Goal: Task Accomplishment & Management: Complete application form

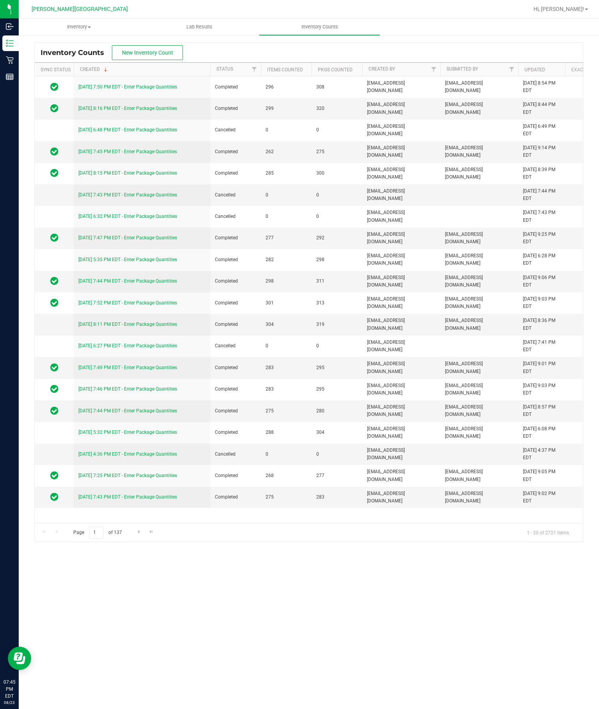
click at [168, 45] on button "New Inventory Count" at bounding box center [147, 52] width 71 height 15
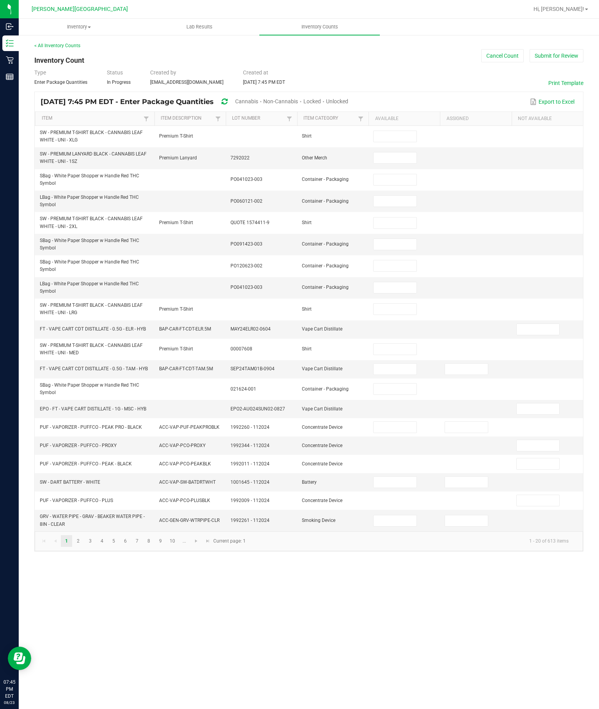
click at [258, 99] on span "Cannabis" at bounding box center [246, 101] width 23 height 6
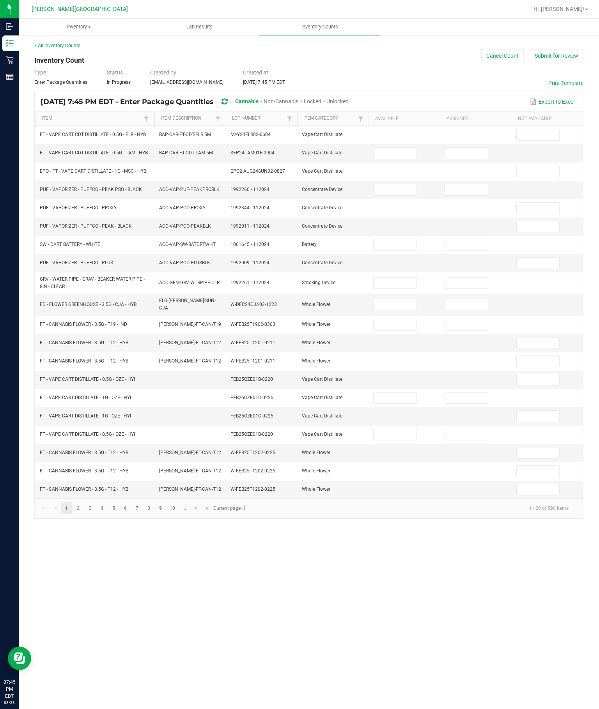
click at [348, 99] on span "Unlocked" at bounding box center [337, 101] width 22 height 6
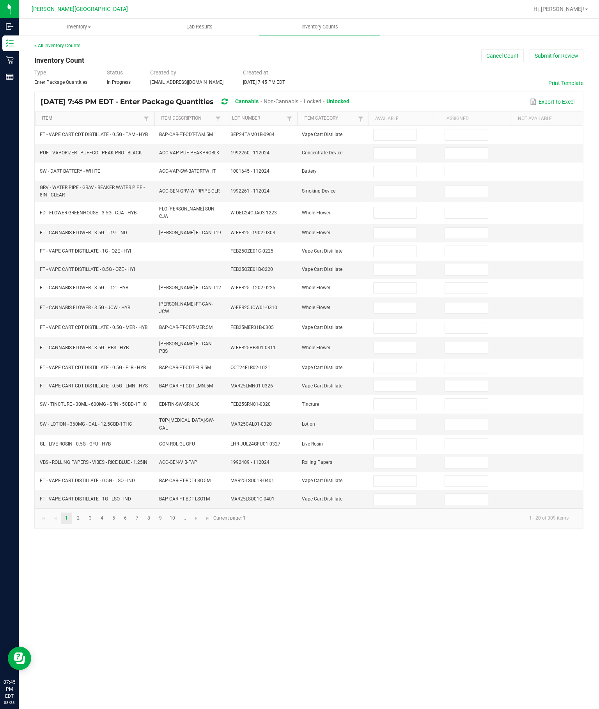
click at [122, 120] on link "Item" at bounding box center [92, 118] width 100 height 6
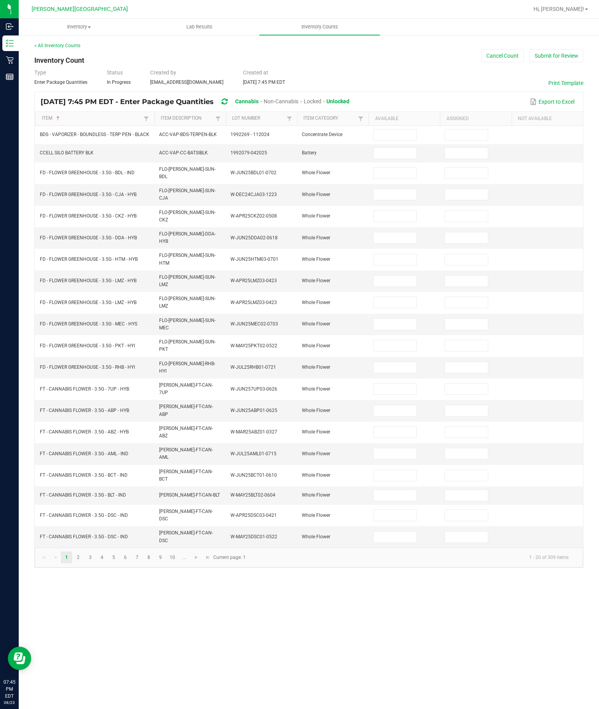
click at [395, 179] on input at bounding box center [394, 173] width 42 height 11
type input "11"
click at [399, 200] on input at bounding box center [394, 194] width 42 height 11
click at [405, 222] on input at bounding box center [394, 216] width 42 height 11
click at [401, 200] on input "201" at bounding box center [394, 194] width 42 height 11
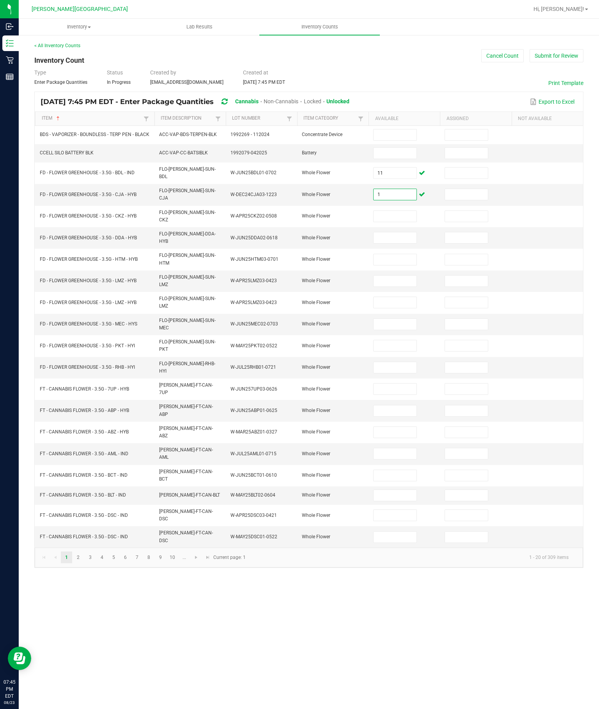
type input "1"
click at [396, 222] on input at bounding box center [394, 216] width 42 height 11
type input "1"
click at [403, 243] on input at bounding box center [394, 237] width 42 height 11
type input "5"
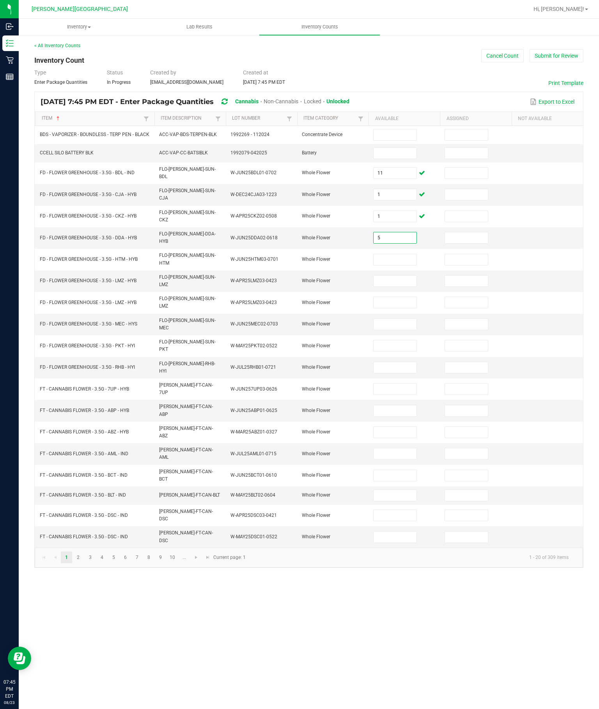
click at [400, 265] on input at bounding box center [394, 259] width 42 height 11
type input "2"
click at [397, 286] on input at bounding box center [394, 281] width 42 height 11
type input "11"
click at [405, 330] on input at bounding box center [394, 324] width 42 height 11
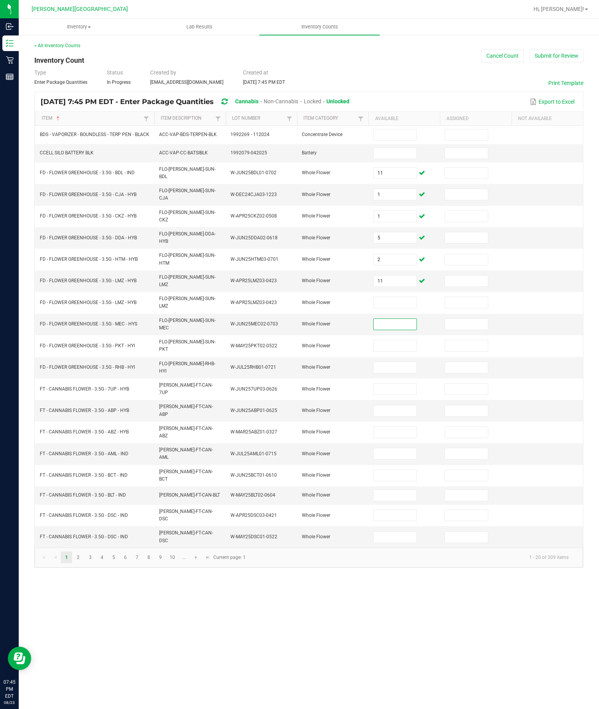
click at [403, 308] on input at bounding box center [394, 302] width 42 height 11
type input "0"
click at [400, 330] on input at bounding box center [394, 324] width 42 height 11
type input "14"
click at [404, 351] on input at bounding box center [394, 345] width 42 height 11
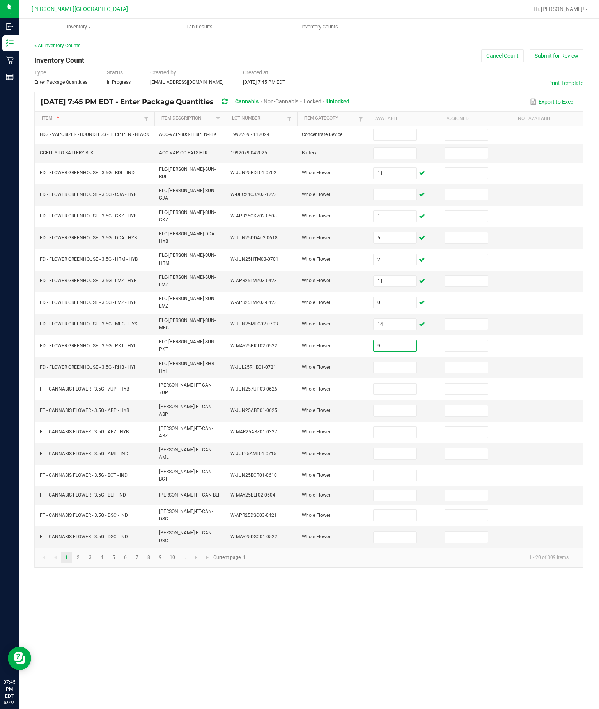
type input "9"
click at [405, 373] on input at bounding box center [394, 367] width 42 height 11
type input "18"
click at [405, 394] on input at bounding box center [394, 389] width 42 height 11
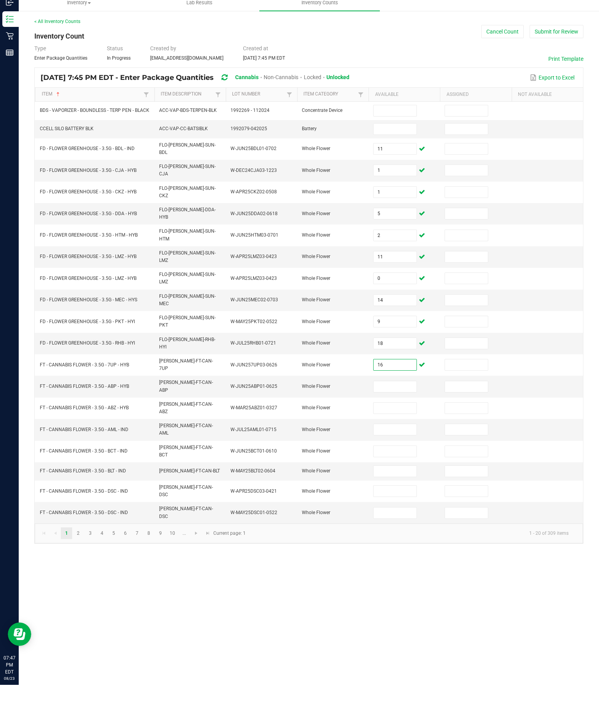
type input "16"
click at [396, 414] on input at bounding box center [394, 410] width 42 height 11
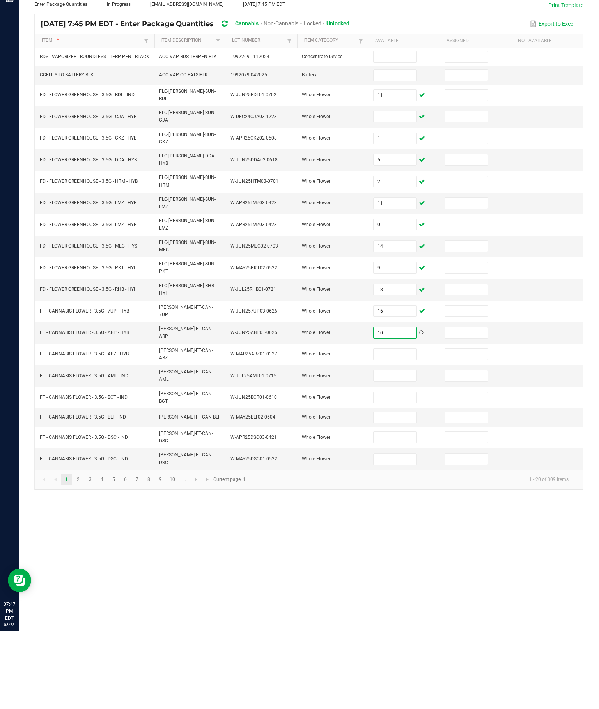
type input "10"
click at [400, 427] on input at bounding box center [394, 432] width 42 height 11
type input "6"
click at [393, 448] on input at bounding box center [394, 453] width 42 height 11
type input "9"
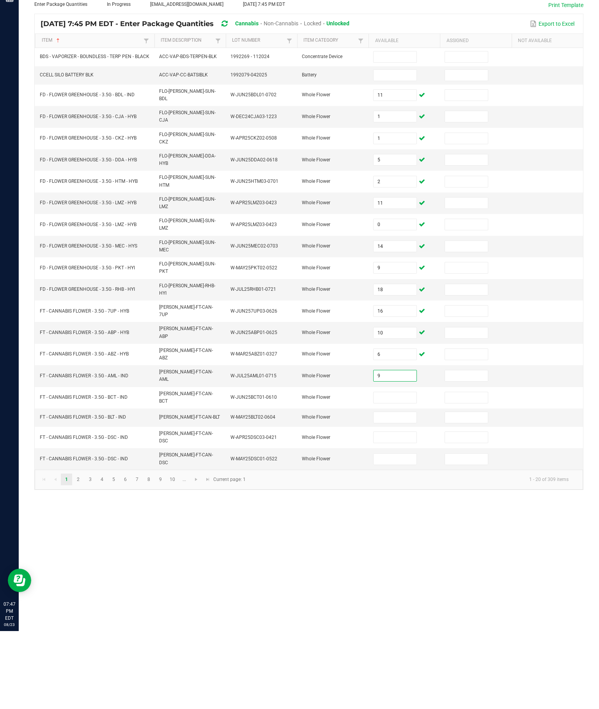
click at [397, 470] on input at bounding box center [394, 475] width 42 height 11
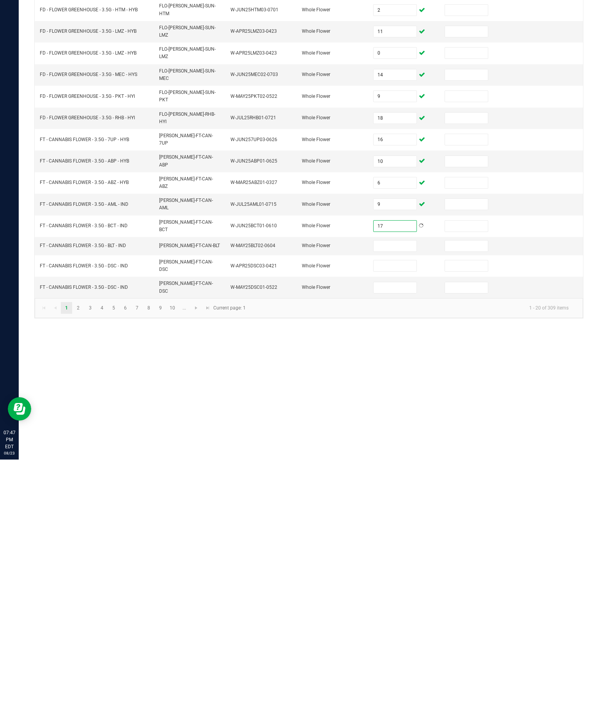
type input "17"
click at [393, 490] on input at bounding box center [394, 495] width 42 height 11
type input "14"
click at [393, 510] on input at bounding box center [394, 515] width 42 height 11
type input "17"
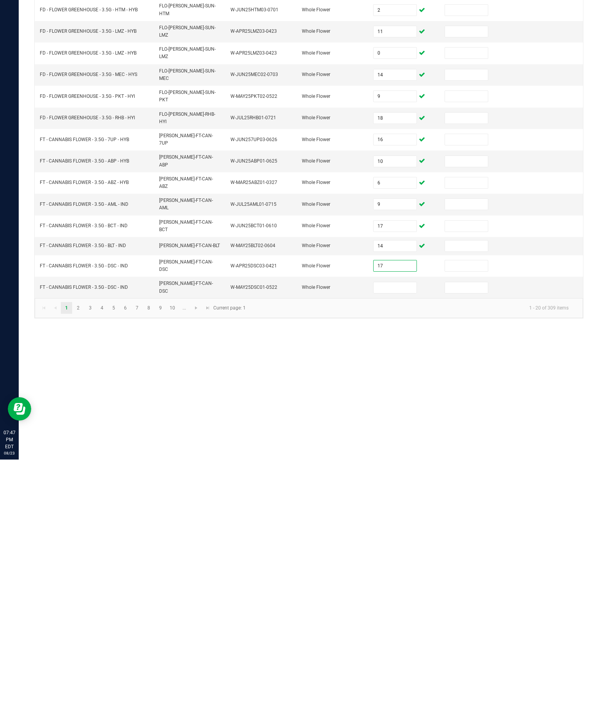
click at [401, 532] on input at bounding box center [394, 537] width 42 height 11
type input "17"
click at [84, 552] on link "2" at bounding box center [78, 558] width 11 height 12
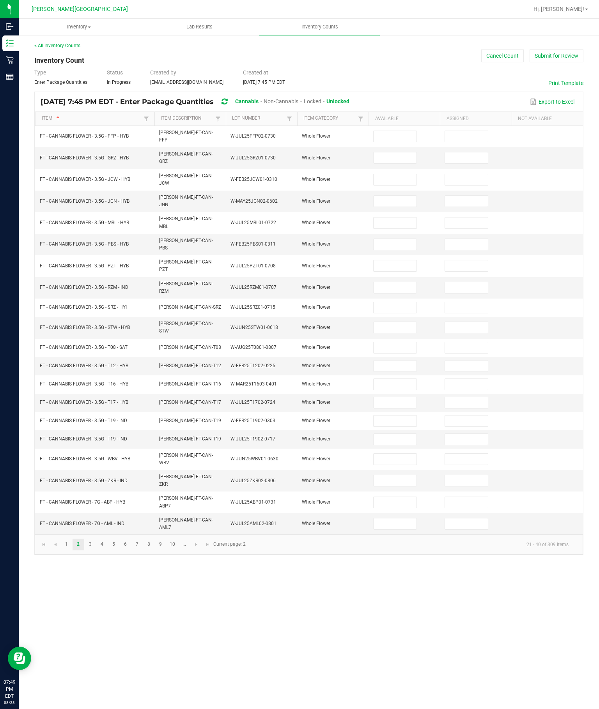
click at [387, 131] on input at bounding box center [394, 136] width 42 height 11
type input "20"
click at [400, 152] on input at bounding box center [394, 157] width 42 height 11
type input "2"
click at [382, 174] on input at bounding box center [394, 179] width 42 height 11
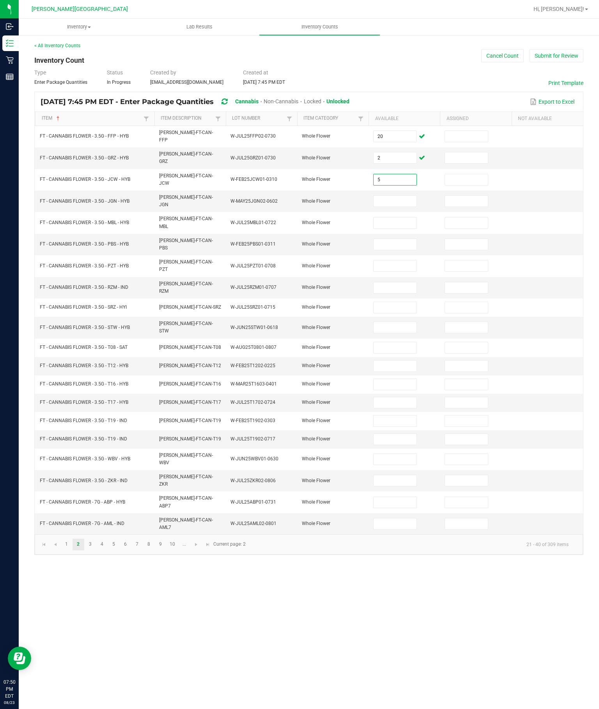
type input "5"
click at [392, 191] on td at bounding box center [403, 201] width 71 height 21
click at [392, 196] on input at bounding box center [394, 201] width 42 height 11
type input "9"
click at [410, 218] on input at bounding box center [394, 223] width 42 height 11
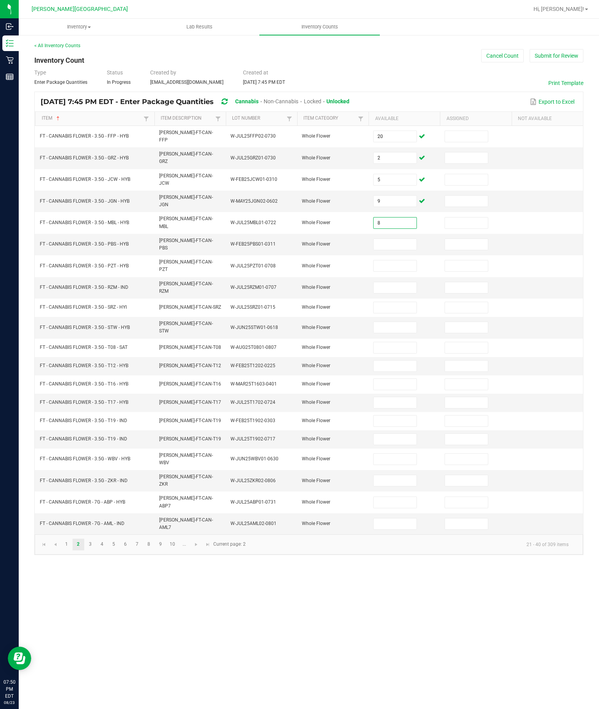
type input "8"
click at [390, 239] on input at bounding box center [394, 244] width 42 height 11
type input "13"
click at [394, 260] on input at bounding box center [394, 265] width 42 height 11
type input "7"
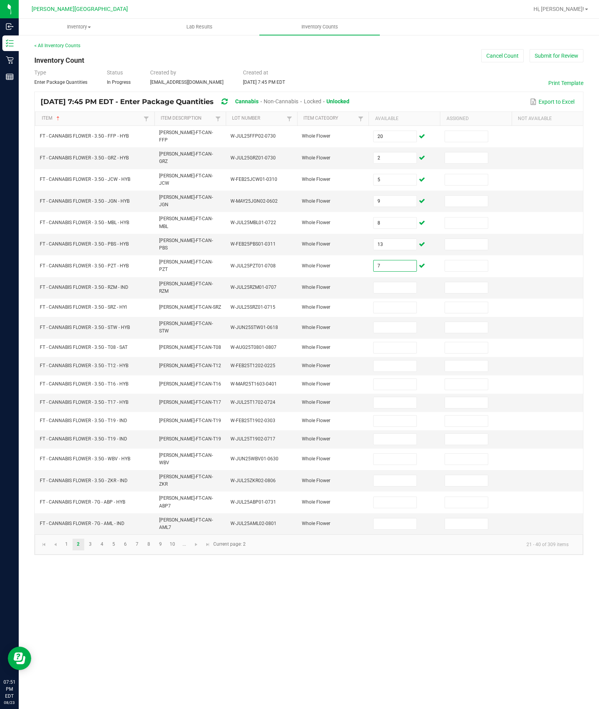
click at [401, 282] on input at bounding box center [394, 287] width 42 height 11
type input "13"
click at [410, 302] on input at bounding box center [394, 307] width 42 height 11
type input "7"
click at [405, 322] on input at bounding box center [394, 327] width 42 height 11
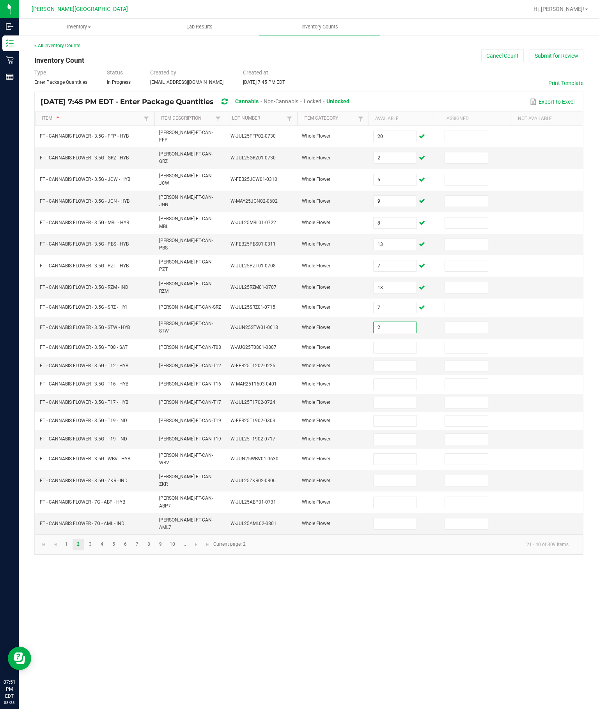
type input "2"
click at [401, 342] on input at bounding box center [394, 347] width 42 height 11
type input "18"
click at [396, 361] on input at bounding box center [394, 366] width 42 height 11
type input "6"
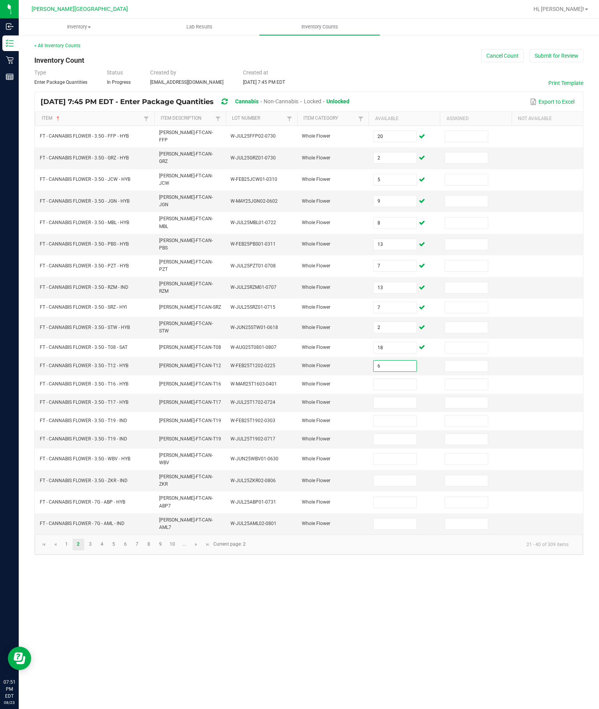
click at [398, 379] on input at bounding box center [394, 384] width 42 height 11
type input "13"
click at [400, 397] on input at bounding box center [394, 402] width 42 height 11
type input "11"
click at [405, 416] on input at bounding box center [394, 421] width 42 height 11
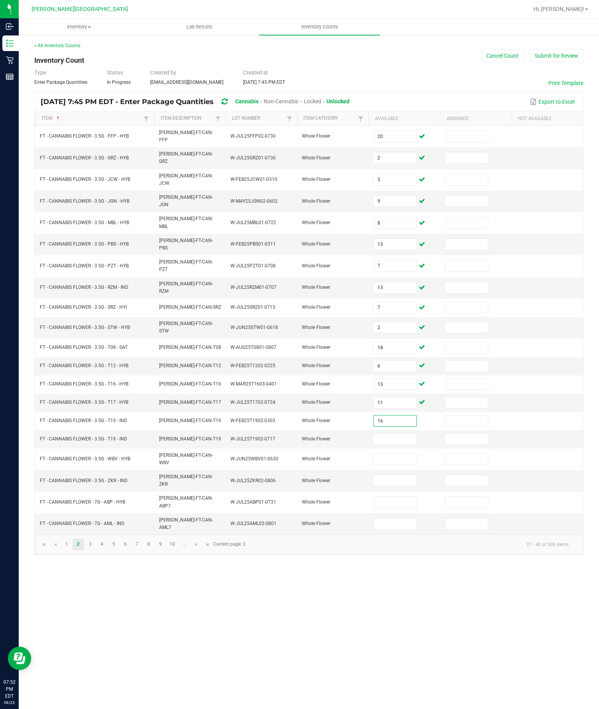
type input "16"
click at [402, 430] on td at bounding box center [403, 439] width 71 height 18
click at [394, 440] on input at bounding box center [394, 439] width 42 height 11
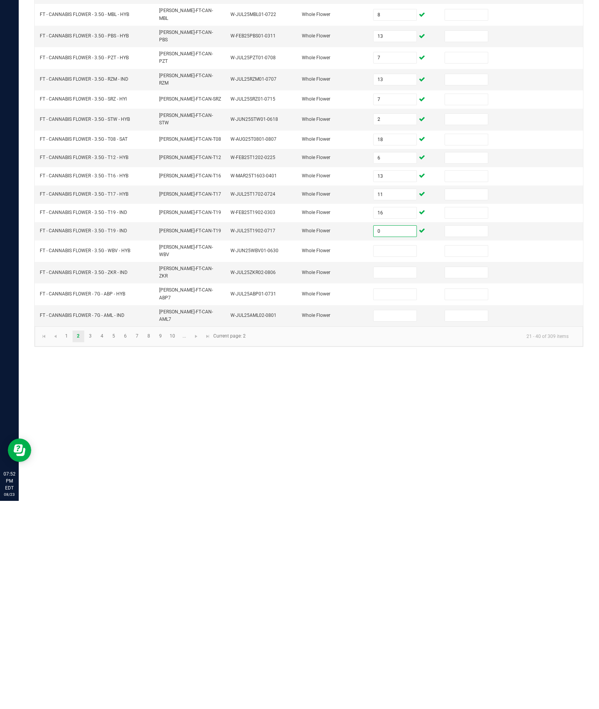
type input "0"
click at [411, 454] on input at bounding box center [394, 459] width 42 height 11
type input "1"
click at [396, 475] on input at bounding box center [394, 480] width 42 height 11
type input "17"
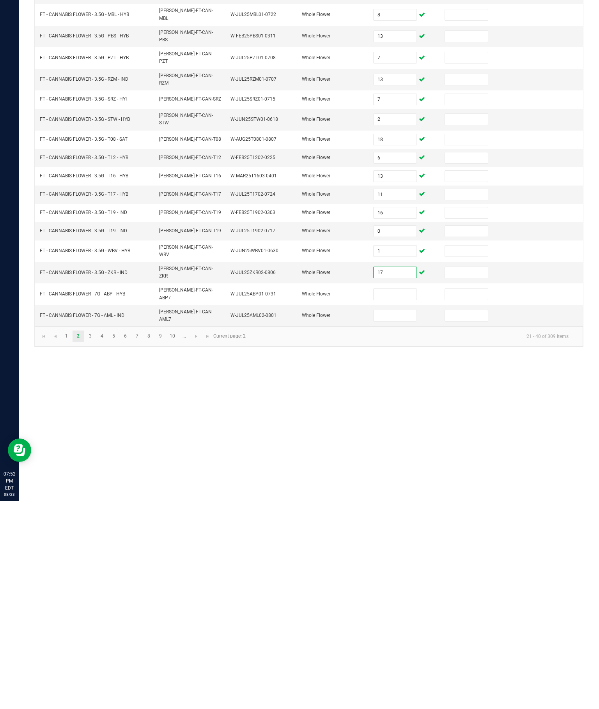
click at [404, 497] on input at bounding box center [394, 502] width 42 height 11
click at [394, 518] on input at bounding box center [394, 523] width 42 height 11
click at [398, 497] on input "16" at bounding box center [394, 502] width 42 height 11
type input "18"
click at [395, 518] on input at bounding box center [394, 523] width 42 height 11
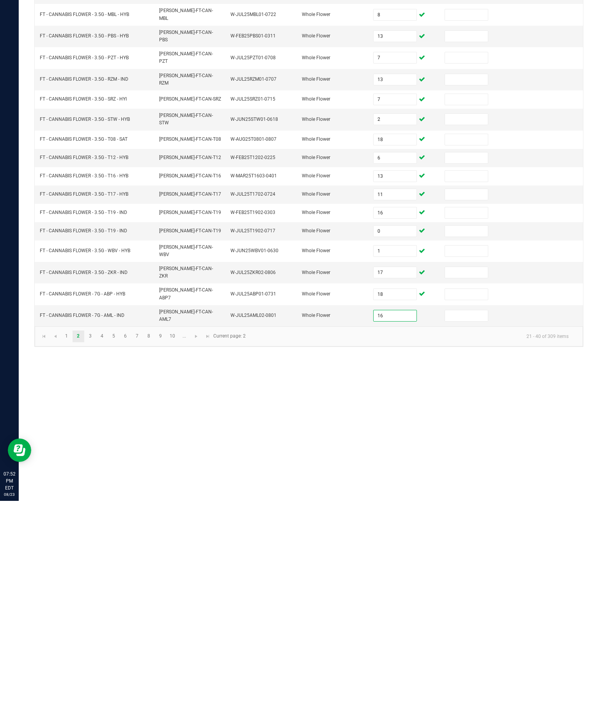
type input "16"
click at [96, 539] on link "3" at bounding box center [90, 545] width 11 height 12
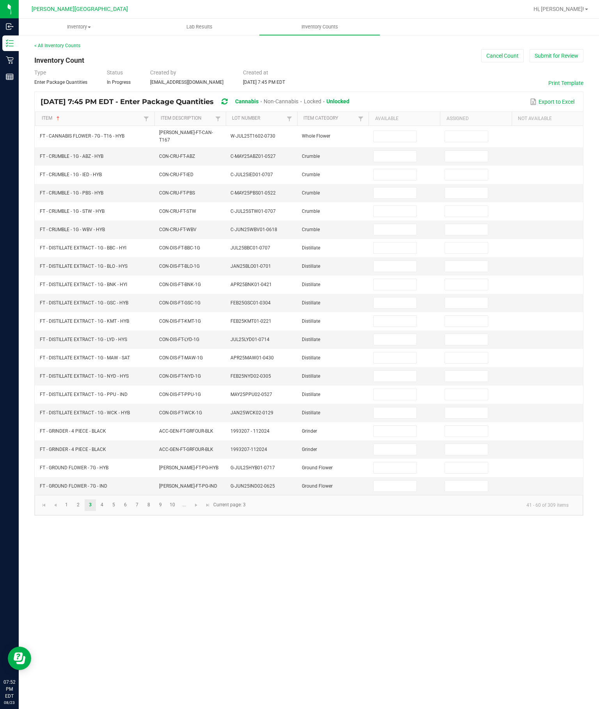
click at [396, 131] on input at bounding box center [394, 136] width 42 height 11
type input "19"
click at [398, 151] on input at bounding box center [394, 156] width 42 height 11
type input "4"
click at [405, 169] on input at bounding box center [394, 174] width 42 height 11
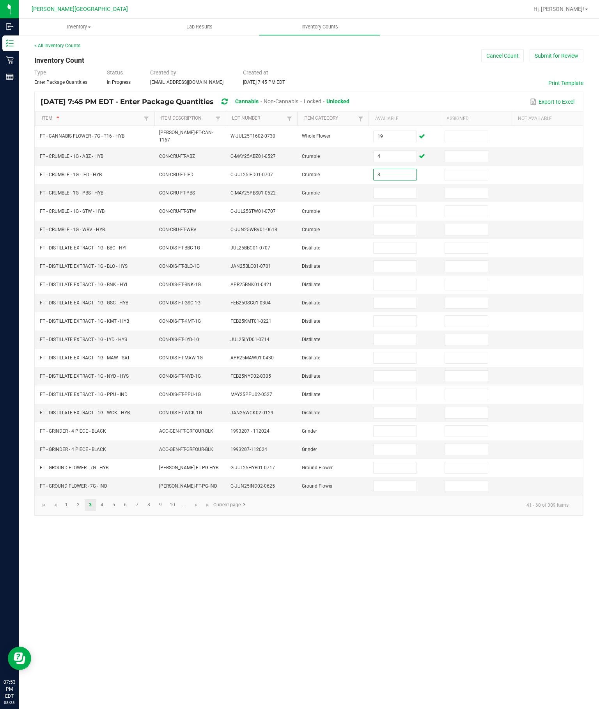
type input "3"
click at [394, 187] on input at bounding box center [394, 192] width 42 height 11
type input "7"
click at [393, 206] on input at bounding box center [394, 211] width 42 height 11
type input "3"
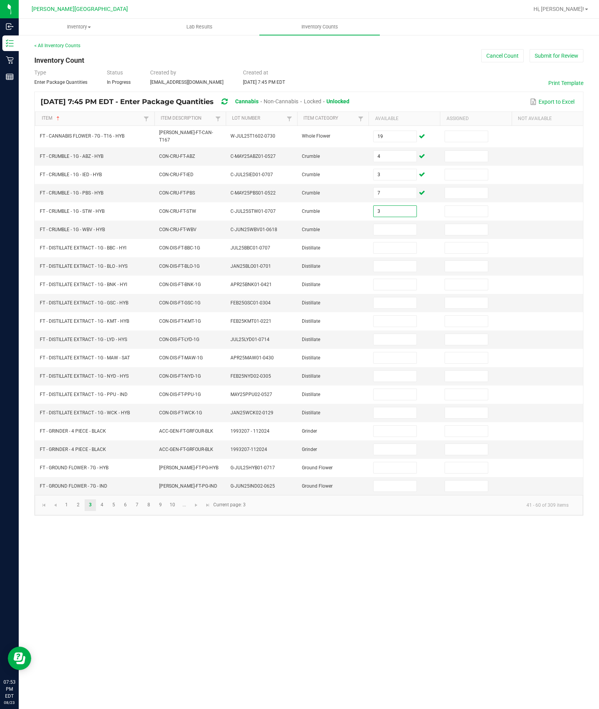
click at [400, 224] on input at bounding box center [394, 229] width 42 height 11
type input "4"
click at [395, 242] on input at bounding box center [394, 247] width 42 height 11
type input "3"
click at [381, 261] on input at bounding box center [394, 266] width 42 height 11
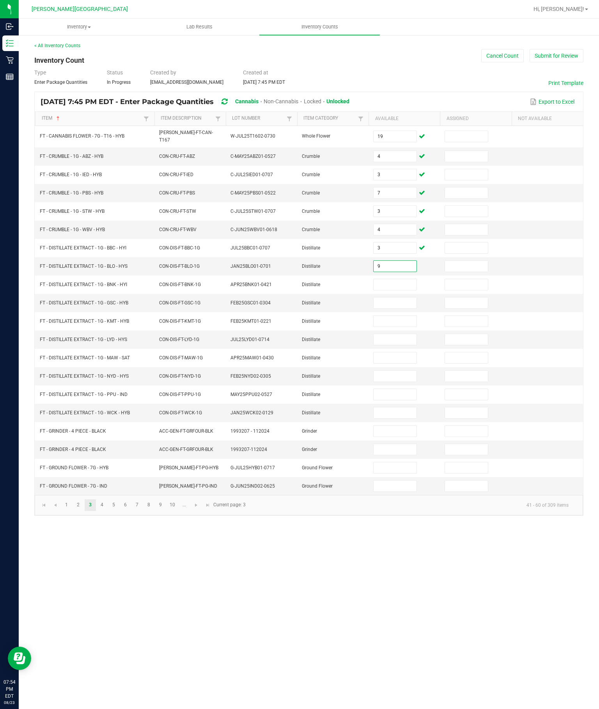
type input "9"
click at [395, 279] on input at bounding box center [394, 284] width 42 height 11
type input "3"
click at [391, 297] on input at bounding box center [394, 302] width 42 height 11
type input "4"
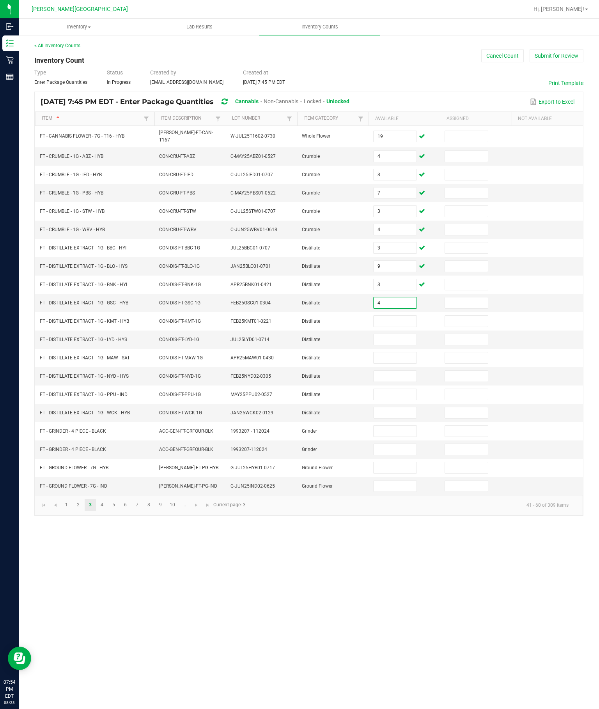
click at [406, 316] on input at bounding box center [394, 321] width 42 height 11
click at [401, 345] on input at bounding box center [394, 339] width 42 height 11
click at [407, 322] on input "10" at bounding box center [394, 321] width 42 height 11
type input "12"
click at [400, 344] on input at bounding box center [394, 339] width 42 height 11
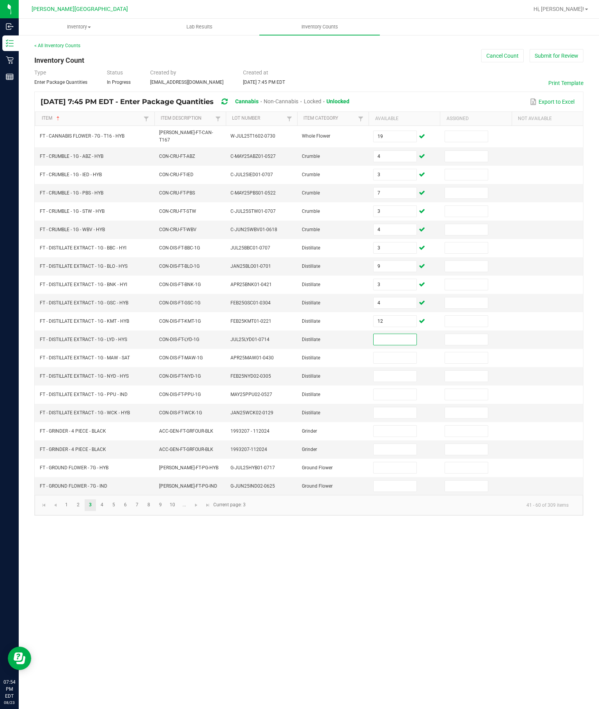
type input "2"
type input "11"
click at [408, 363] on input at bounding box center [394, 357] width 42 height 11
type input "1"
click at [409, 382] on input at bounding box center [394, 376] width 42 height 11
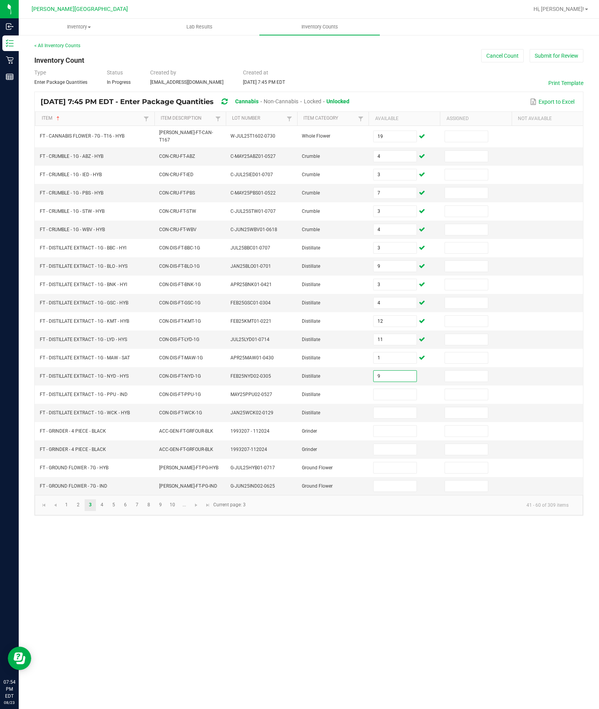
type input "9"
click at [398, 400] on input at bounding box center [394, 394] width 42 height 11
type input "7"
click at [396, 418] on input at bounding box center [394, 412] width 42 height 11
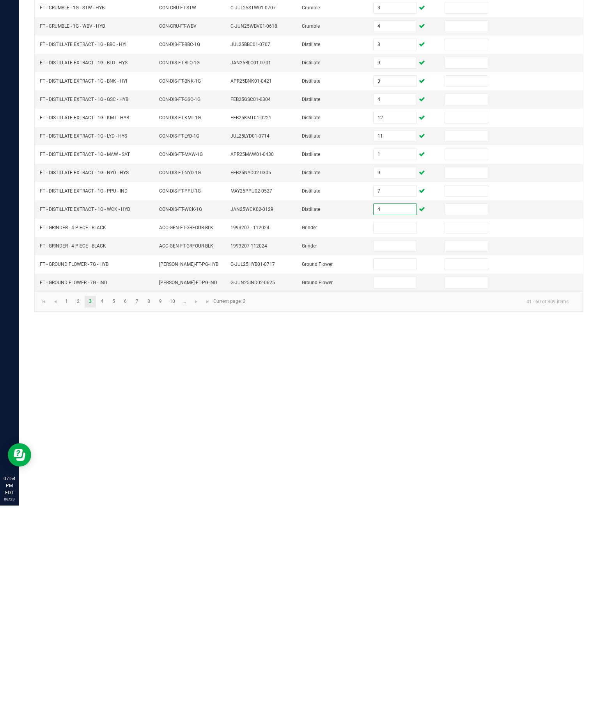
type input "4"
click at [396, 462] on input at bounding box center [394, 467] width 42 height 11
type input "6"
click at [397, 481] on input at bounding box center [394, 486] width 42 height 11
type input "9"
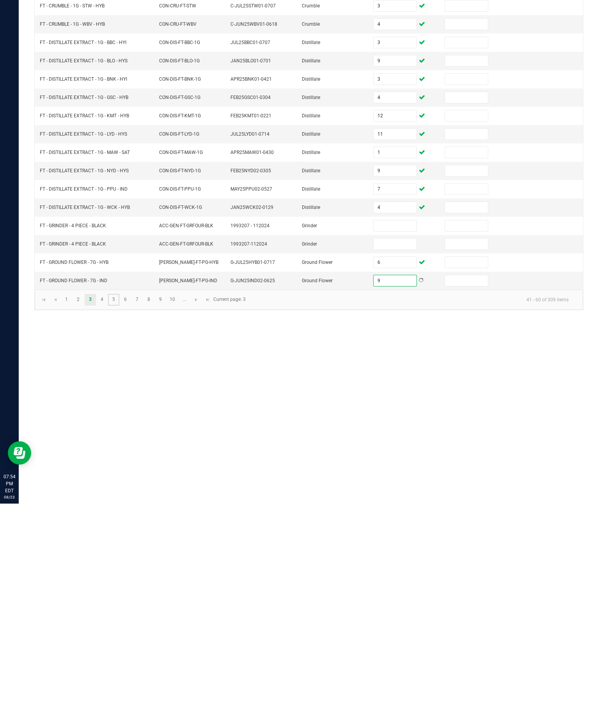
click at [118, 499] on link "5" at bounding box center [113, 505] width 11 height 12
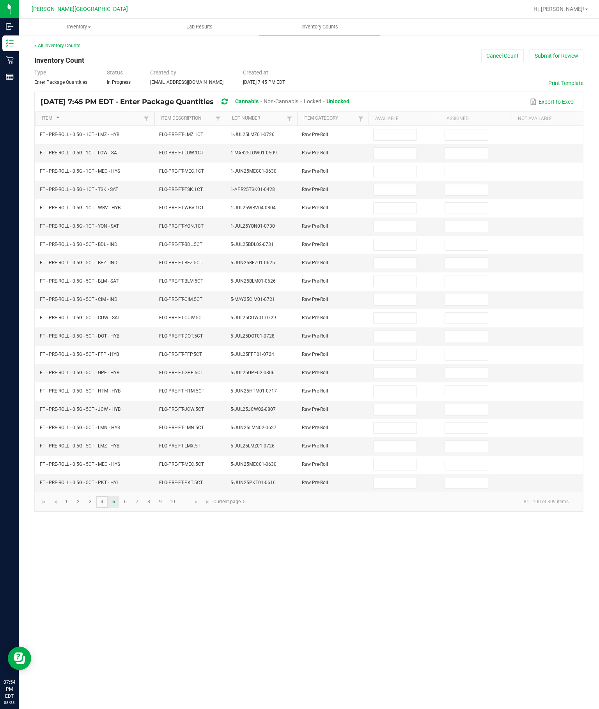
click at [108, 508] on link "4" at bounding box center [101, 502] width 11 height 12
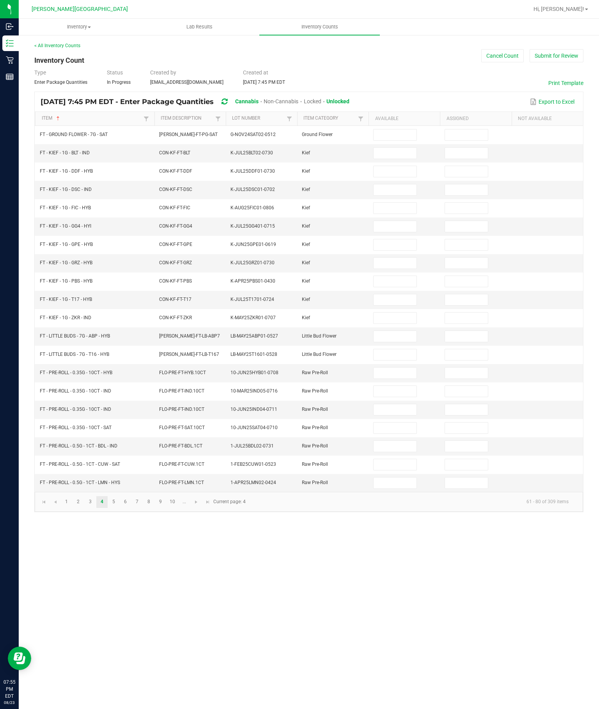
click at [400, 148] on input at bounding box center [394, 153] width 42 height 11
click at [398, 129] on input at bounding box center [394, 134] width 42 height 11
type input "10"
click at [391, 148] on input at bounding box center [394, 153] width 42 height 11
type input "6"
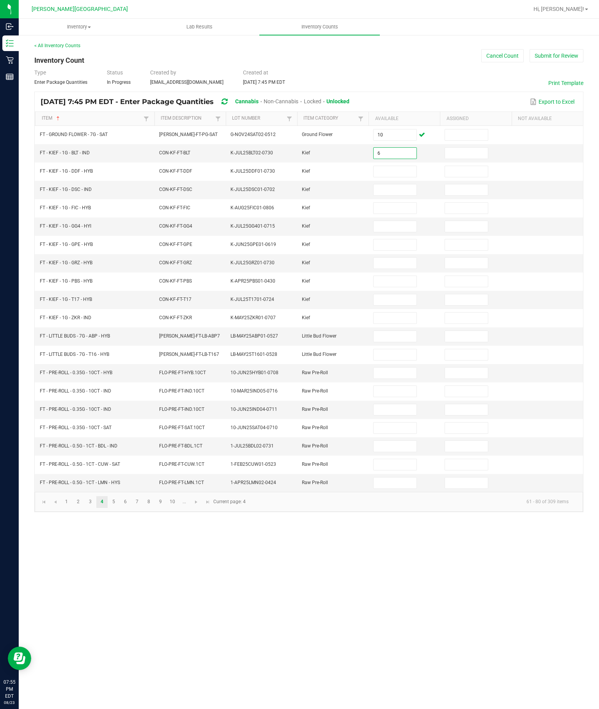
click at [401, 166] on input at bounding box center [394, 171] width 42 height 11
type input "2"
click at [393, 184] on input at bounding box center [394, 189] width 42 height 11
type input "4"
click at [402, 203] on input at bounding box center [394, 208] width 42 height 11
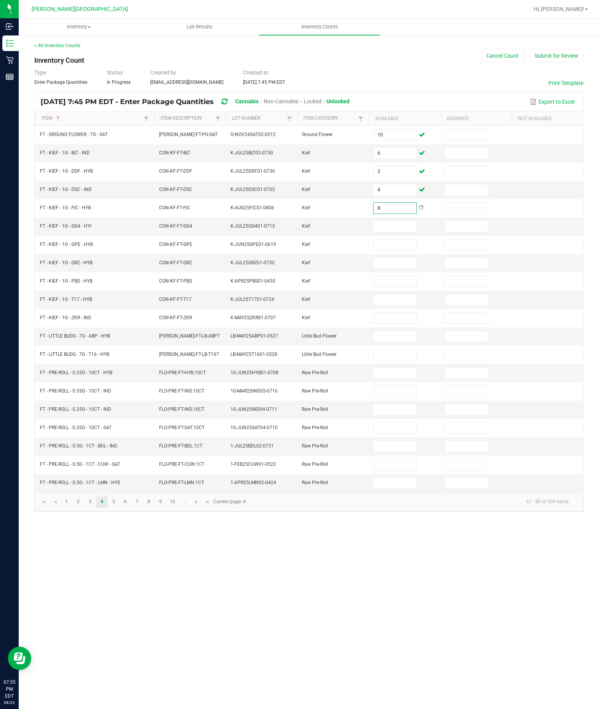
type input "8"
click at [396, 221] on input at bounding box center [394, 226] width 42 height 11
click at [399, 276] on input at bounding box center [394, 281] width 42 height 11
type input "3"
click at [397, 221] on input at bounding box center [394, 226] width 42 height 11
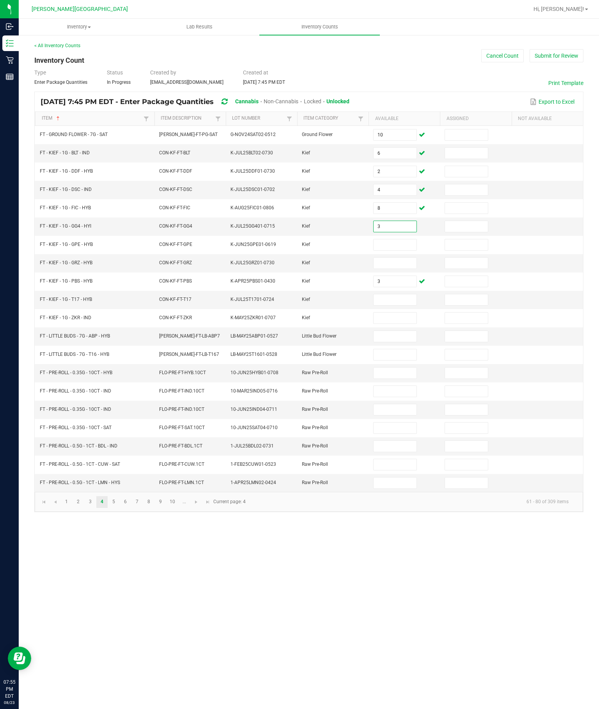
type input "3"
click at [394, 239] on input at bounding box center [394, 244] width 42 height 11
type input "3"
click at [399, 258] on input at bounding box center [394, 263] width 42 height 11
type input "4"
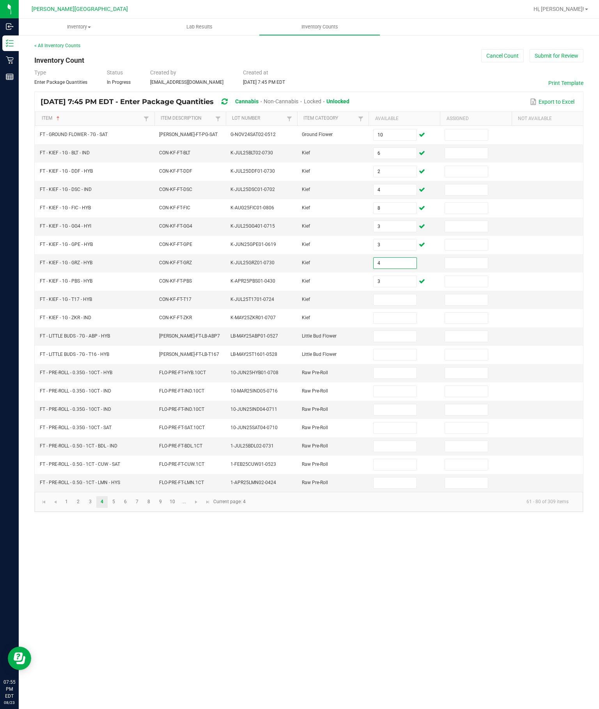
click at [391, 294] on input at bounding box center [394, 299] width 42 height 11
type input "6"
click at [395, 313] on input at bounding box center [394, 318] width 42 height 11
type input "1"
click at [401, 331] on input at bounding box center [394, 336] width 42 height 11
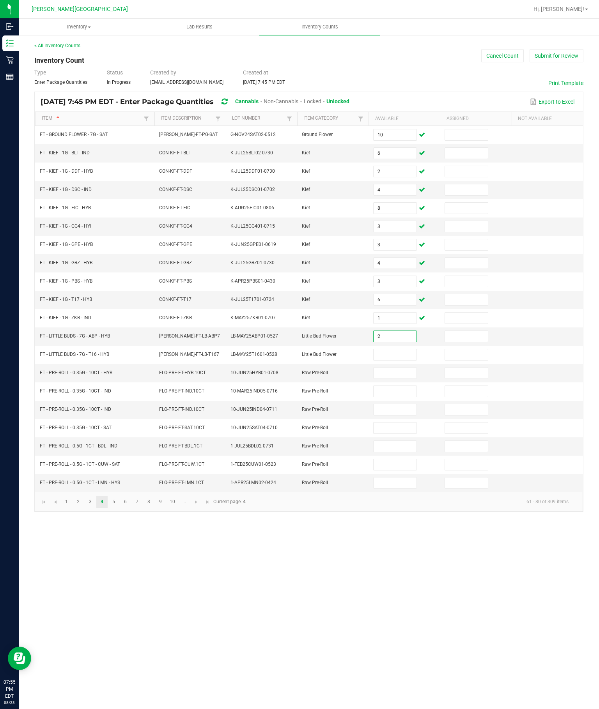
type input "2"
click at [389, 349] on input at bounding box center [394, 354] width 42 height 11
type input "2"
click at [395, 368] on input at bounding box center [394, 373] width 42 height 11
type input "1"
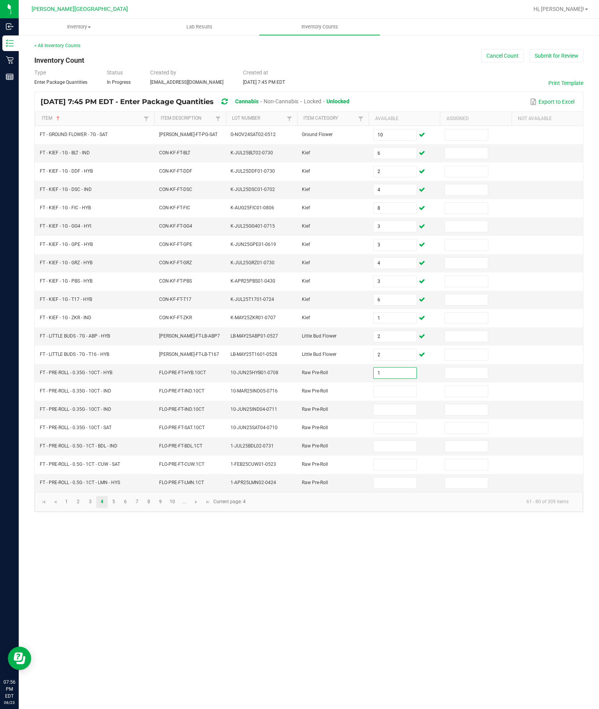
click at [394, 382] on td at bounding box center [403, 391] width 71 height 18
click at [396, 426] on input at bounding box center [394, 428] width 42 height 11
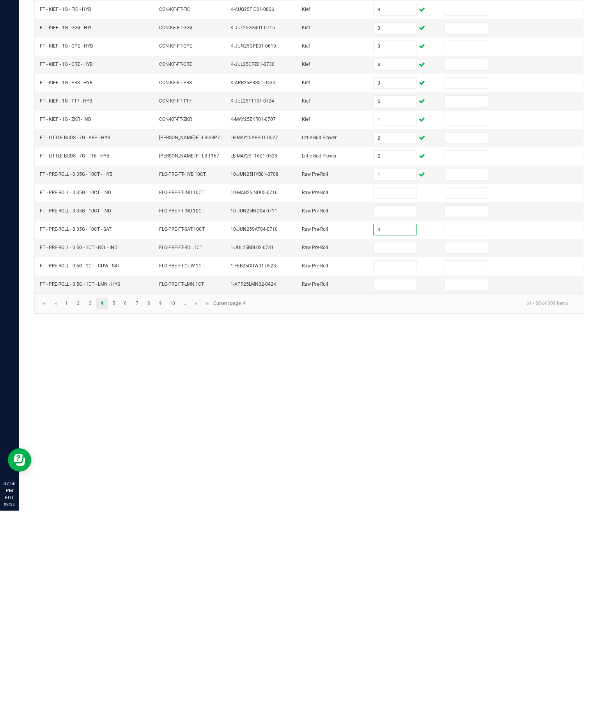
type input "4"
click at [402, 404] on input at bounding box center [394, 409] width 42 height 11
type input "0"
click at [402, 386] on input at bounding box center [394, 391] width 42 height 11
type input "12"
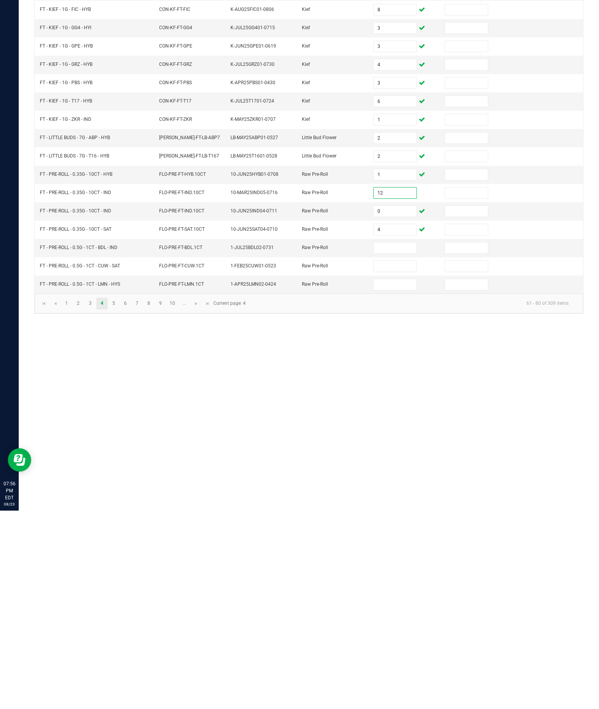
click at [396, 441] on input at bounding box center [394, 446] width 42 height 11
type input "25"
click at [405, 459] on input at bounding box center [394, 464] width 42 height 11
type input "3"
click at [396, 477] on input at bounding box center [394, 482] width 42 height 11
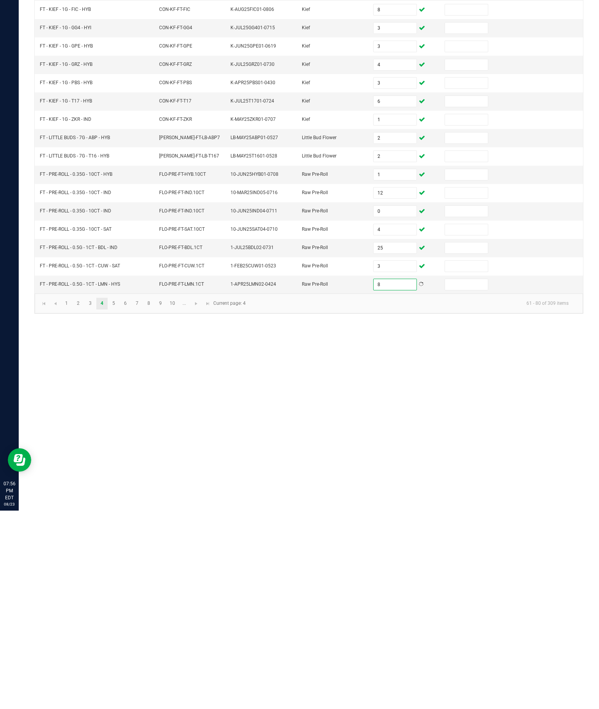
type input "8"
click at [119, 496] on link "5" at bounding box center [113, 502] width 11 height 12
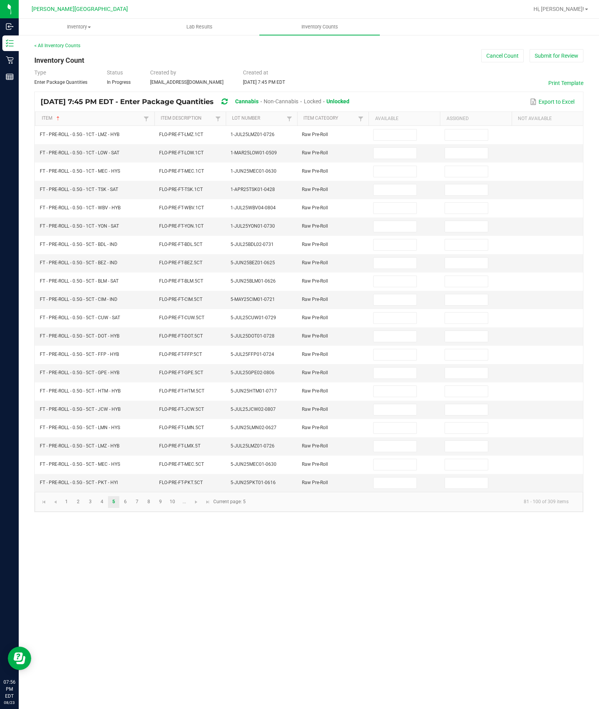
click at [402, 129] on input at bounding box center [394, 134] width 42 height 11
type input "10"
click at [404, 148] on input at bounding box center [394, 153] width 42 height 11
type input "7"
click at [401, 166] on input at bounding box center [394, 171] width 42 height 11
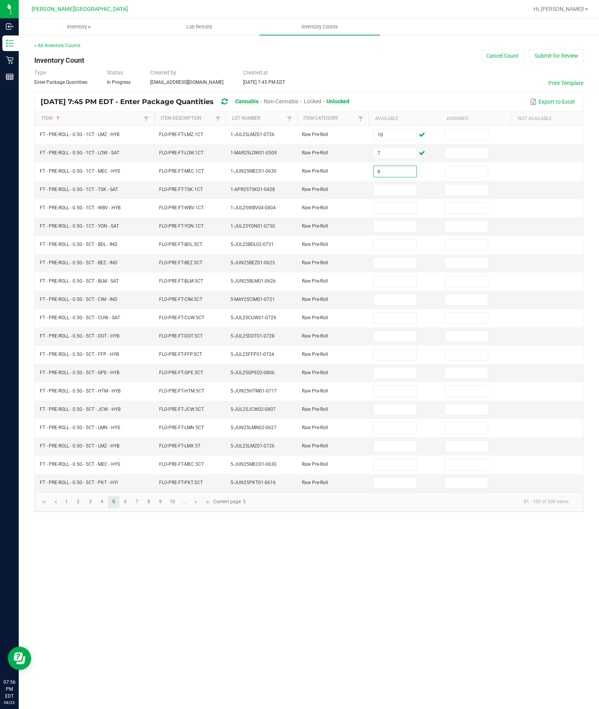
type input "6"
click at [399, 184] on input at bounding box center [394, 189] width 42 height 11
type input "6"
type input "16"
click at [400, 203] on input at bounding box center [394, 208] width 42 height 11
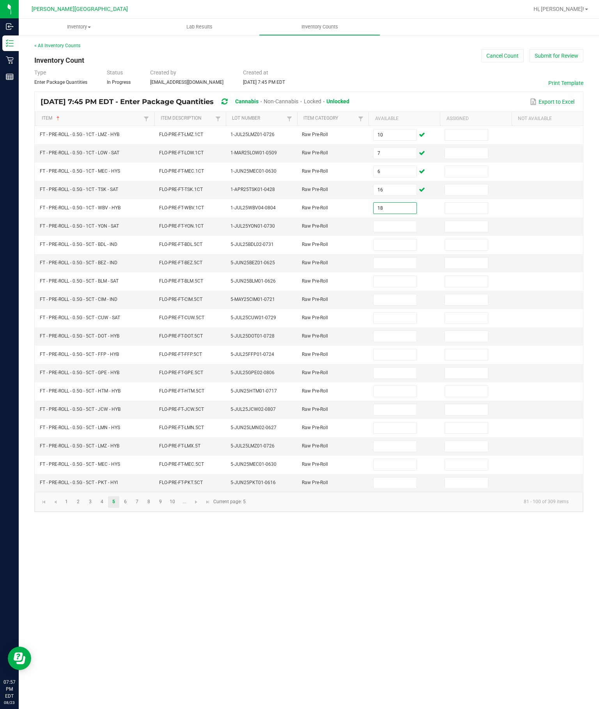
type input "18"
click at [398, 221] on input at bounding box center [394, 226] width 42 height 11
type input "15"
click at [402, 239] on input at bounding box center [394, 244] width 42 height 11
type input "11"
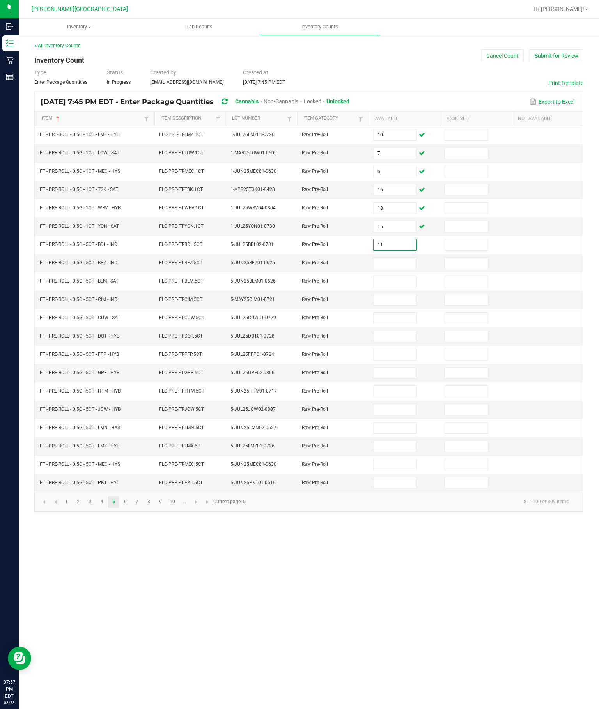
click at [384, 258] on input at bounding box center [394, 263] width 42 height 11
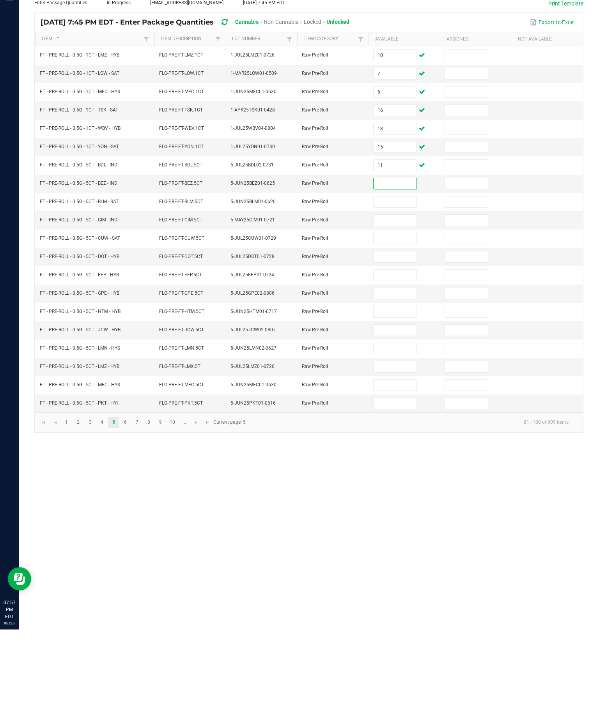
click at [409, 404] on input at bounding box center [394, 409] width 42 height 11
type input "9"
click at [406, 349] on input at bounding box center [394, 354] width 42 height 11
type input "11"
click at [397, 258] on input at bounding box center [394, 263] width 42 height 11
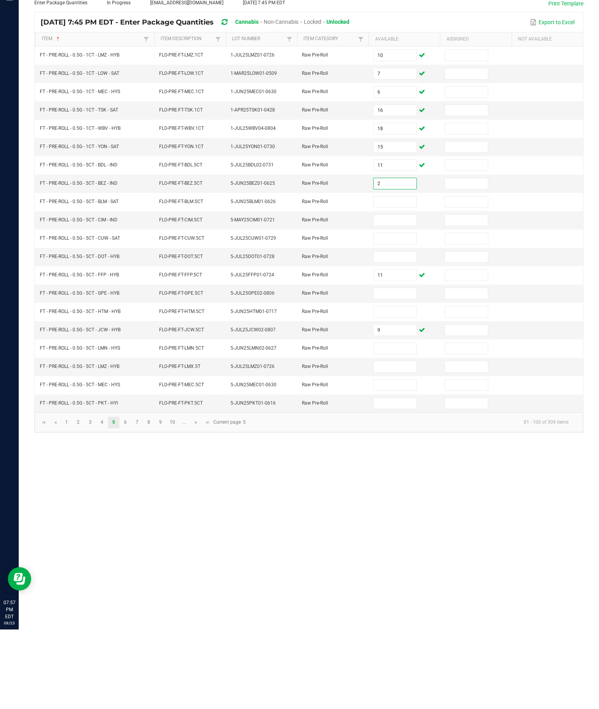
type input "2"
click at [410, 272] on td at bounding box center [403, 281] width 71 height 18
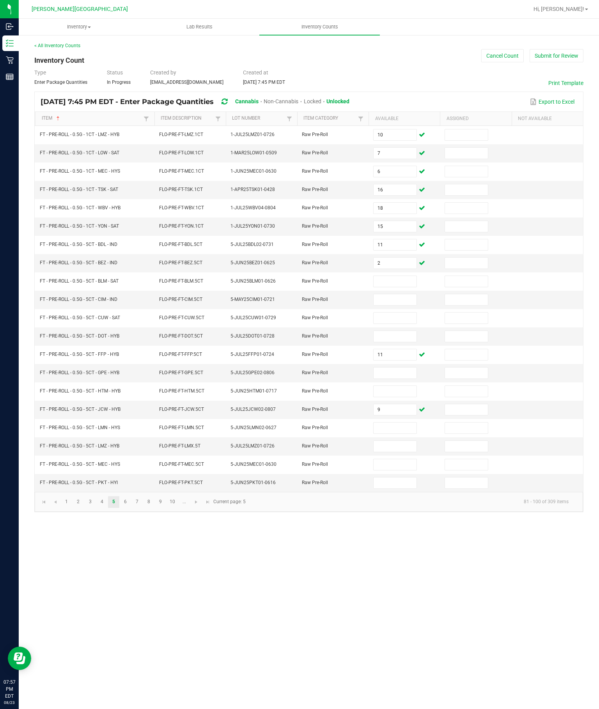
click at [395, 282] on input at bounding box center [394, 281] width 42 height 11
type input "2"
click at [400, 302] on input at bounding box center [394, 299] width 42 height 11
type input "8"
click at [391, 320] on input at bounding box center [394, 318] width 42 height 11
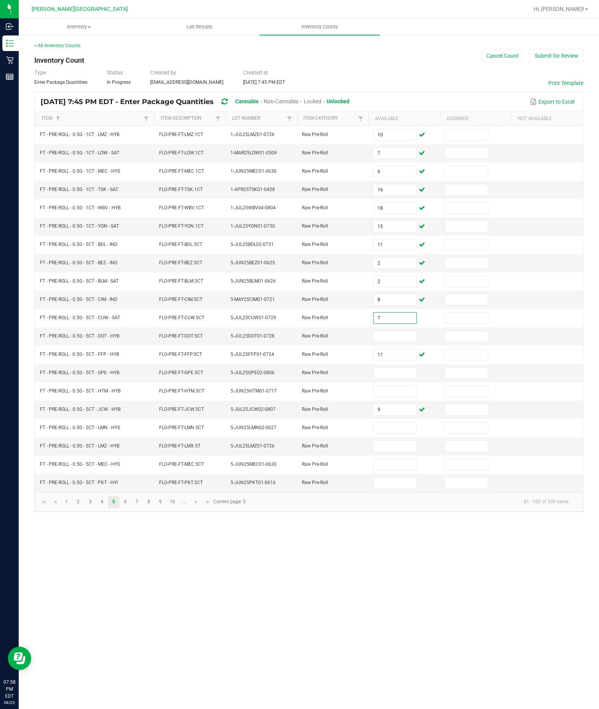
type input "7"
click at [384, 342] on input at bounding box center [394, 336] width 42 height 11
type input "8"
click at [399, 378] on input at bounding box center [394, 373] width 42 height 11
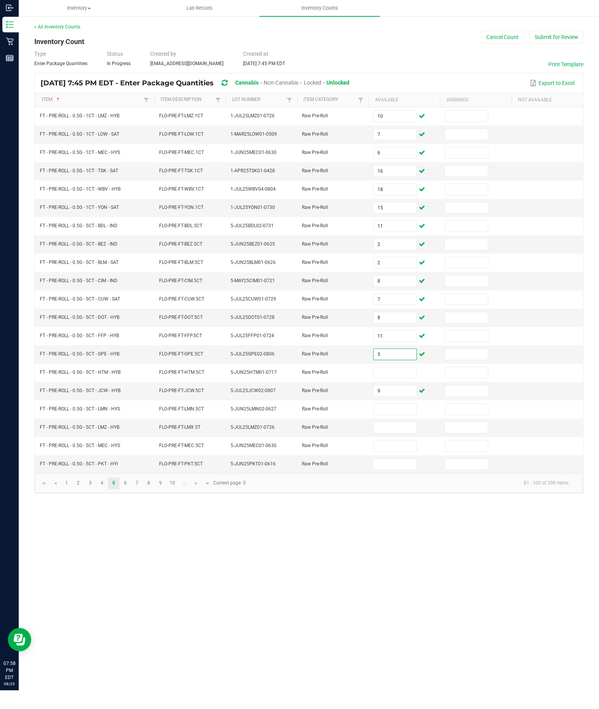
type input "5"
click at [390, 397] on input at bounding box center [394, 391] width 42 height 11
type input "3"
click at [402, 433] on input at bounding box center [394, 428] width 42 height 11
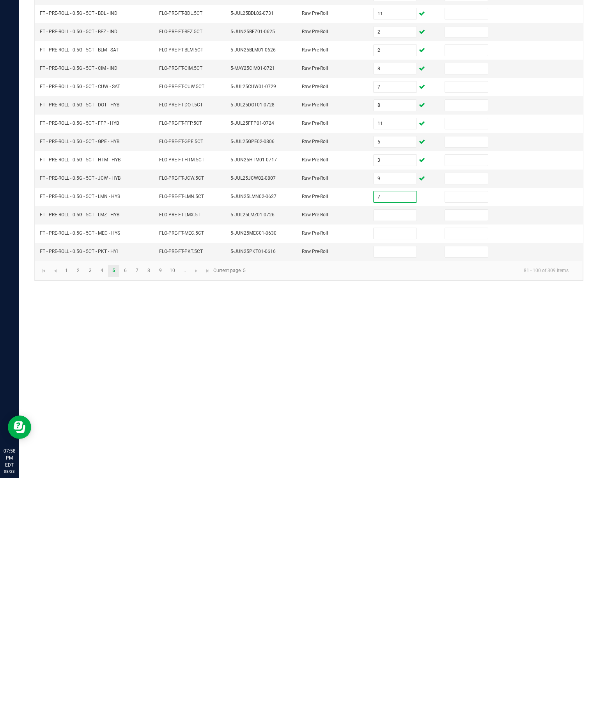
type input "7"
click at [401, 441] on input at bounding box center [394, 446] width 42 height 11
type input "7"
click at [393, 459] on input at bounding box center [394, 464] width 42 height 11
type input "11"
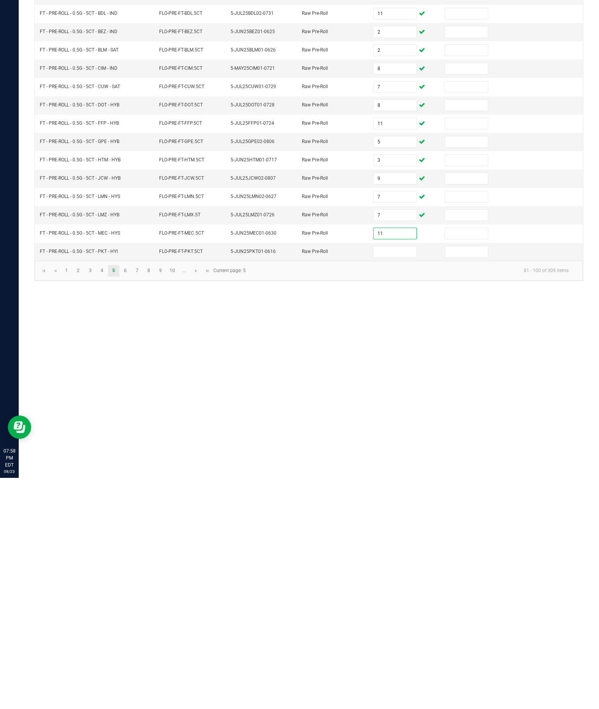
click at [398, 477] on input at bounding box center [394, 482] width 42 height 11
type input "6"
click at [131, 496] on link "6" at bounding box center [125, 502] width 11 height 12
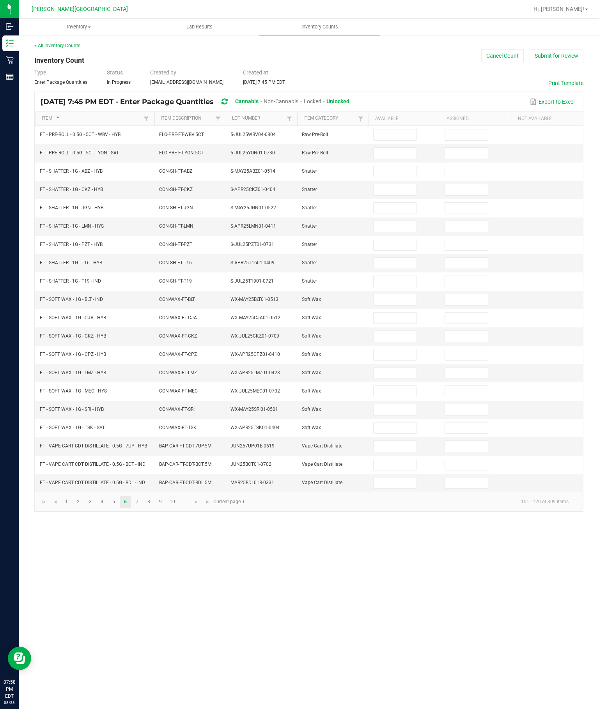
click at [383, 129] on input at bounding box center [394, 134] width 42 height 11
type input "8"
click at [389, 148] on input at bounding box center [394, 153] width 42 height 11
type input "9"
click at [405, 166] on input at bounding box center [394, 171] width 42 height 11
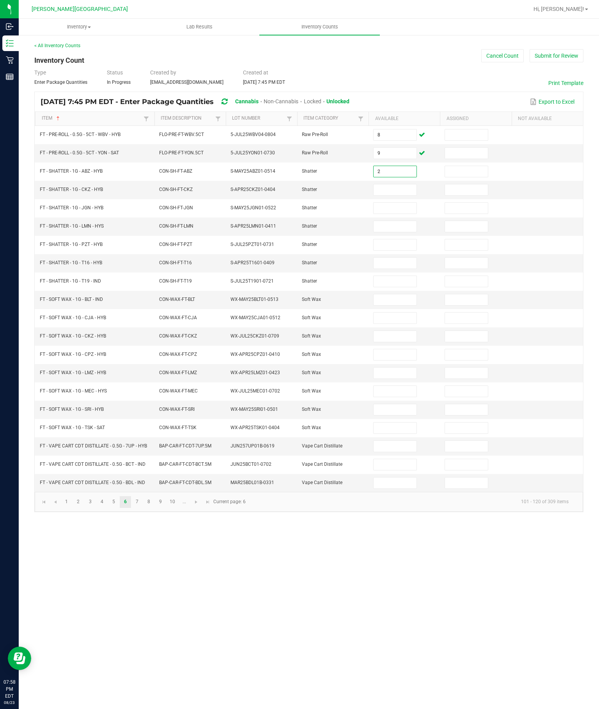
type input "2"
click at [399, 184] on input at bounding box center [394, 189] width 42 height 11
type input "1"
click at [396, 203] on input at bounding box center [394, 208] width 42 height 11
type input "2"
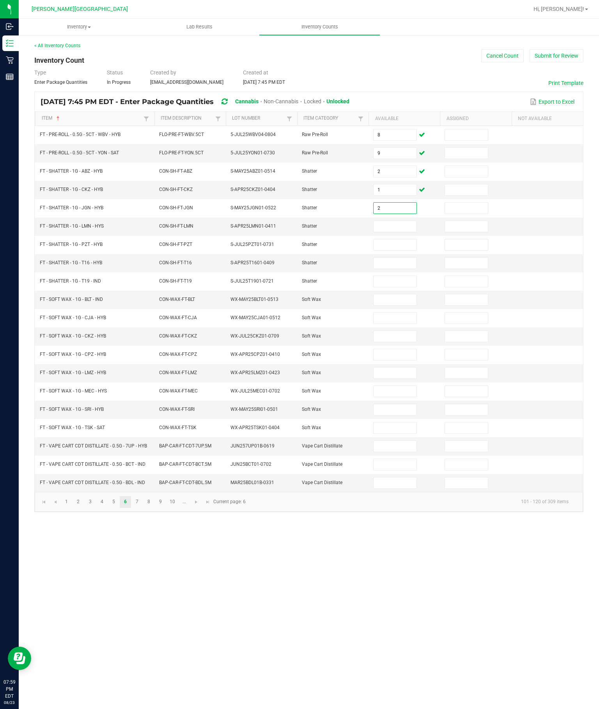
click at [398, 221] on input at bounding box center [394, 226] width 42 height 11
type input "4"
click at [407, 239] on input at bounding box center [394, 244] width 42 height 11
click at [398, 258] on input at bounding box center [394, 263] width 42 height 11
click at [393, 276] on input at bounding box center [394, 281] width 42 height 11
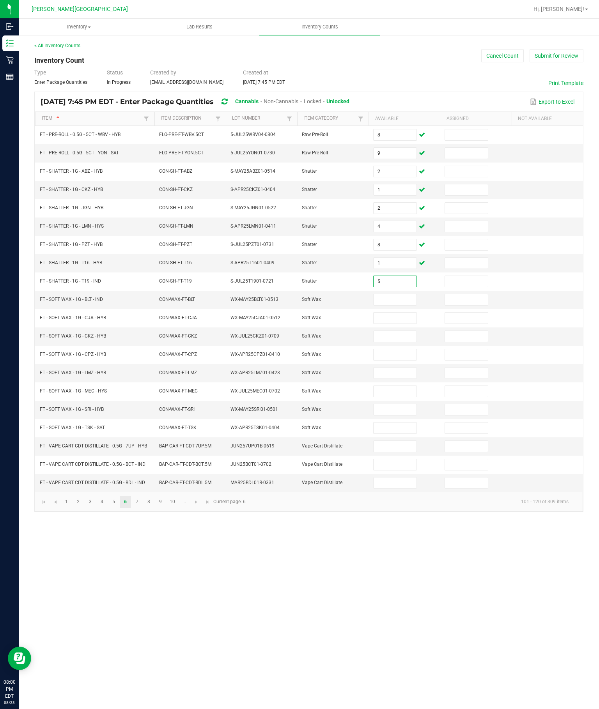
click at [399, 294] on input at bounding box center [394, 299] width 42 height 11
click at [396, 333] on input at bounding box center [394, 336] width 42 height 11
click at [408, 397] on input at bounding box center [394, 391] width 42 height 11
click at [401, 294] on input at bounding box center [394, 299] width 42 height 11
click at [395, 313] on input at bounding box center [394, 318] width 42 height 11
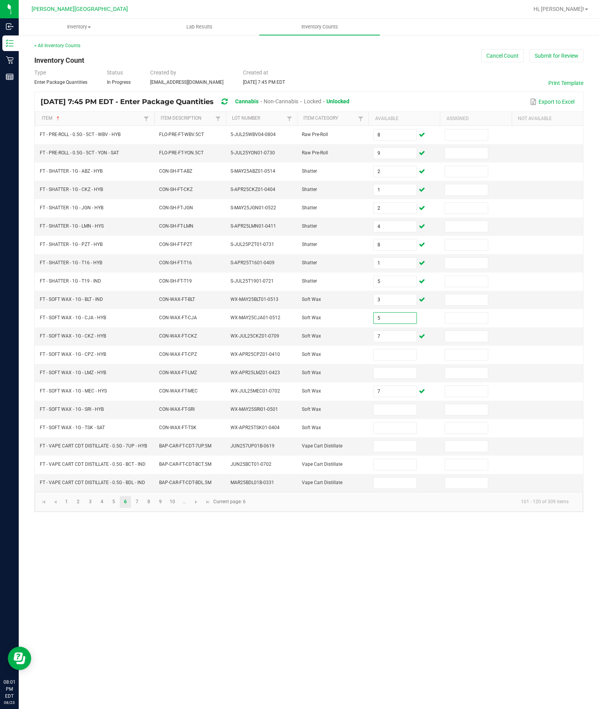
click at [384, 359] on input at bounding box center [394, 354] width 42 height 11
click at [396, 375] on input at bounding box center [394, 373] width 42 height 11
click at [400, 415] on input at bounding box center [394, 409] width 42 height 11
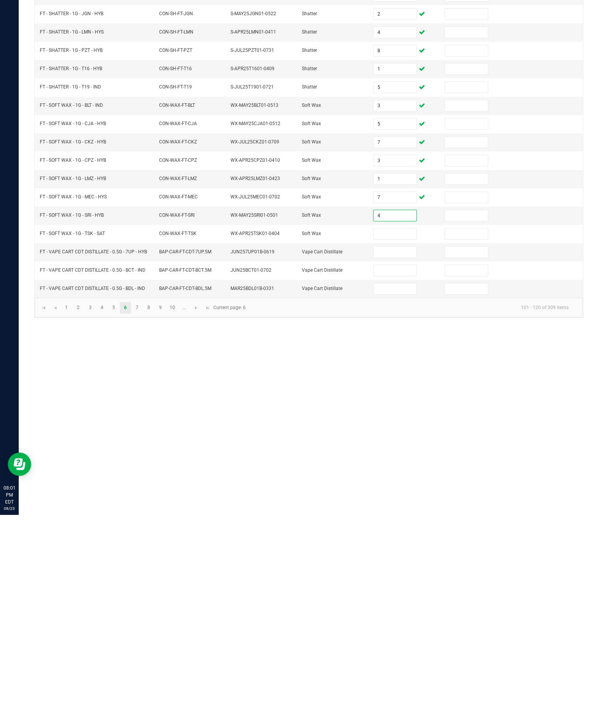
click at [392, 423] on input at bounding box center [394, 428] width 42 height 11
click at [398, 441] on input at bounding box center [394, 446] width 42 height 11
click at [397, 459] on input at bounding box center [394, 464] width 42 height 11
click at [409, 477] on input at bounding box center [394, 482] width 42 height 11
click at [143, 496] on link "7" at bounding box center [136, 502] width 11 height 12
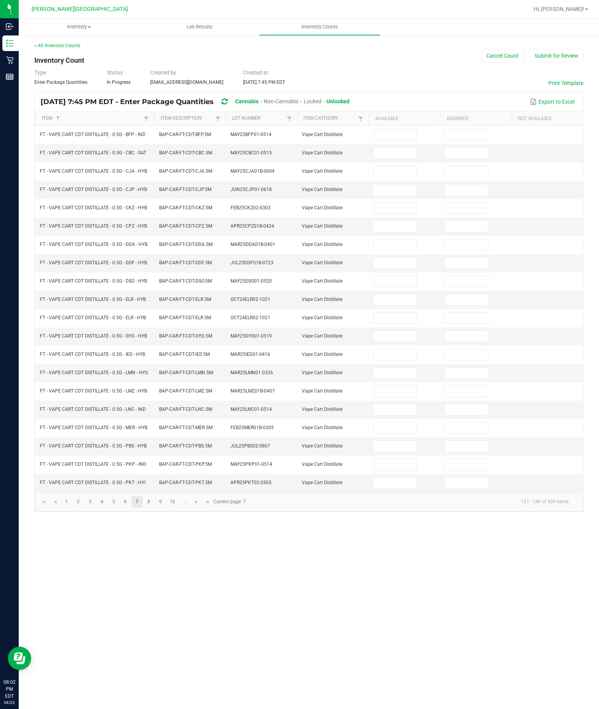
click at [402, 129] on input at bounding box center [394, 134] width 42 height 11
click at [391, 148] on input at bounding box center [394, 153] width 42 height 11
click at [396, 166] on input at bounding box center [394, 171] width 42 height 11
click at [397, 184] on input at bounding box center [394, 189] width 42 height 11
click at [397, 203] on input at bounding box center [394, 208] width 42 height 11
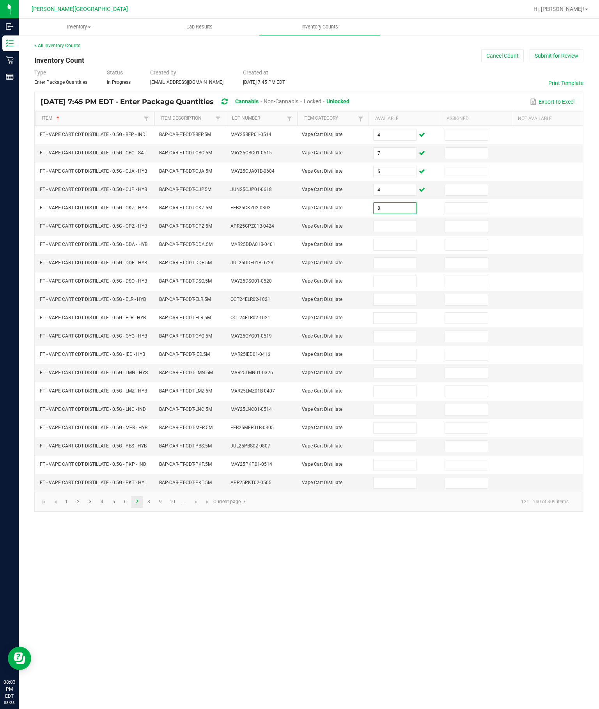
click at [398, 221] on input at bounding box center [394, 226] width 42 height 11
click at [402, 239] on input at bounding box center [394, 244] width 42 height 11
click at [396, 258] on input at bounding box center [394, 263] width 42 height 11
click at [395, 277] on input at bounding box center [394, 281] width 42 height 11
click at [412, 296] on input at bounding box center [394, 299] width 42 height 11
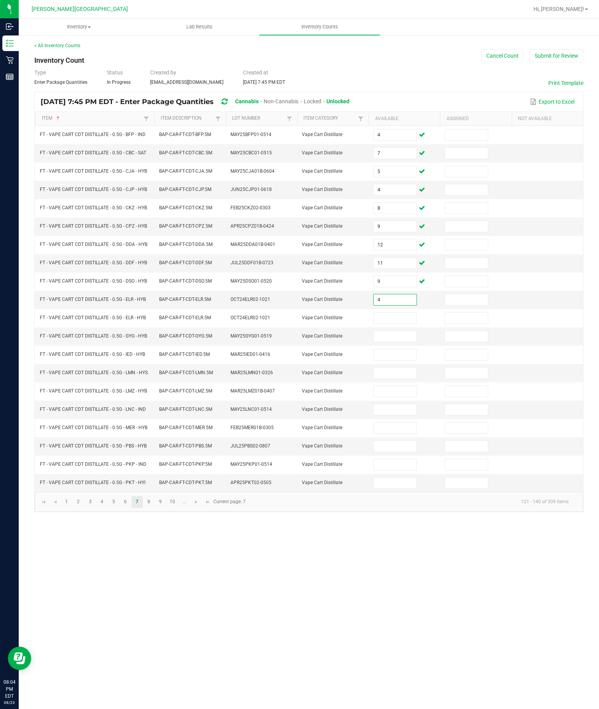
click at [401, 321] on input at bounding box center [394, 318] width 42 height 11
click at [405, 341] on input at bounding box center [394, 336] width 42 height 11
click at [399, 360] on input at bounding box center [394, 354] width 42 height 11
click at [409, 378] on input at bounding box center [394, 373] width 42 height 11
click at [403, 378] on input at bounding box center [394, 373] width 42 height 11
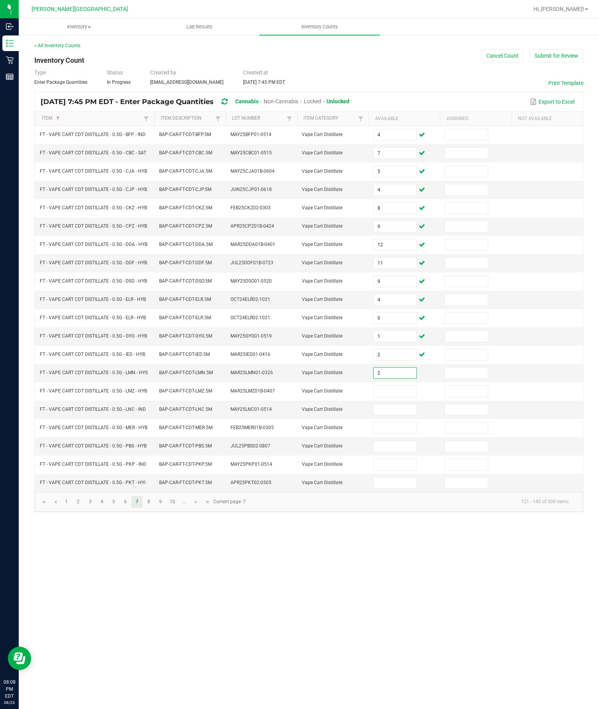
click at [403, 397] on input at bounding box center [394, 391] width 42 height 11
click at [400, 415] on input at bounding box center [394, 409] width 42 height 11
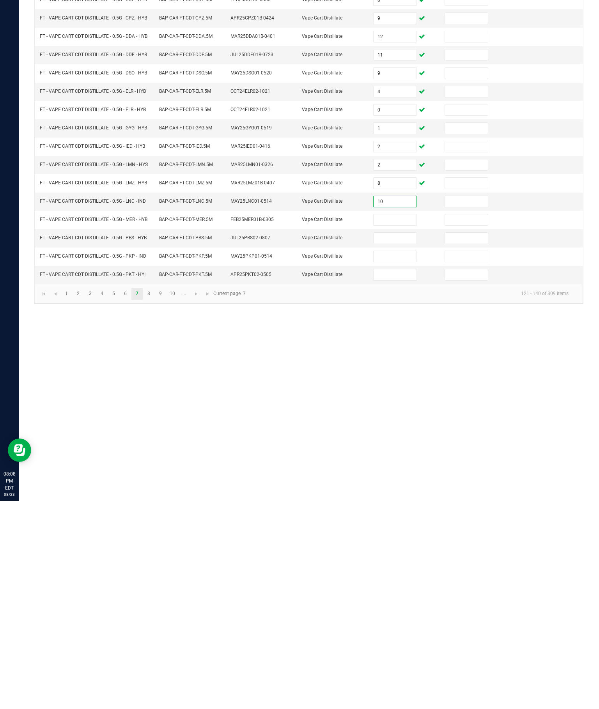
click at [405, 423] on input at bounding box center [394, 428] width 42 height 11
click at [401, 441] on input at bounding box center [394, 446] width 42 height 11
click at [393, 459] on input at bounding box center [394, 464] width 42 height 11
click at [400, 477] on input at bounding box center [394, 482] width 42 height 11
click at [154, 496] on link "8" at bounding box center [148, 502] width 11 height 12
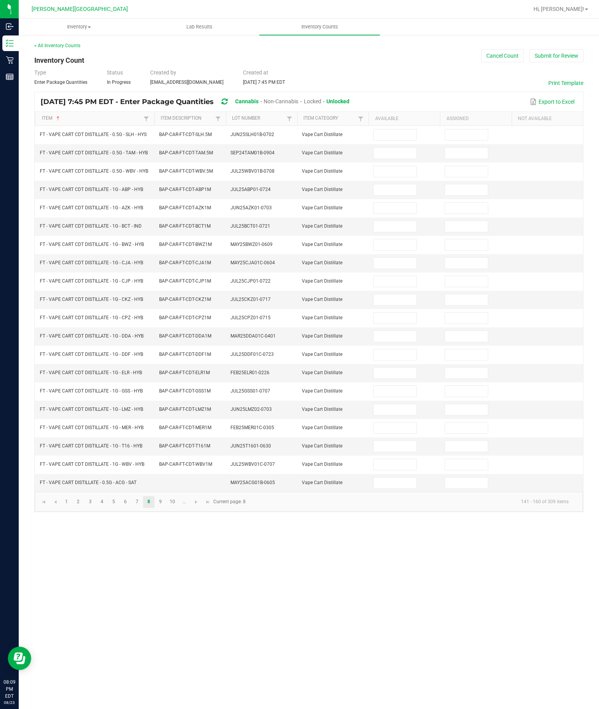
click at [403, 129] on input at bounding box center [394, 134] width 42 height 11
click at [394, 148] on input at bounding box center [394, 153] width 42 height 11
click at [407, 166] on input at bounding box center [394, 171] width 42 height 11
click at [401, 184] on input at bounding box center [394, 189] width 42 height 11
click at [391, 203] on input at bounding box center [394, 208] width 42 height 11
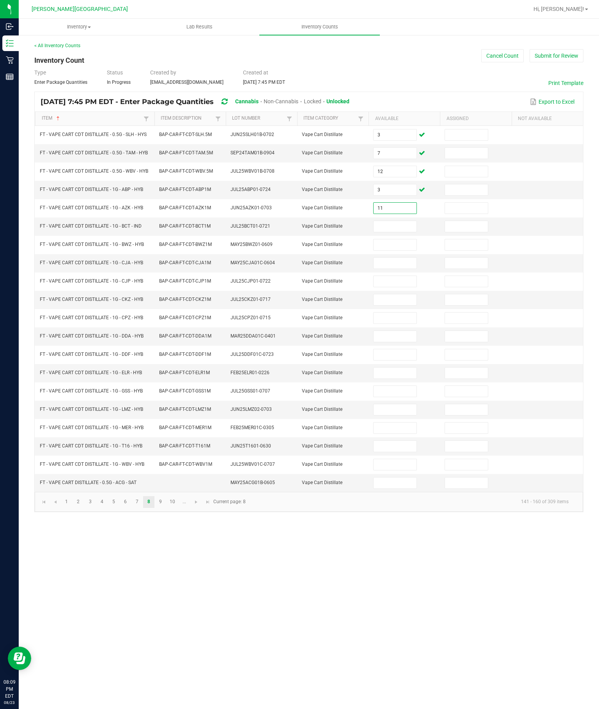
click at [397, 221] on input at bounding box center [394, 226] width 42 height 11
click at [401, 239] on input at bounding box center [394, 244] width 42 height 11
click at [393, 258] on input at bounding box center [394, 263] width 42 height 11
click at [394, 280] on input at bounding box center [394, 281] width 42 height 11
click at [392, 304] on input at bounding box center [394, 299] width 42 height 11
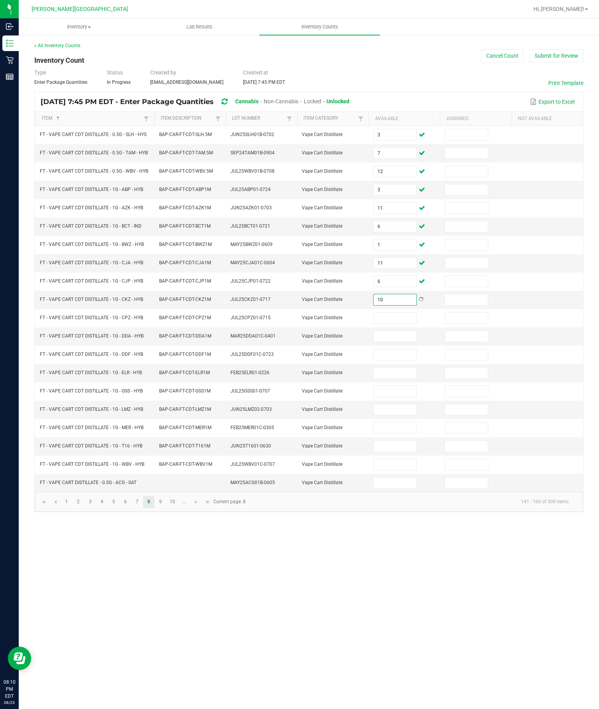
click at [395, 320] on input at bounding box center [394, 318] width 42 height 11
click at [392, 342] on input at bounding box center [394, 336] width 42 height 11
click at [404, 360] on input at bounding box center [394, 354] width 42 height 11
click at [401, 378] on input at bounding box center [394, 373] width 42 height 11
click at [403, 397] on input at bounding box center [394, 391] width 42 height 11
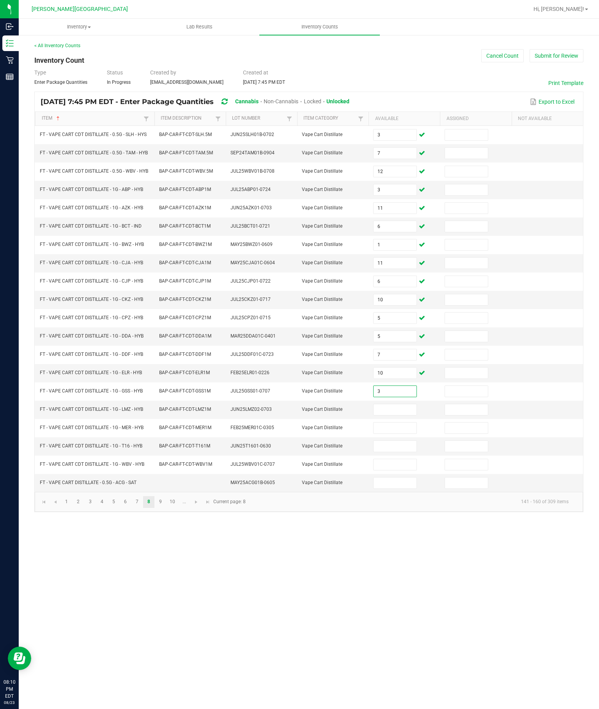
click at [409, 415] on input at bounding box center [394, 409] width 42 height 11
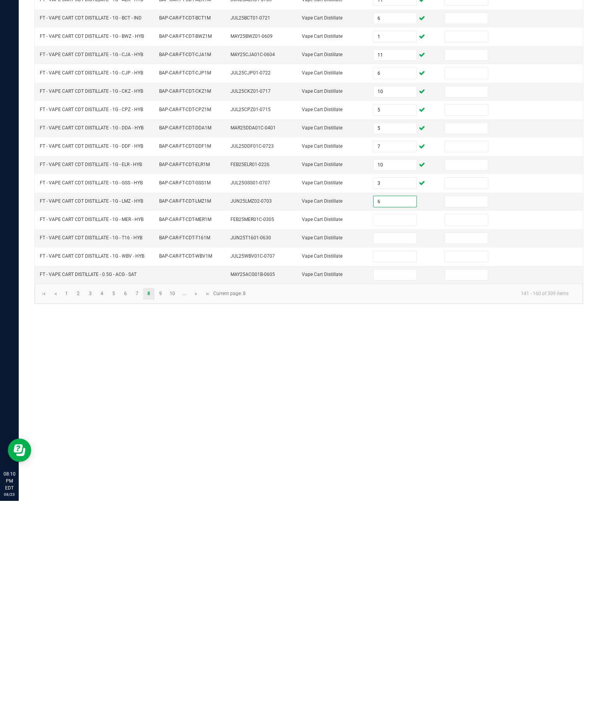
click at [396, 423] on input at bounding box center [394, 428] width 42 height 11
click at [398, 441] on input at bounding box center [394, 446] width 42 height 11
click at [401, 459] on input at bounding box center [394, 464] width 42 height 11
click at [396, 477] on input at bounding box center [394, 482] width 42 height 11
click at [166, 496] on link "9" at bounding box center [160, 502] width 11 height 12
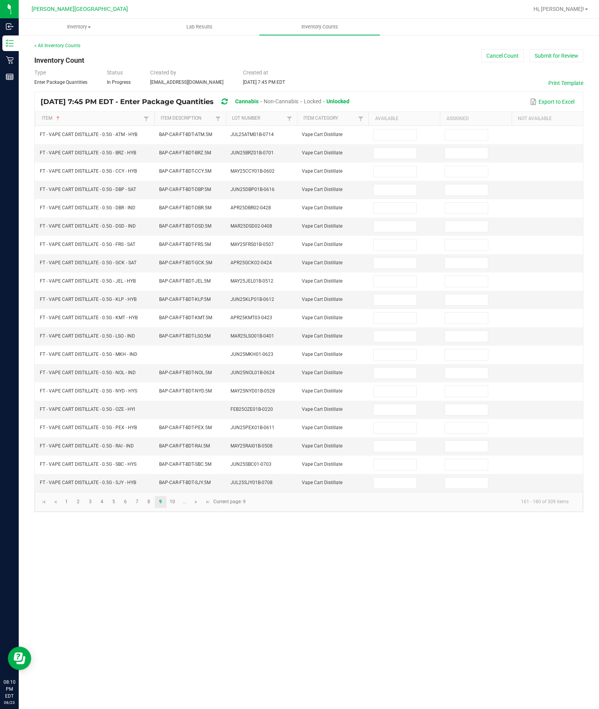
click at [393, 129] on input at bounding box center [394, 134] width 42 height 11
click at [393, 148] on input at bounding box center [394, 153] width 42 height 11
click at [395, 166] on input at bounding box center [394, 171] width 42 height 11
click at [395, 184] on input at bounding box center [394, 189] width 42 height 11
click at [397, 203] on input at bounding box center [394, 208] width 42 height 11
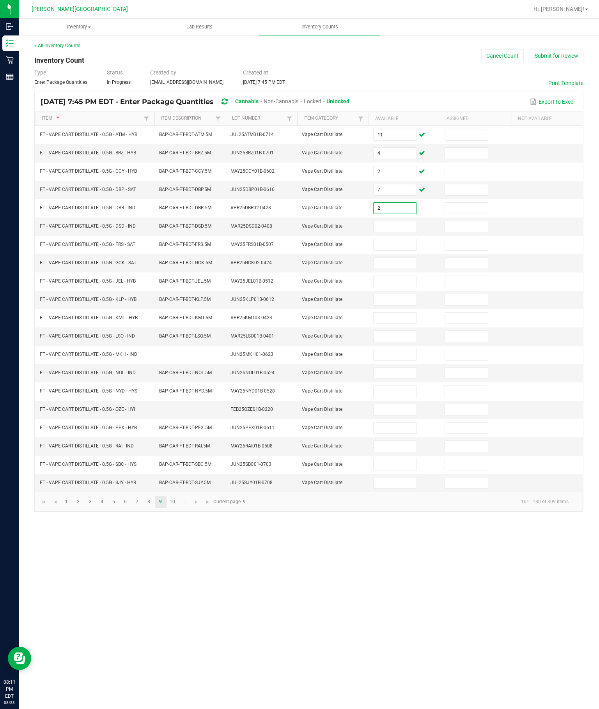
click at [396, 221] on input at bounding box center [394, 226] width 42 height 11
click at [396, 203] on input "2" at bounding box center [394, 208] width 42 height 11
click at [392, 221] on input at bounding box center [394, 226] width 42 height 11
click at [403, 239] on input at bounding box center [394, 244] width 42 height 11
click at [399, 258] on input at bounding box center [394, 263] width 42 height 11
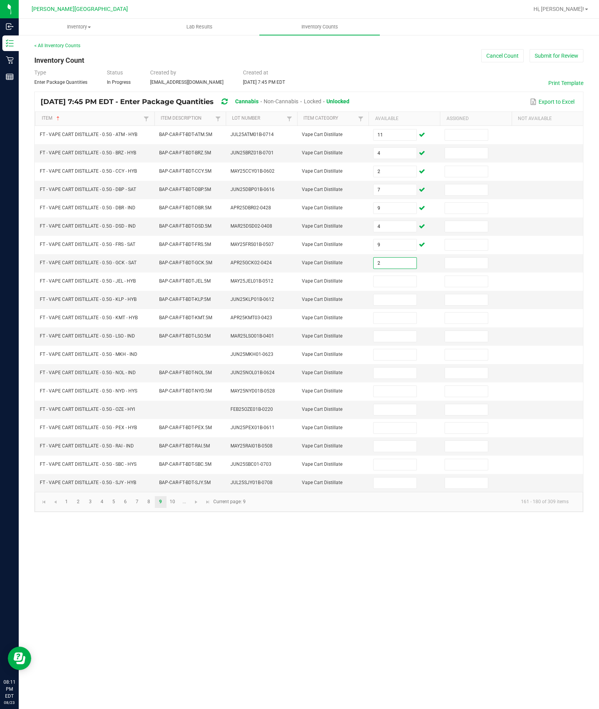
click at [401, 279] on input at bounding box center [394, 281] width 42 height 11
click at [393, 305] on input at bounding box center [394, 299] width 42 height 11
click at [399, 324] on input at bounding box center [394, 318] width 42 height 11
click at [401, 342] on input at bounding box center [394, 336] width 42 height 11
click at [401, 360] on input at bounding box center [394, 354] width 42 height 11
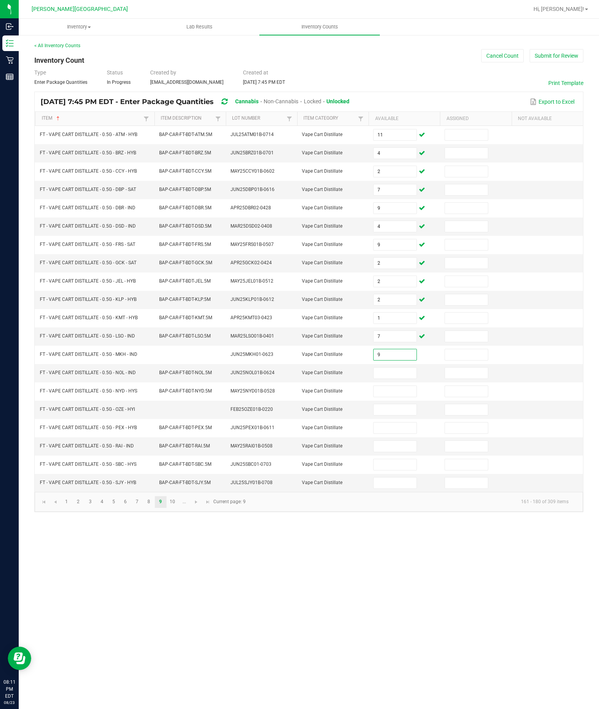
click at [405, 378] on input at bounding box center [394, 373] width 42 height 11
click at [400, 397] on input at bounding box center [394, 391] width 42 height 11
click at [402, 415] on input at bounding box center [394, 409] width 42 height 11
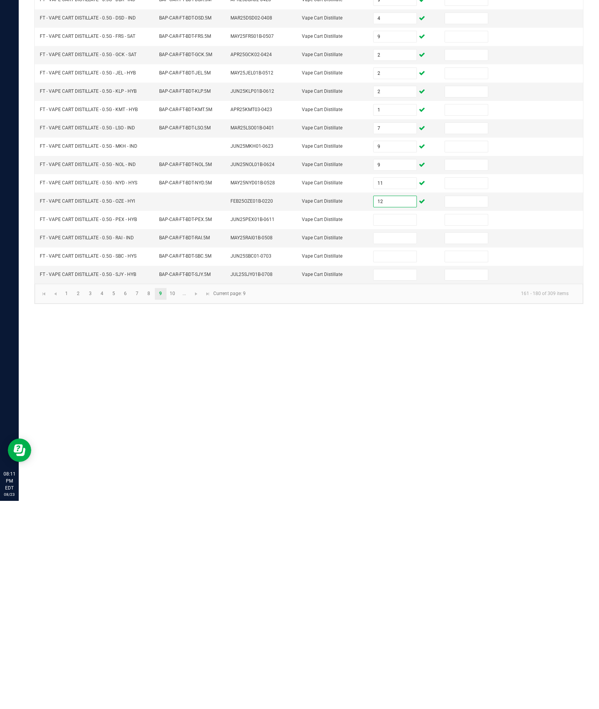
click at [396, 386] on input "11" at bounding box center [394, 391] width 42 height 11
click at [396, 404] on input "12" at bounding box center [394, 409] width 42 height 11
click at [398, 423] on input at bounding box center [394, 428] width 42 height 11
click at [402, 441] on input at bounding box center [394, 446] width 42 height 11
click at [393, 459] on input at bounding box center [394, 464] width 42 height 11
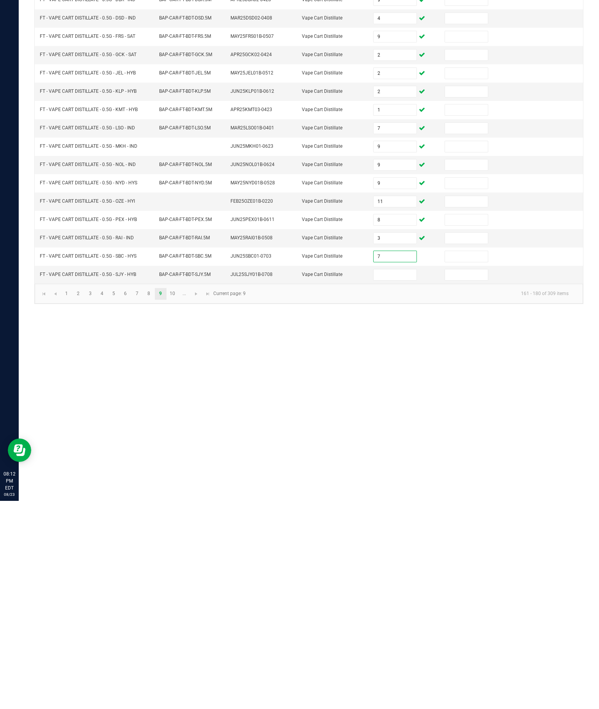
click at [402, 477] on input at bounding box center [394, 482] width 42 height 11
click at [176, 496] on link "10" at bounding box center [172, 502] width 11 height 12
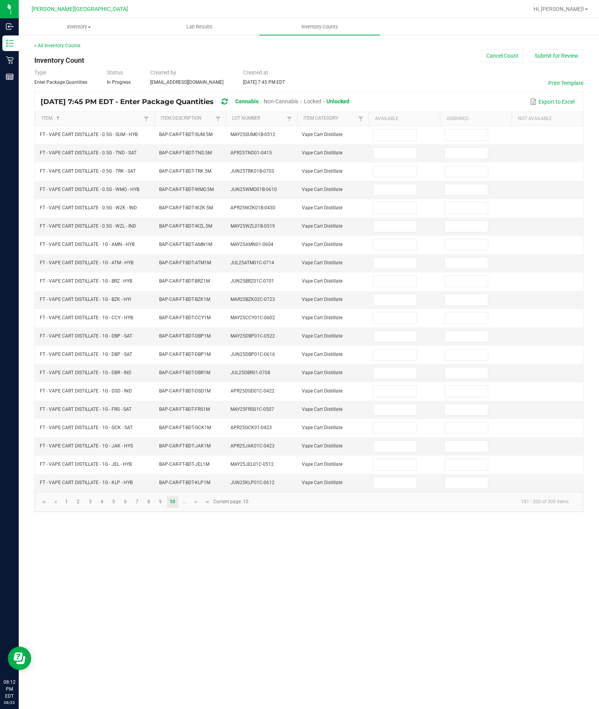
click at [402, 126] on td at bounding box center [403, 135] width 71 height 18
click at [387, 129] on input at bounding box center [394, 134] width 42 height 11
click at [385, 148] on input at bounding box center [394, 153] width 42 height 11
click at [401, 166] on input at bounding box center [394, 171] width 42 height 11
click at [396, 184] on input at bounding box center [394, 189] width 42 height 11
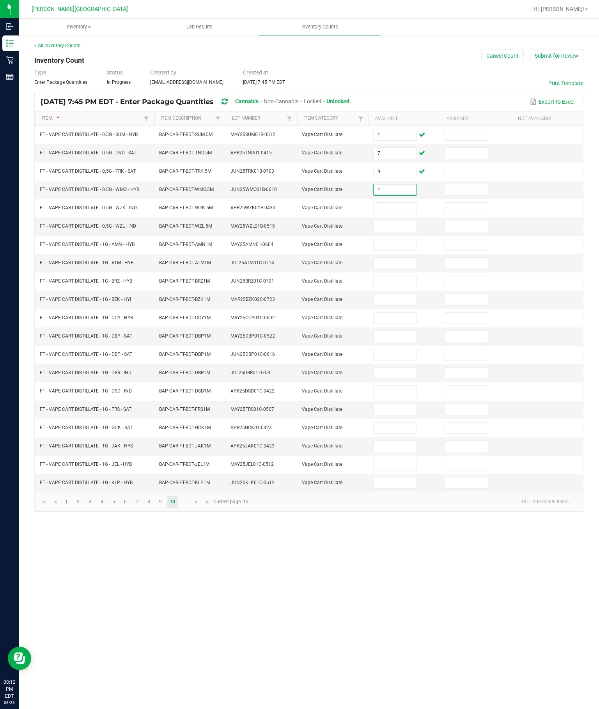
click at [398, 221] on input at bounding box center [394, 226] width 42 height 11
click at [399, 203] on input at bounding box center [394, 208] width 42 height 11
click at [403, 221] on input at bounding box center [394, 226] width 42 height 11
click at [387, 239] on input at bounding box center [394, 244] width 42 height 11
click at [409, 258] on input at bounding box center [394, 263] width 42 height 11
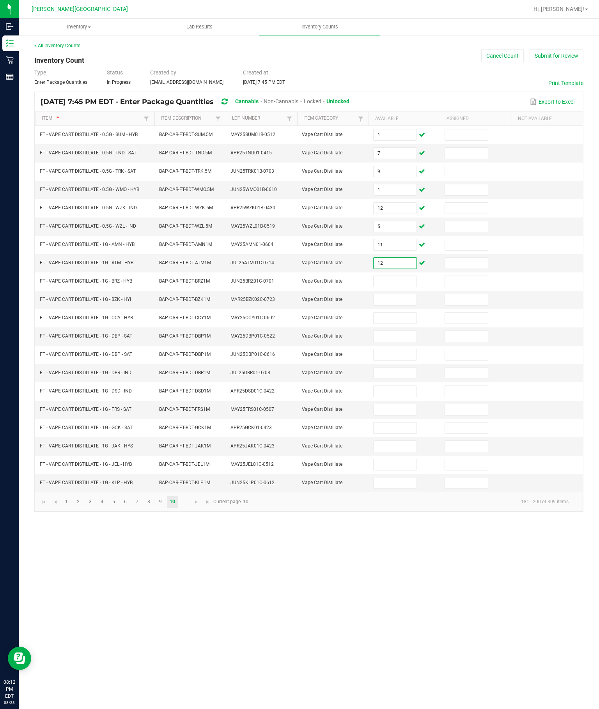
click at [407, 276] on input at bounding box center [394, 281] width 42 height 11
click at [401, 305] on input at bounding box center [394, 299] width 42 height 11
click at [399, 324] on input at bounding box center [394, 318] width 42 height 11
click at [405, 342] on input at bounding box center [394, 336] width 42 height 11
click at [388, 360] on input at bounding box center [394, 354] width 42 height 11
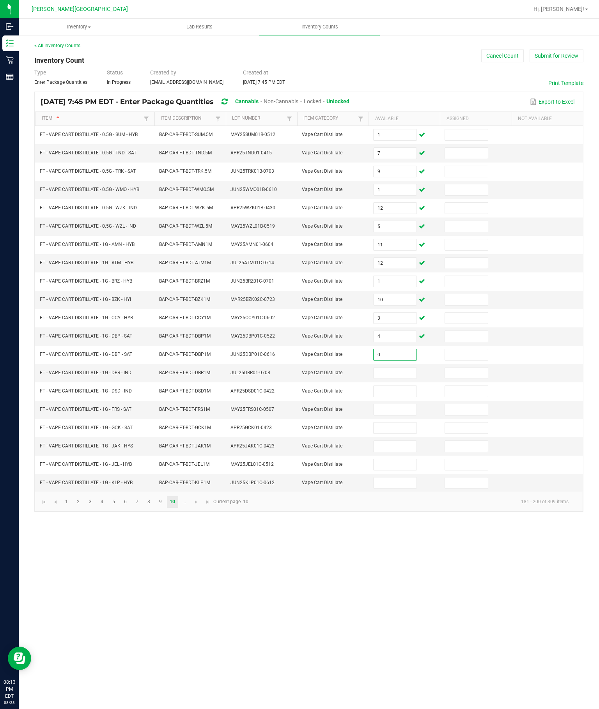
click at [403, 378] on input at bounding box center [394, 373] width 42 height 11
click at [403, 397] on input at bounding box center [394, 391] width 42 height 11
click at [396, 415] on input at bounding box center [394, 409] width 42 height 11
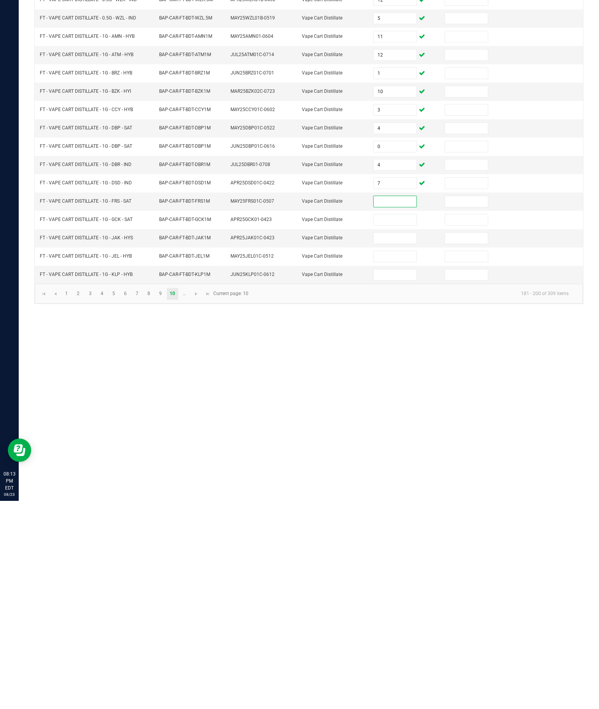
click at [400, 386] on input "7" at bounding box center [394, 391] width 42 height 11
click at [397, 404] on input at bounding box center [394, 409] width 42 height 11
click at [397, 423] on input at bounding box center [394, 428] width 42 height 11
click at [410, 441] on input at bounding box center [394, 446] width 42 height 11
click at [384, 459] on input at bounding box center [394, 464] width 42 height 11
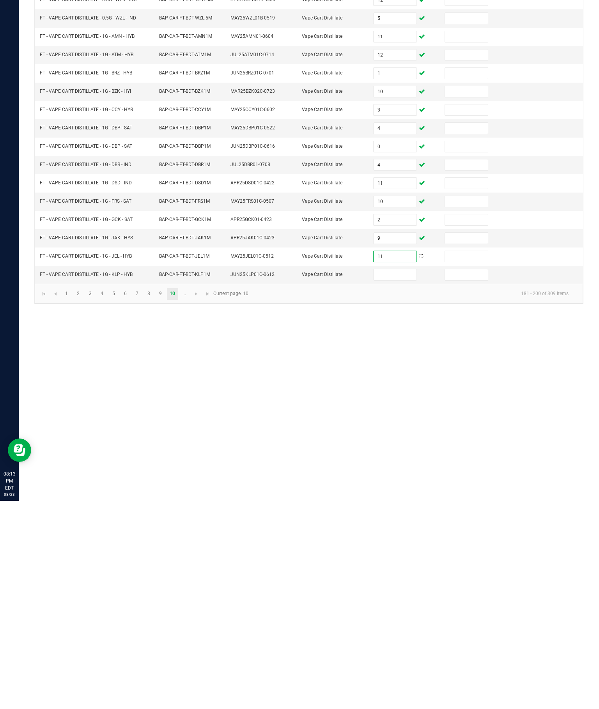
click at [401, 477] on input at bounding box center [394, 482] width 42 height 11
click at [190, 496] on link "..." at bounding box center [184, 502] width 11 height 12
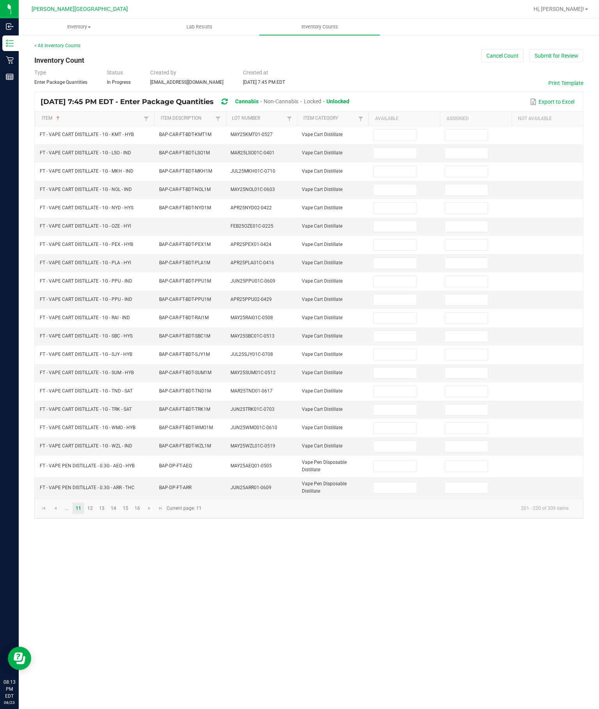
click at [401, 129] on input at bounding box center [394, 134] width 42 height 11
click at [401, 148] on input at bounding box center [394, 153] width 42 height 11
click at [396, 166] on input at bounding box center [394, 171] width 42 height 11
click at [395, 184] on input at bounding box center [394, 189] width 42 height 11
click at [388, 203] on input at bounding box center [394, 208] width 42 height 11
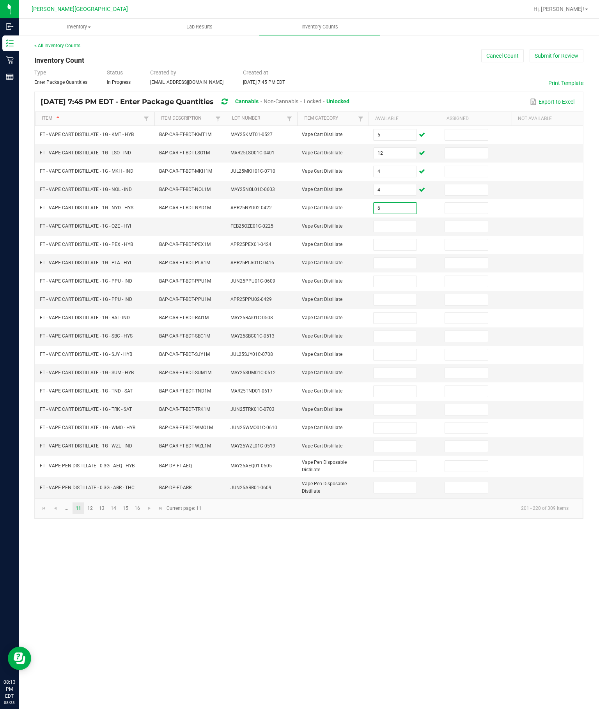
click at [397, 221] on input at bounding box center [394, 226] width 42 height 11
click at [399, 239] on input at bounding box center [394, 244] width 42 height 11
click at [395, 258] on input at bounding box center [394, 263] width 42 height 11
click at [393, 280] on input at bounding box center [394, 281] width 42 height 11
click at [393, 300] on input at bounding box center [394, 299] width 42 height 11
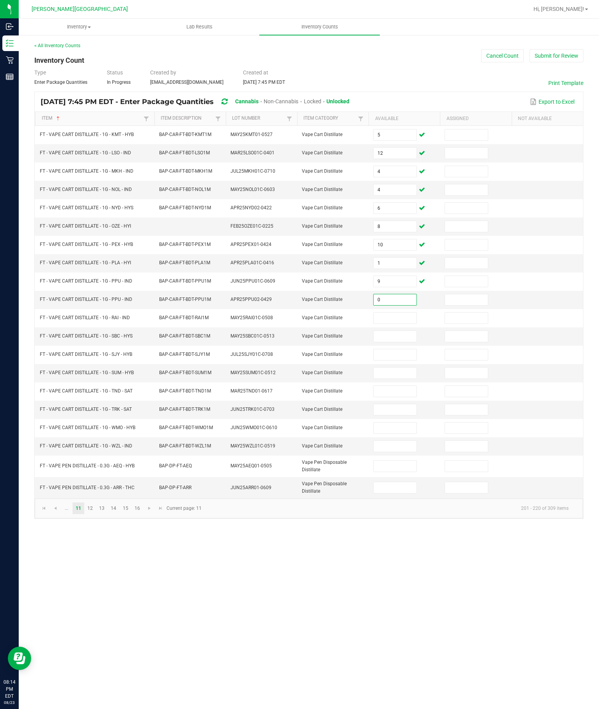
click at [393, 324] on input at bounding box center [394, 318] width 42 height 11
click at [395, 342] on input at bounding box center [394, 336] width 42 height 11
click at [403, 360] on input at bounding box center [394, 354] width 42 height 11
click at [403, 378] on input at bounding box center [394, 373] width 42 height 11
click at [400, 397] on input at bounding box center [394, 391] width 42 height 11
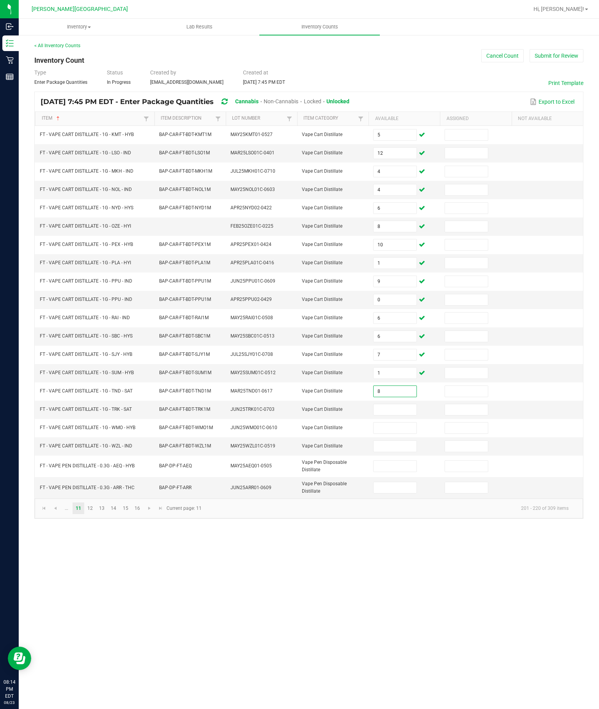
click at [403, 415] on input at bounding box center [394, 409] width 42 height 11
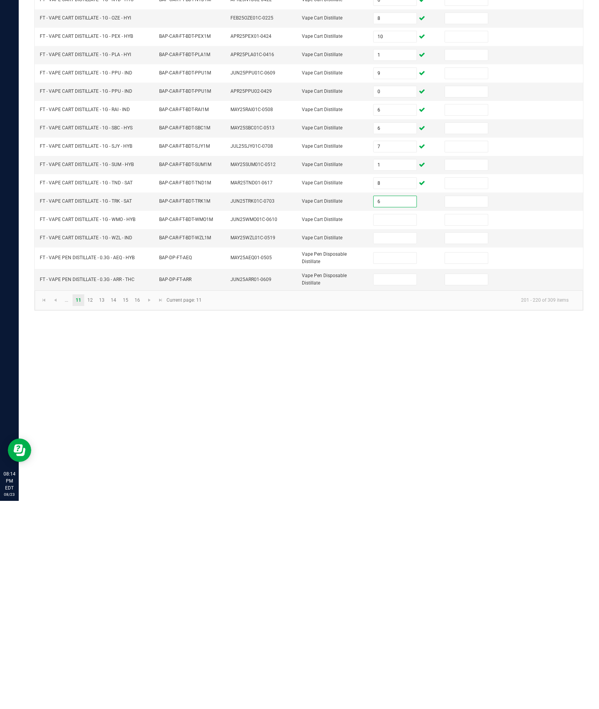
click at [377, 423] on input at bounding box center [394, 428] width 42 height 11
click at [391, 441] on input at bounding box center [394, 446] width 42 height 11
click at [387, 461] on input at bounding box center [394, 466] width 42 height 11
click at [400, 461] on input "12" at bounding box center [394, 466] width 42 height 11
click at [400, 482] on input at bounding box center [394, 487] width 42 height 11
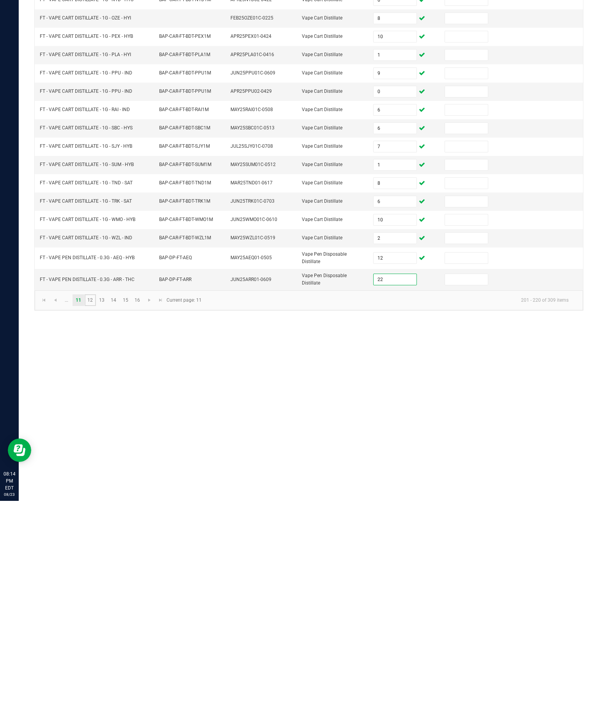
click at [96, 502] on link "12" at bounding box center [90, 508] width 11 height 12
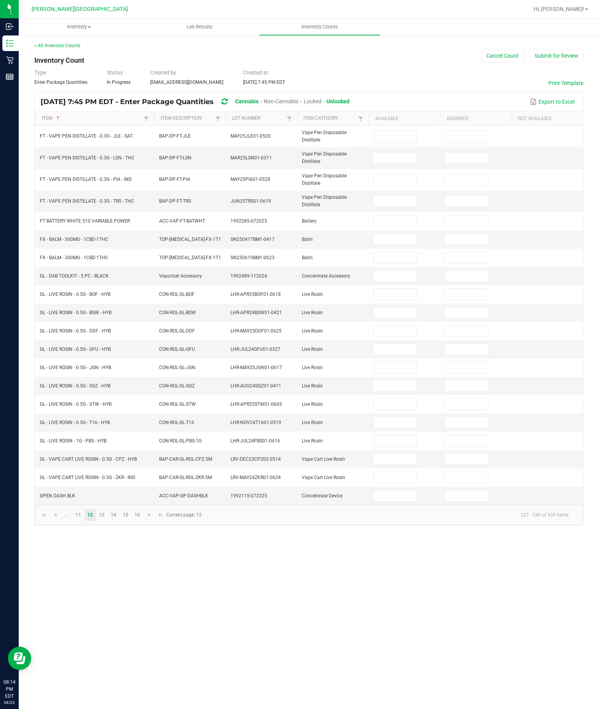
click at [396, 131] on input at bounding box center [394, 136] width 42 height 11
click at [400, 152] on input at bounding box center [394, 157] width 42 height 11
click at [385, 174] on input at bounding box center [394, 179] width 42 height 11
click at [397, 196] on input at bounding box center [394, 201] width 42 height 11
click at [403, 234] on input at bounding box center [394, 239] width 42 height 11
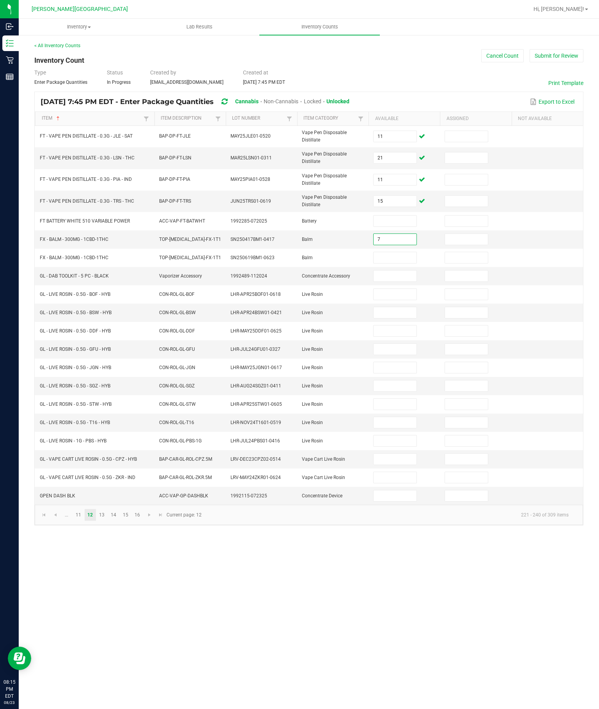
click at [384, 252] on input at bounding box center [394, 257] width 42 height 11
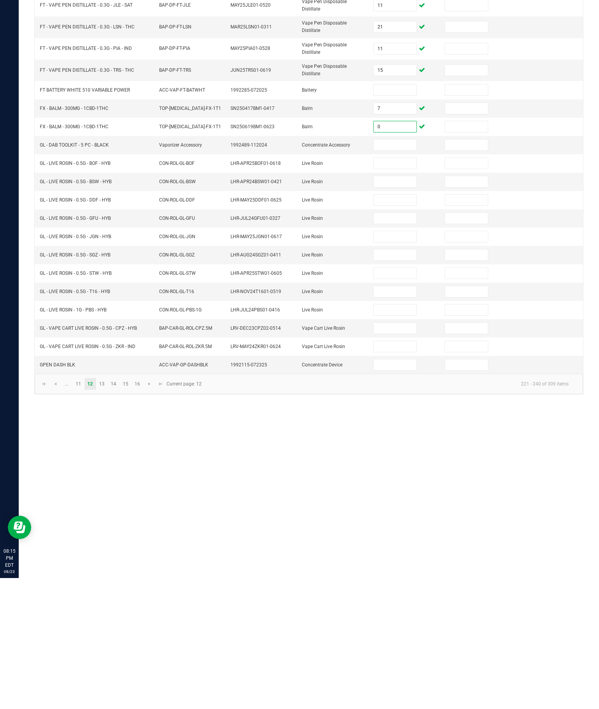
click at [405, 454] on input at bounding box center [394, 459] width 42 height 11
click at [380, 472] on input at bounding box center [394, 477] width 42 height 11
click at [108, 509] on link "13" at bounding box center [101, 515] width 11 height 12
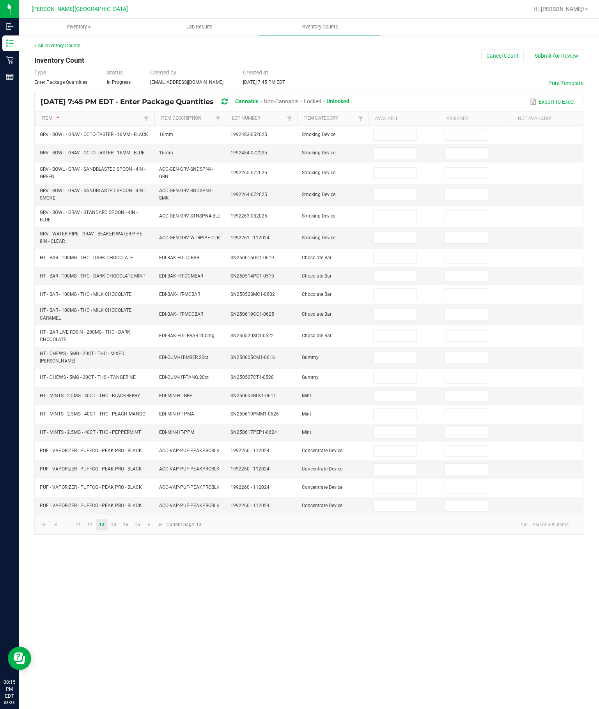
click at [411, 252] on input at bounding box center [394, 257] width 42 height 11
click at [384, 331] on input at bounding box center [394, 336] width 42 height 11
click at [405, 289] on input at bounding box center [394, 294] width 42 height 11
click at [402, 309] on input at bounding box center [394, 314] width 42 height 11
click at [400, 331] on input "39" at bounding box center [394, 336] width 42 height 11
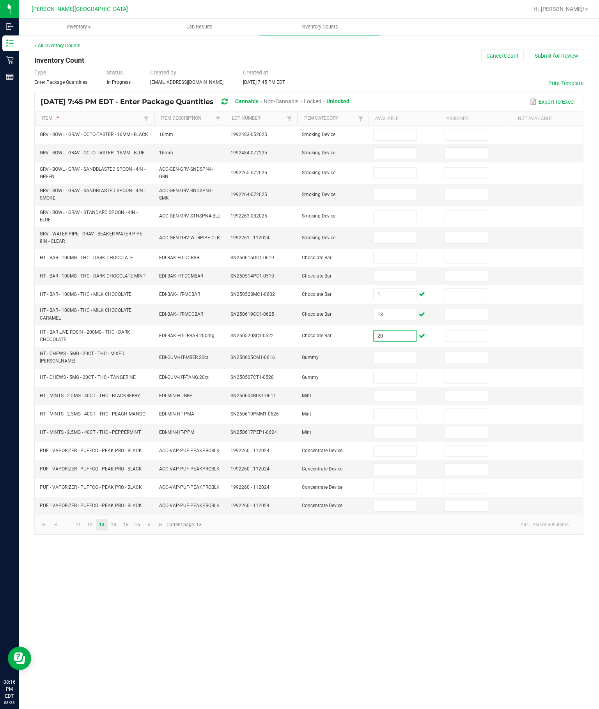
click at [398, 252] on input at bounding box center [394, 257] width 42 height 11
click at [404, 271] on input at bounding box center [394, 276] width 42 height 11
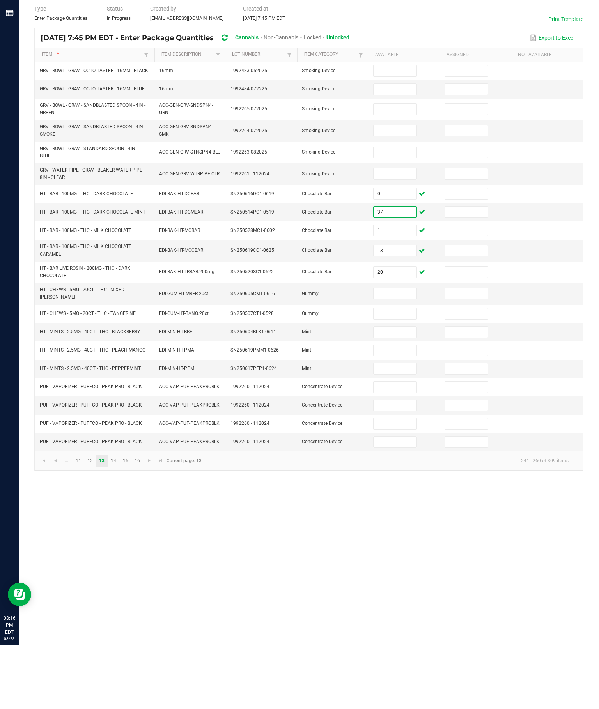
click at [398, 352] on input at bounding box center [394, 357] width 42 height 11
click at [396, 372] on input at bounding box center [394, 377] width 42 height 11
click at [398, 391] on input at bounding box center [394, 396] width 42 height 11
click at [398, 409] on input at bounding box center [394, 414] width 42 height 11
click at [400, 427] on input at bounding box center [394, 432] width 42 height 11
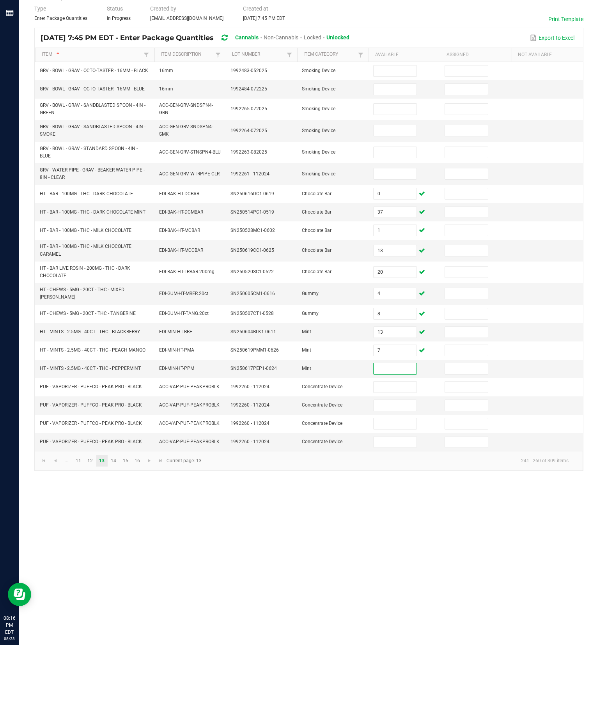
click at [402, 409] on input "7" at bounding box center [394, 414] width 42 height 11
click at [392, 427] on input at bounding box center [394, 432] width 42 height 11
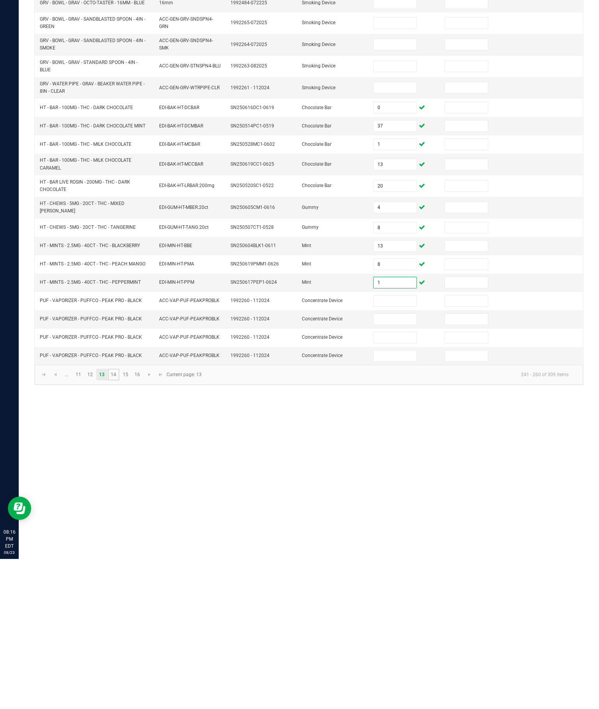
click at [119, 519] on link "14" at bounding box center [113, 525] width 11 height 12
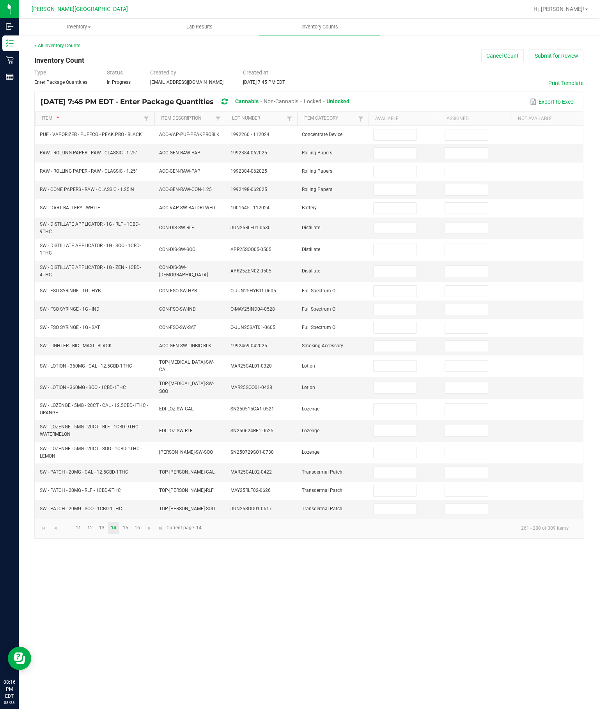
click at [397, 286] on input at bounding box center [394, 291] width 42 height 11
click at [398, 305] on input at bounding box center [394, 309] width 42 height 11
click at [390, 327] on input at bounding box center [394, 327] width 42 height 11
click at [396, 371] on input at bounding box center [394, 366] width 42 height 11
click at [389, 388] on input at bounding box center [394, 387] width 42 height 11
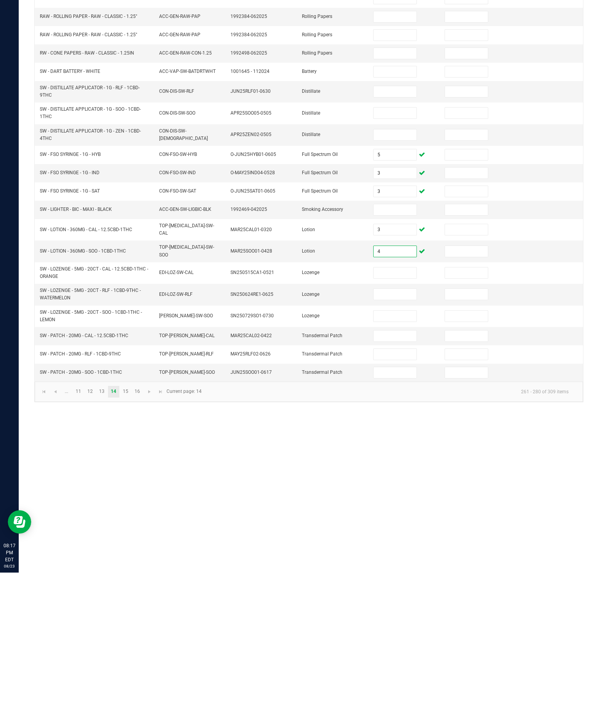
click at [396, 467] on input at bounding box center [394, 472] width 42 height 11
click at [396, 485] on input at bounding box center [394, 490] width 42 height 11
click at [394, 304] on input "3" at bounding box center [394, 309] width 42 height 11
click at [391, 482] on td at bounding box center [403, 491] width 71 height 18
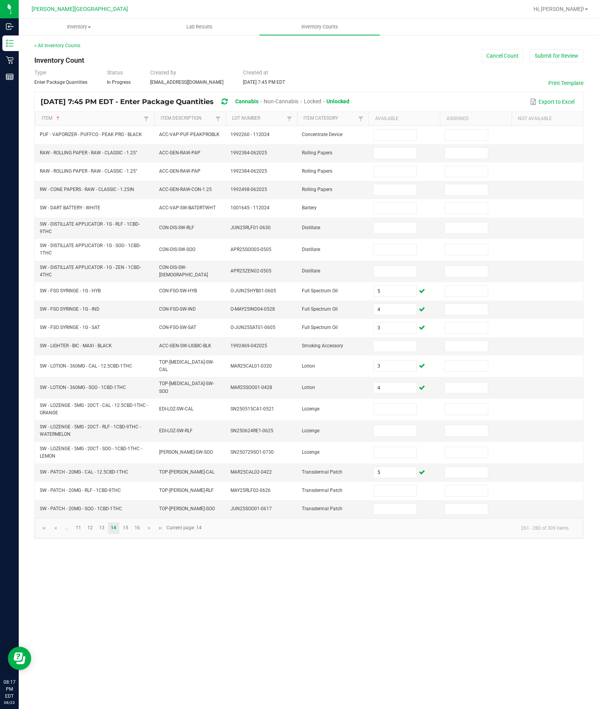
click at [393, 496] on input at bounding box center [394, 490] width 42 height 11
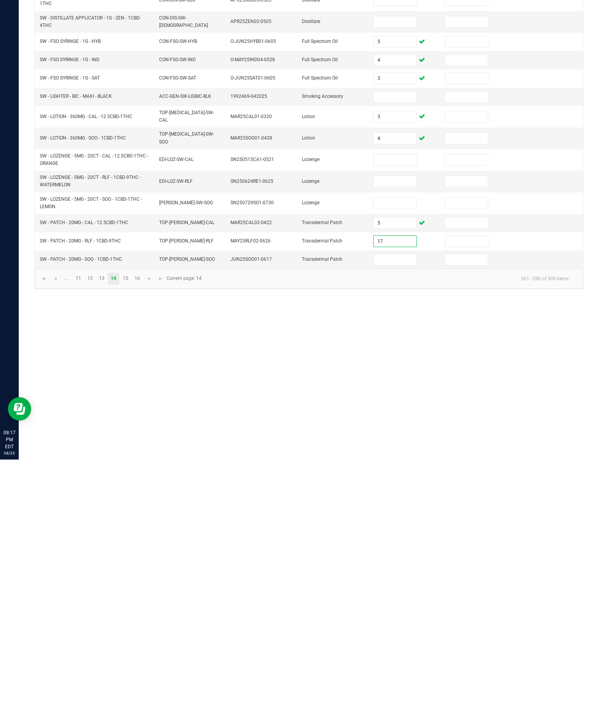
click at [404, 504] on input at bounding box center [394, 509] width 42 height 11
click at [119, 522] on link "14" at bounding box center [113, 528] width 11 height 12
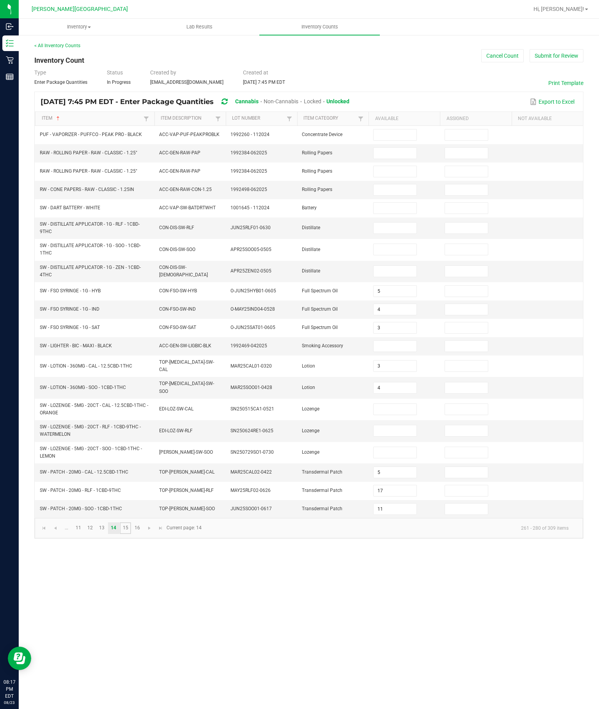
click at [131, 534] on link "15" at bounding box center [125, 528] width 11 height 12
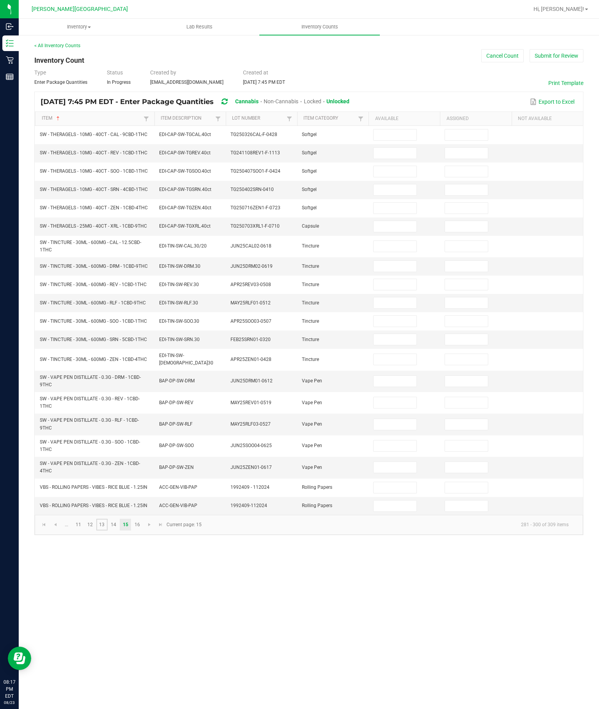
click at [108, 531] on link "13" at bounding box center [101, 525] width 11 height 12
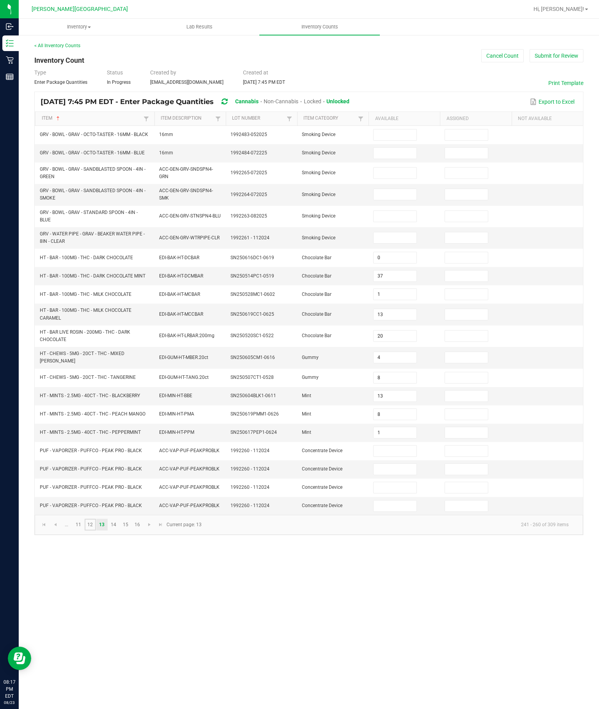
click at [95, 531] on link "12" at bounding box center [90, 525] width 11 height 12
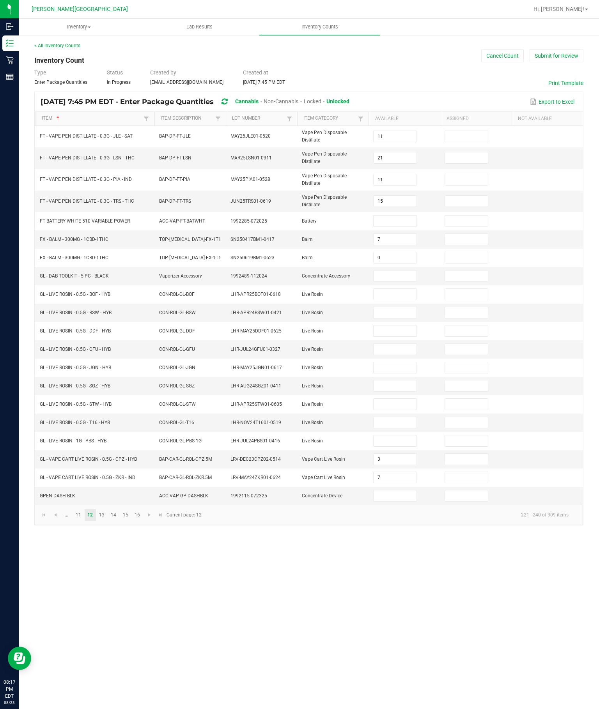
click at [387, 289] on input at bounding box center [394, 294] width 42 height 11
click at [403, 446] on input at bounding box center [394, 440] width 42 height 11
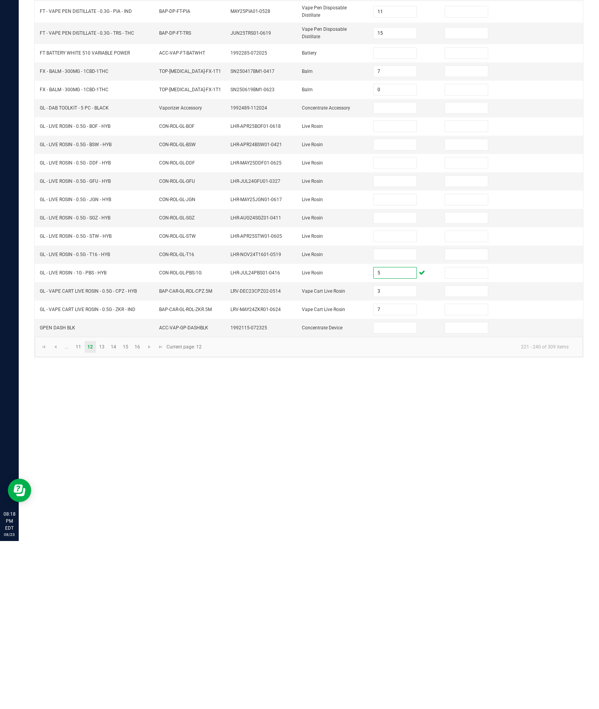
click at [402, 362] on input at bounding box center [394, 367] width 42 height 11
click at [401, 289] on input at bounding box center [394, 294] width 42 height 11
click at [399, 307] on input at bounding box center [394, 312] width 42 height 11
click at [393, 325] on input at bounding box center [394, 330] width 42 height 11
click at [400, 344] on input at bounding box center [394, 349] width 42 height 11
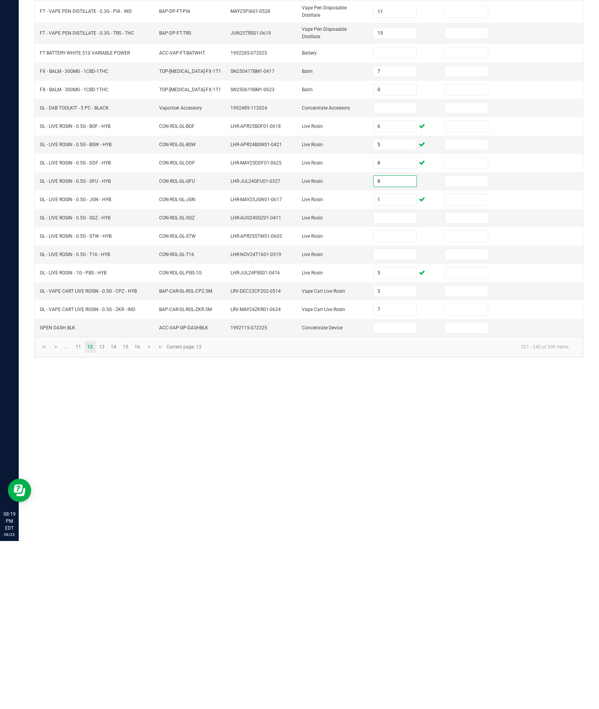
click at [396, 380] on input at bounding box center [394, 385] width 42 height 11
click at [405, 399] on input at bounding box center [394, 404] width 42 height 11
click at [401, 417] on input at bounding box center [394, 422] width 42 height 11
click at [84, 509] on link "11" at bounding box center [78, 515] width 11 height 12
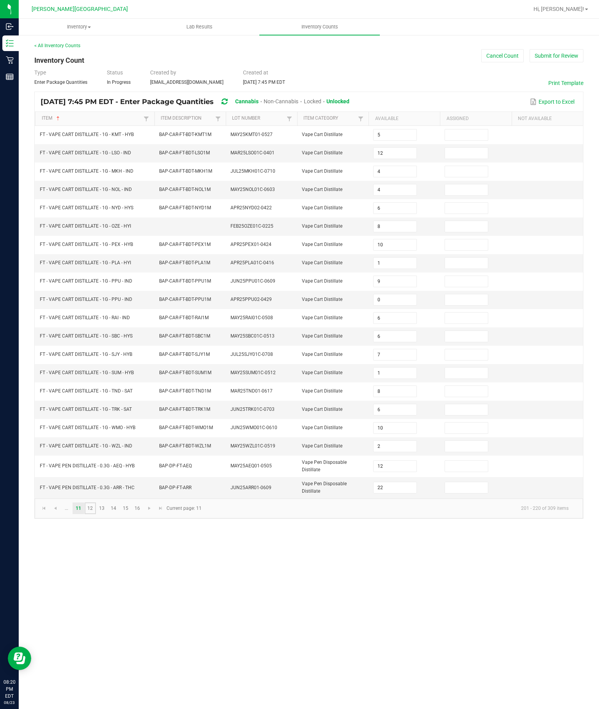
click at [96, 514] on link "12" at bounding box center [90, 508] width 11 height 12
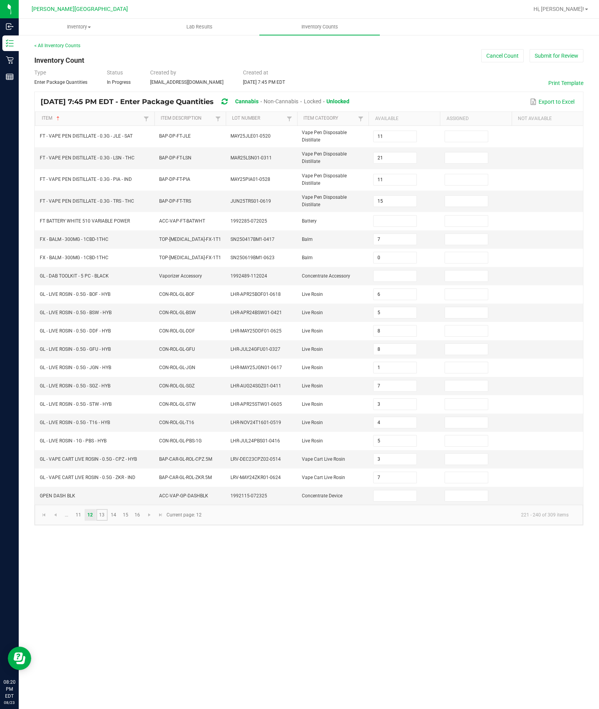
click at [108, 521] on link "13" at bounding box center [101, 515] width 11 height 12
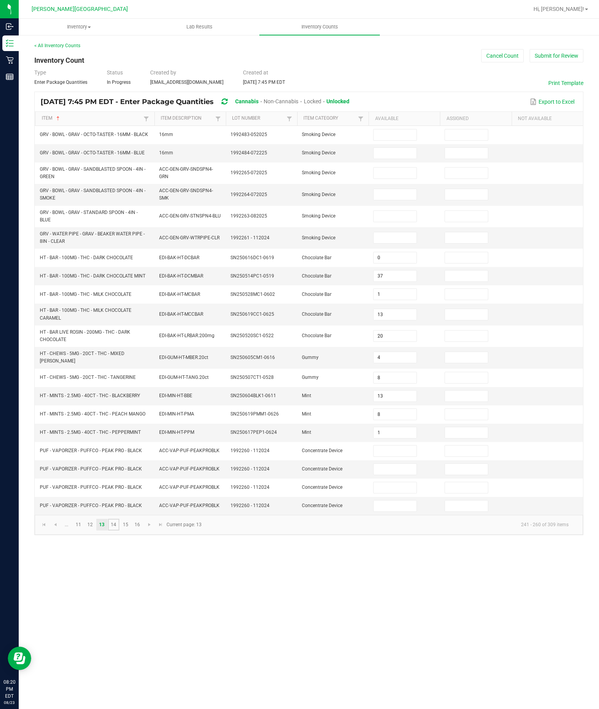
click at [119, 531] on link "14" at bounding box center [113, 525] width 11 height 12
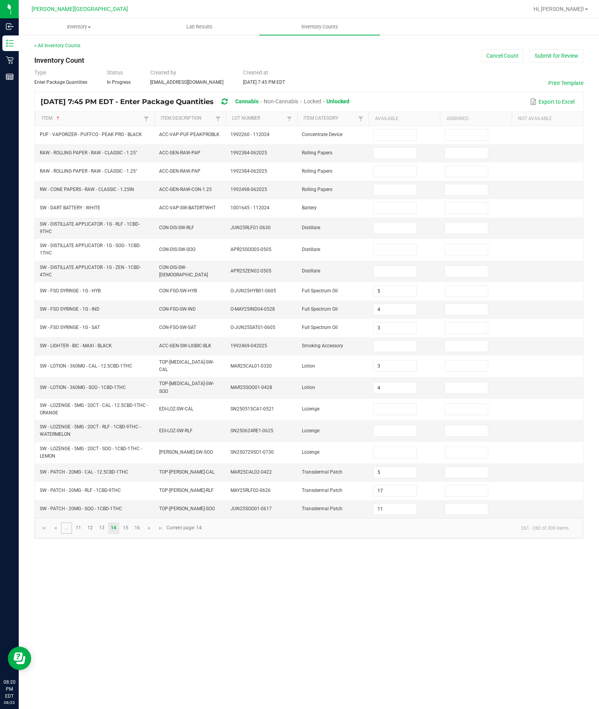
click at [72, 534] on link "..." at bounding box center [66, 528] width 11 height 12
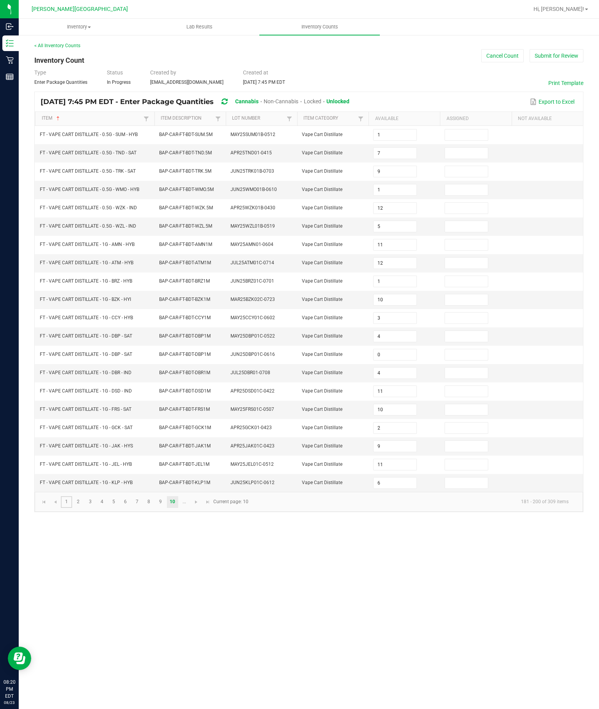
click at [72, 508] on link "1" at bounding box center [66, 502] width 11 height 12
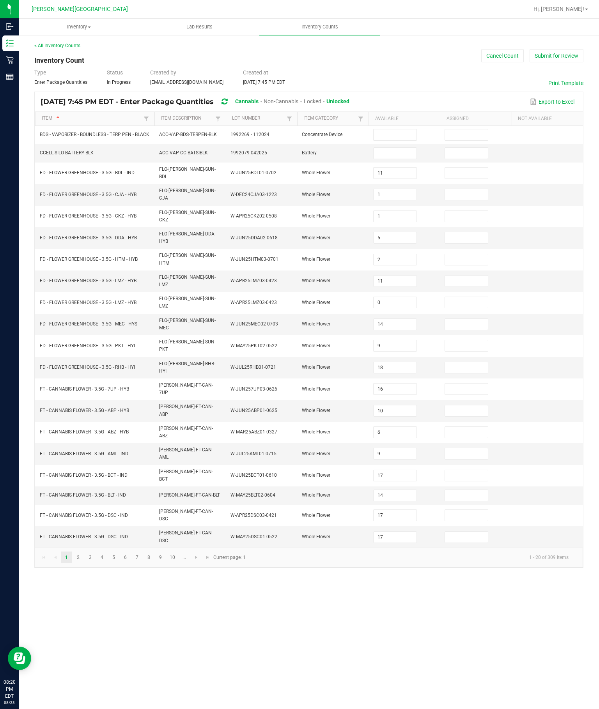
click at [401, 362] on input "18" at bounding box center [394, 367] width 42 height 11
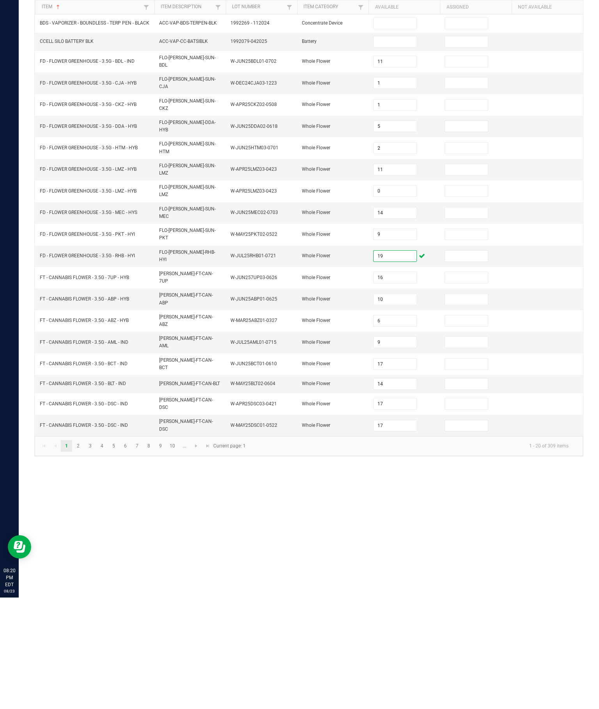
click at [415, 510] on input "17" at bounding box center [394, 515] width 42 height 11
click at [410, 532] on input "17" at bounding box center [394, 537] width 42 height 11
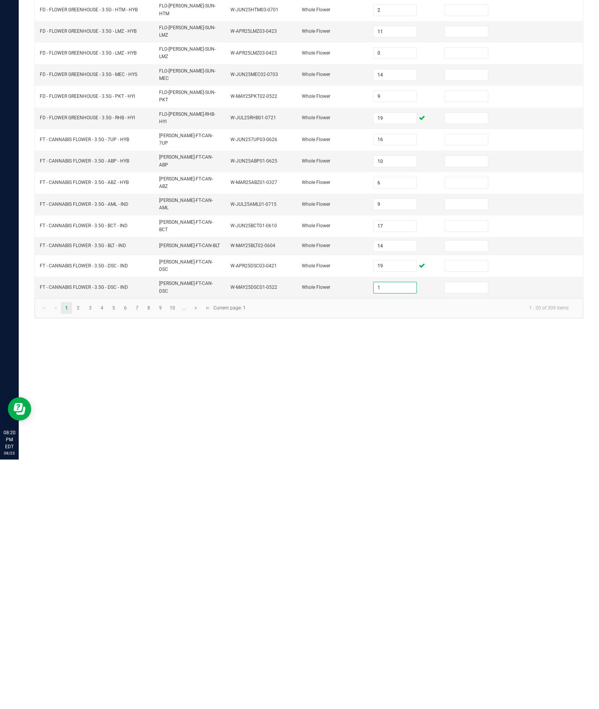
click at [402, 510] on input "19" at bounding box center [394, 515] width 42 height 11
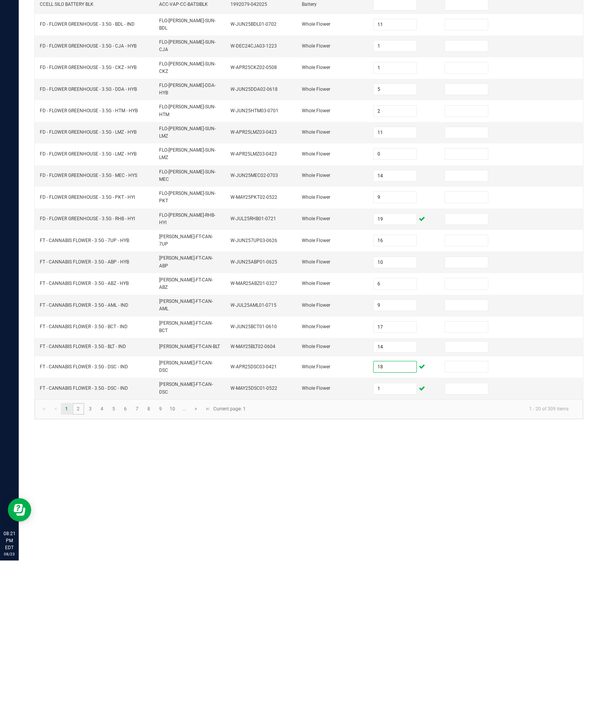
click at [84, 552] on link "2" at bounding box center [78, 558] width 11 height 12
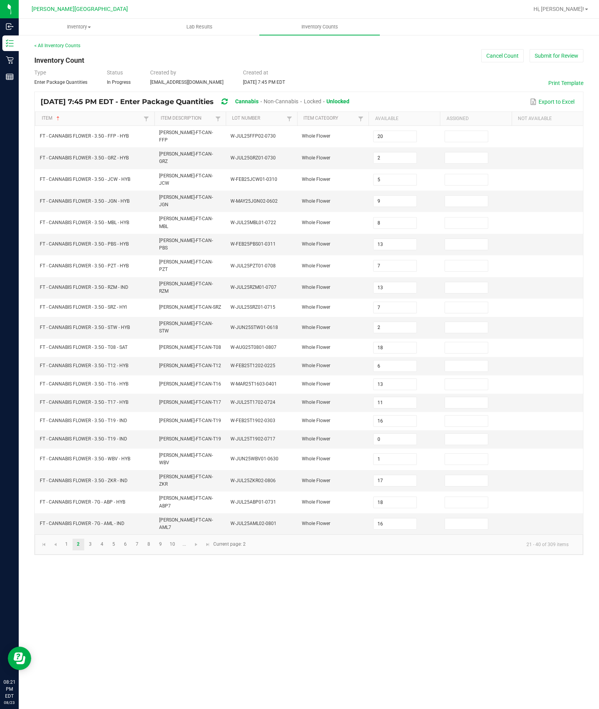
click at [405, 483] on input "17" at bounding box center [394, 480] width 42 height 11
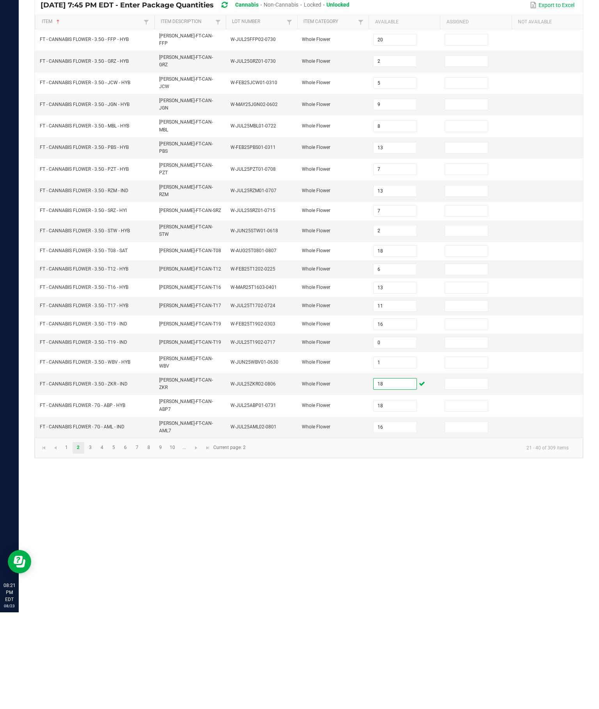
click at [397, 302] on input "7" at bounding box center [394, 307] width 42 height 11
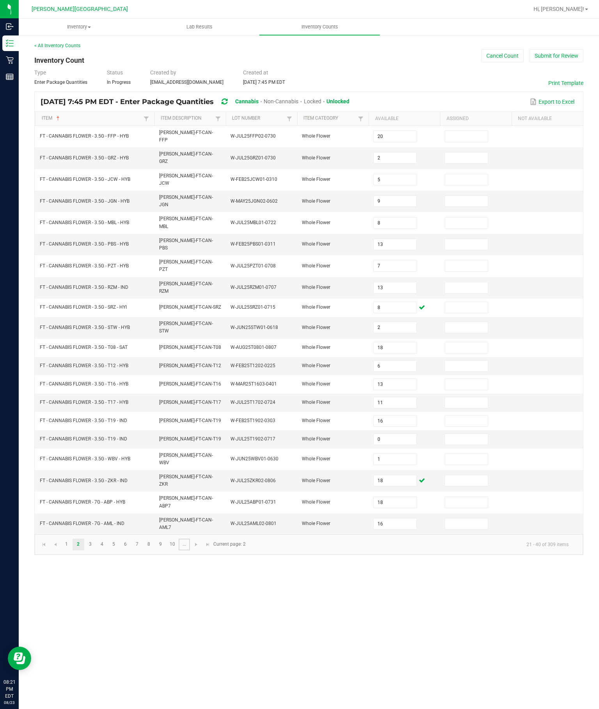
click at [190, 550] on link "..." at bounding box center [184, 545] width 11 height 12
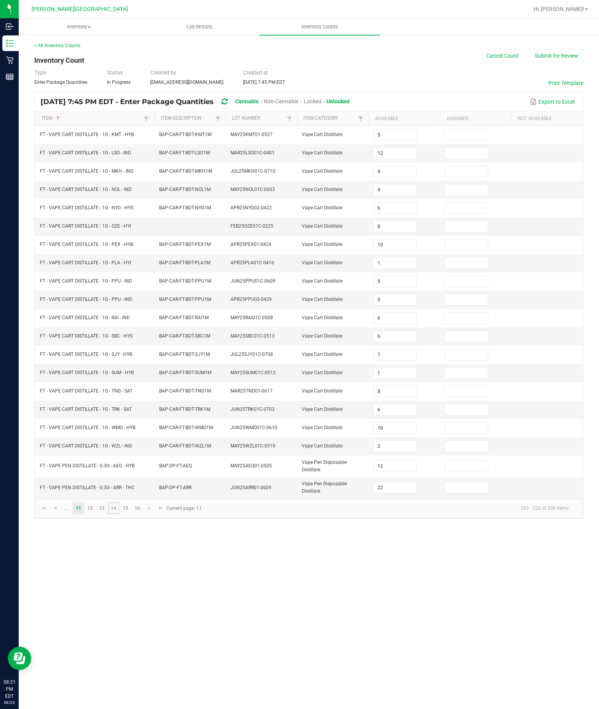
click at [119, 514] on link "14" at bounding box center [113, 508] width 11 height 12
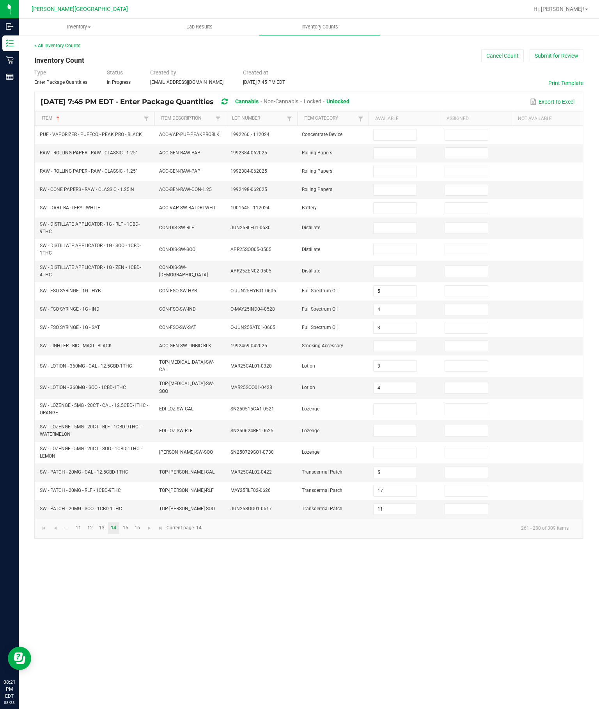
click at [405, 413] on input at bounding box center [394, 409] width 42 height 11
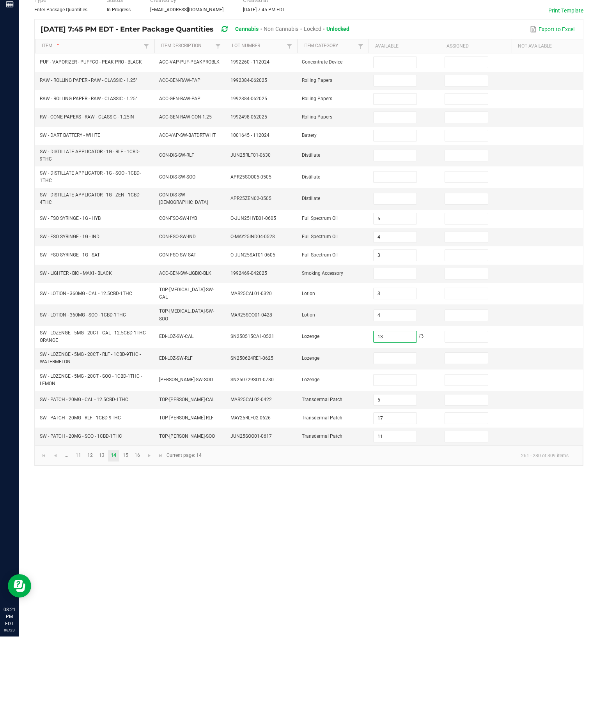
click at [405, 425] on input at bounding box center [394, 430] width 42 height 11
click at [407, 447] on input at bounding box center [394, 452] width 42 height 11
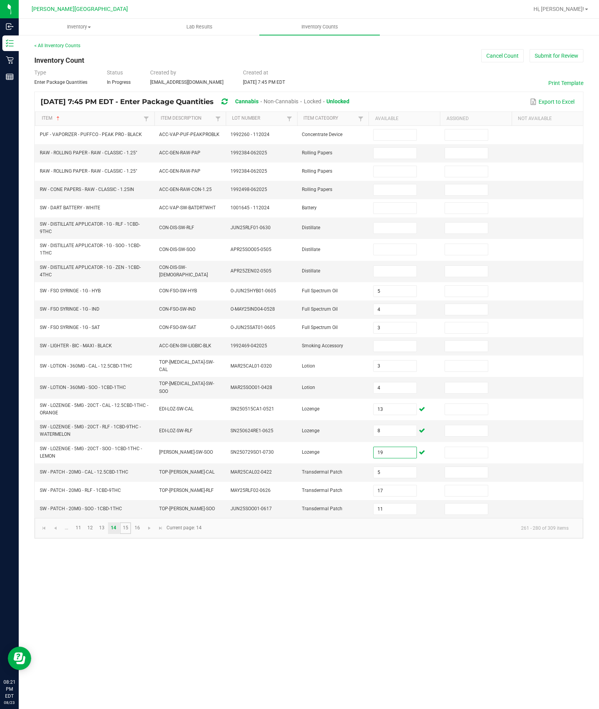
click at [131, 534] on link "15" at bounding box center [125, 528] width 11 height 12
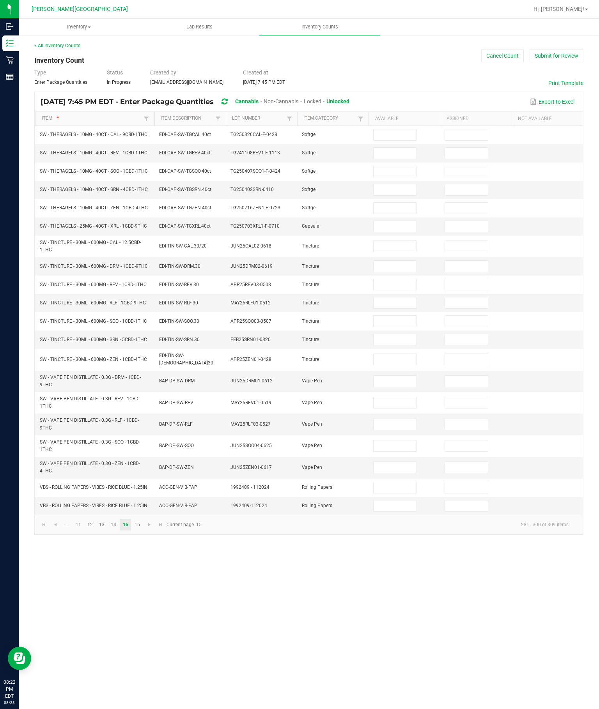
click at [405, 129] on input at bounding box center [394, 134] width 42 height 11
click at [400, 148] on input at bounding box center [394, 153] width 42 height 11
click at [399, 166] on input at bounding box center [394, 171] width 42 height 11
click at [404, 184] on input at bounding box center [394, 189] width 42 height 11
click at [403, 203] on input at bounding box center [394, 208] width 42 height 11
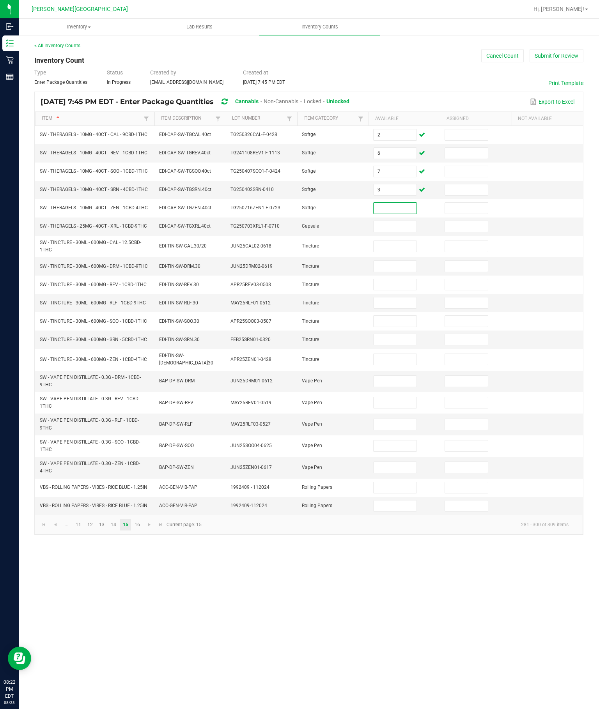
click at [399, 184] on input "3" at bounding box center [394, 189] width 42 height 11
click at [401, 203] on input at bounding box center [394, 208] width 42 height 11
click at [401, 221] on input at bounding box center [394, 226] width 42 height 11
click at [380, 241] on input at bounding box center [394, 246] width 42 height 11
click at [400, 261] on input at bounding box center [394, 266] width 42 height 11
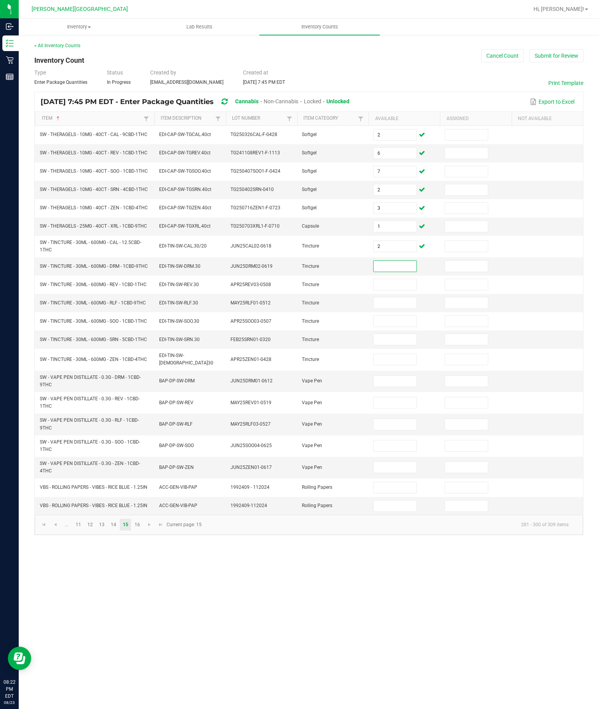
click at [403, 129] on input "2" at bounding box center [394, 134] width 42 height 11
click at [454, 166] on input at bounding box center [466, 171] width 42 height 11
click at [403, 241] on input "2" at bounding box center [394, 246] width 42 height 11
click at [397, 261] on input at bounding box center [394, 266] width 42 height 11
click at [402, 280] on input at bounding box center [394, 284] width 42 height 11
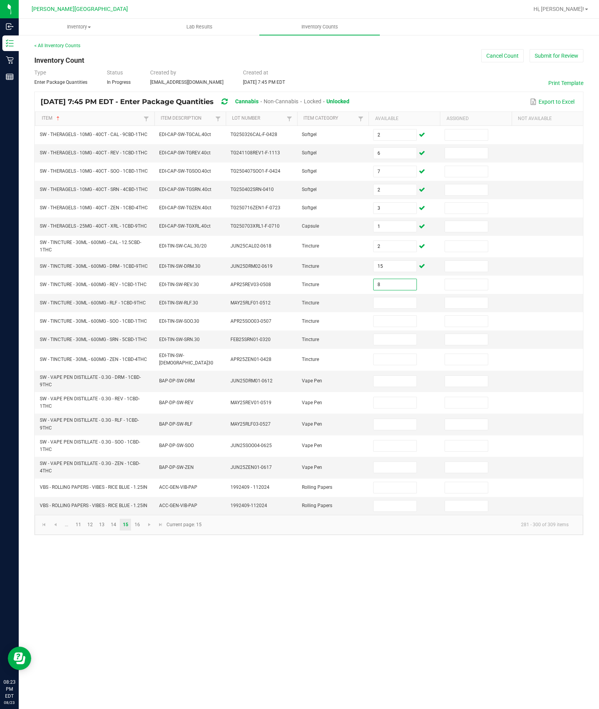
click at [397, 305] on input at bounding box center [394, 302] width 42 height 11
click at [410, 322] on input at bounding box center [394, 321] width 42 height 11
click at [394, 345] on input at bounding box center [394, 339] width 42 height 11
click at [400, 365] on input at bounding box center [394, 359] width 42 height 11
click at [406, 387] on input at bounding box center [394, 381] width 42 height 11
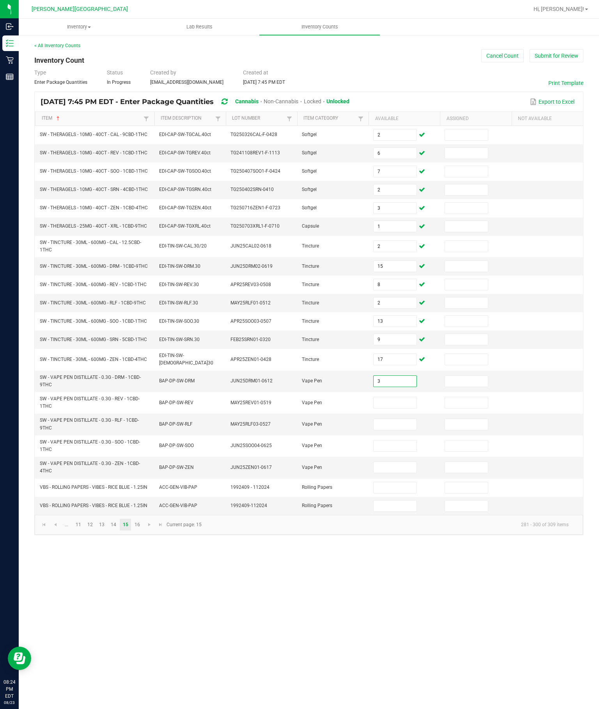
click at [404, 408] on input at bounding box center [394, 402] width 42 height 11
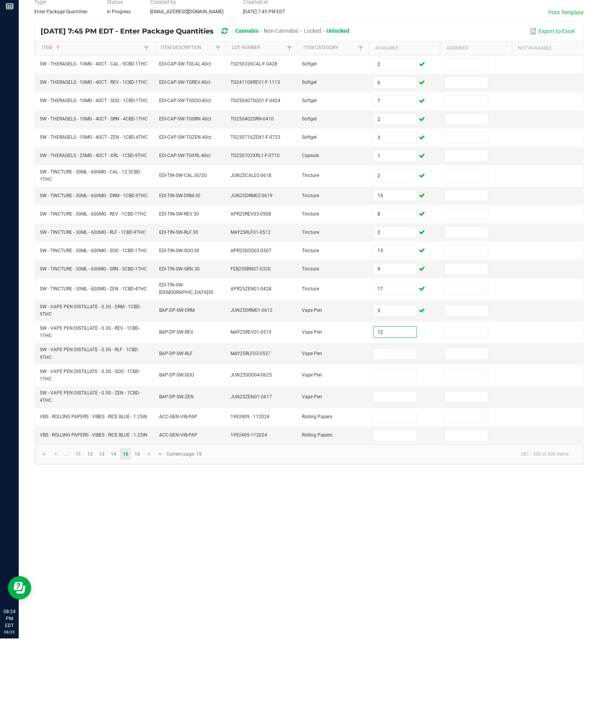
click at [381, 419] on input at bounding box center [394, 424] width 42 height 11
click at [398, 440] on input at bounding box center [394, 445] width 42 height 11
click at [410, 462] on input at bounding box center [394, 467] width 42 height 11
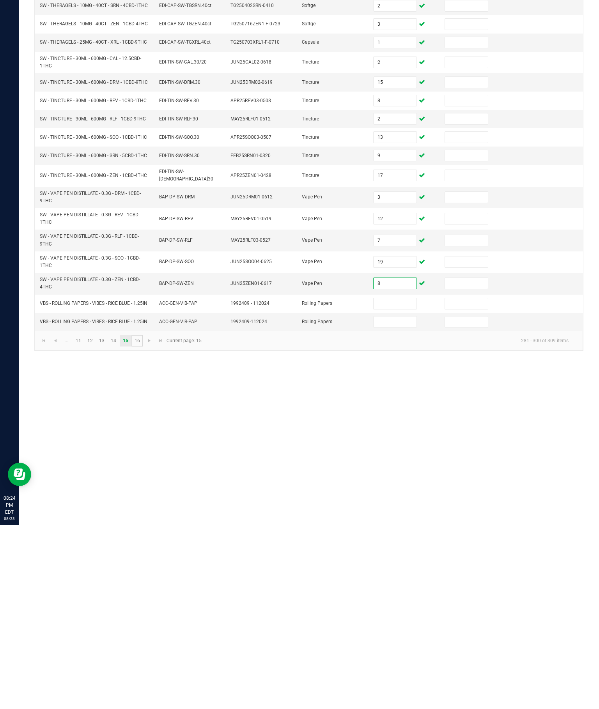
click at [143, 519] on link "16" at bounding box center [136, 525] width 11 height 12
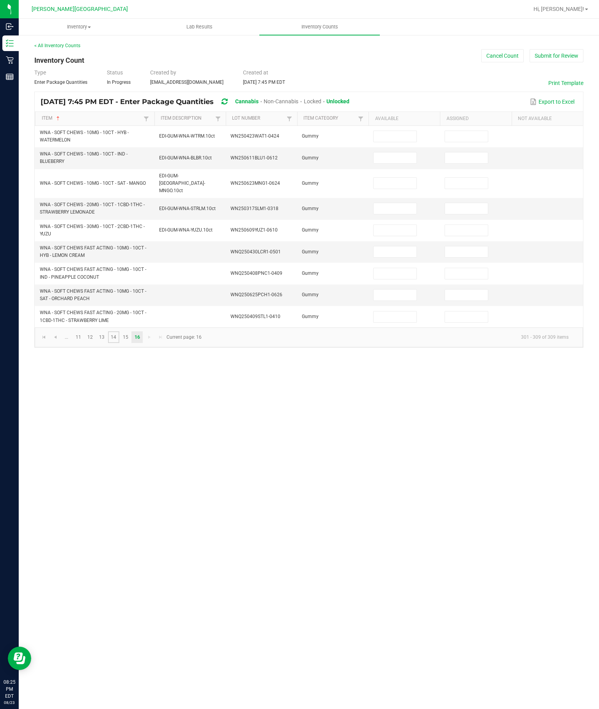
click at [119, 331] on link "14" at bounding box center [113, 337] width 11 height 12
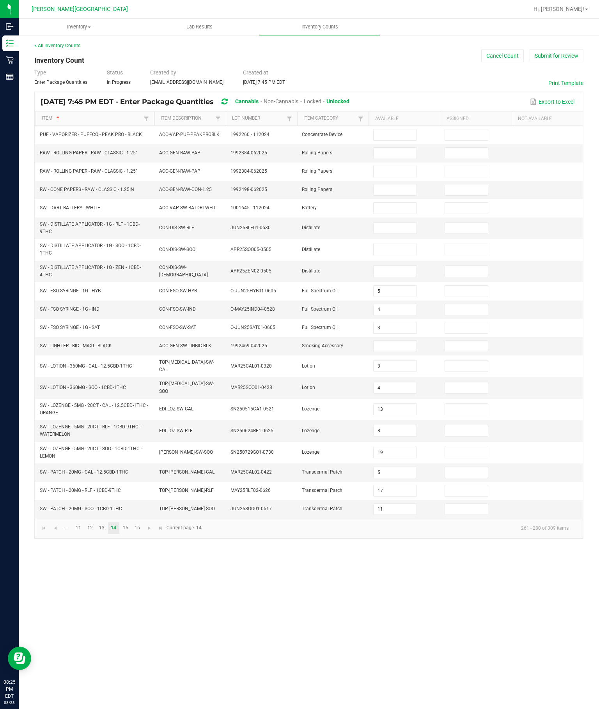
click at [394, 223] on input at bounding box center [394, 228] width 42 height 11
click at [396, 244] on input at bounding box center [394, 249] width 42 height 11
click at [398, 266] on input at bounding box center [394, 271] width 42 height 11
click at [140, 518] on td "SW - PATCH - 20MG - SOO - 1CBD-1THC" at bounding box center [94, 509] width 119 height 18
click at [143, 534] on link "16" at bounding box center [136, 528] width 11 height 12
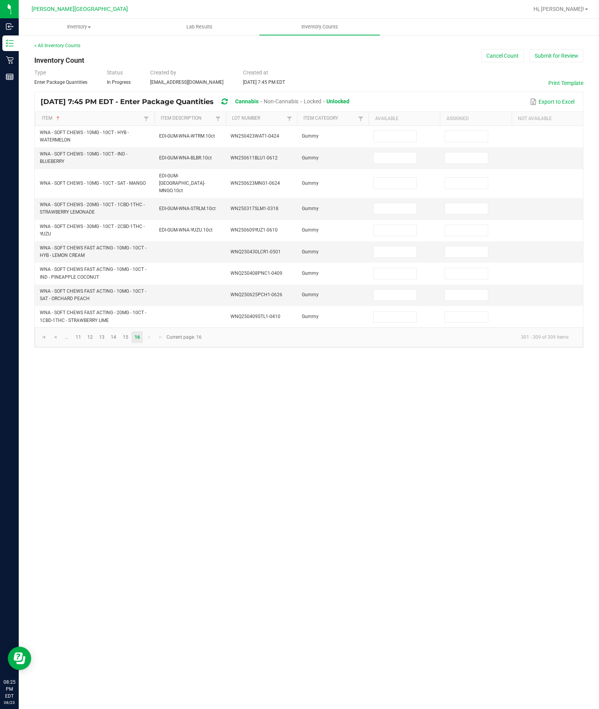
click at [419, 147] on td at bounding box center [403, 157] width 71 height 21
click at [396, 131] on input at bounding box center [394, 136] width 42 height 11
click at [409, 152] on input at bounding box center [394, 157] width 42 height 11
click at [370, 309] on td at bounding box center [403, 316] width 71 height 21
click at [398, 311] on input at bounding box center [394, 316] width 42 height 11
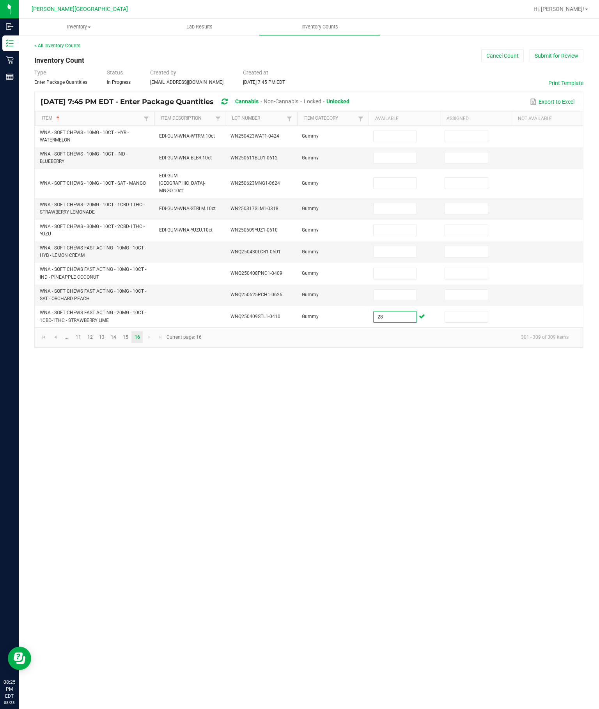
click at [400, 241] on td at bounding box center [403, 251] width 71 height 21
click at [403, 246] on input at bounding box center [394, 251] width 42 height 11
click at [403, 290] on input at bounding box center [394, 295] width 42 height 11
click at [399, 203] on input at bounding box center [394, 208] width 42 height 11
click at [393, 225] on input at bounding box center [394, 230] width 42 height 11
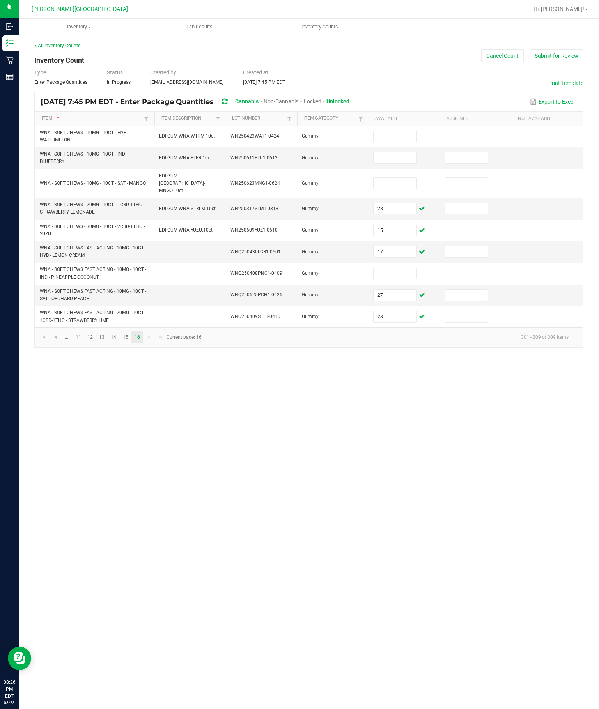
click at [391, 178] on input at bounding box center [394, 183] width 42 height 11
click at [389, 268] on input at bounding box center [394, 273] width 42 height 11
click at [408, 311] on input "28" at bounding box center [394, 316] width 42 height 11
click at [409, 225] on input "15" at bounding box center [394, 230] width 42 height 11
click at [405, 246] on input "17" at bounding box center [394, 251] width 42 height 11
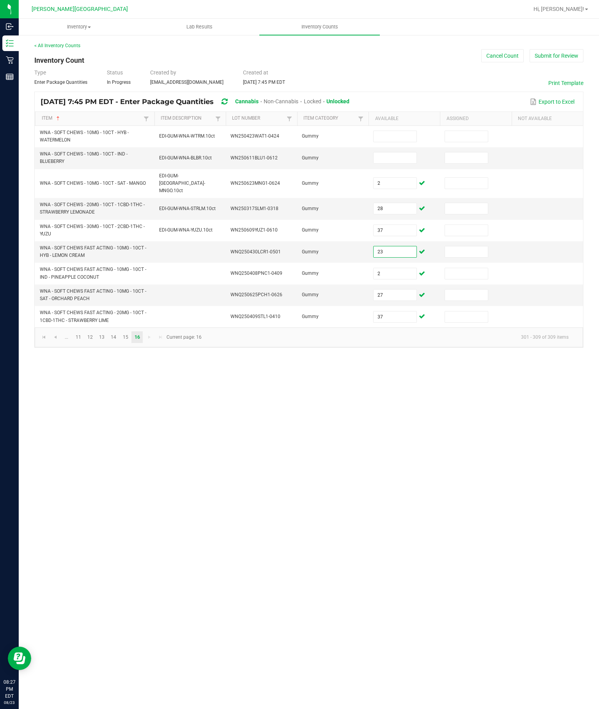
click at [405, 290] on input "27" at bounding box center [394, 295] width 42 height 11
click at [401, 203] on input "28" at bounding box center [394, 208] width 42 height 11
click at [401, 131] on input at bounding box center [394, 136] width 42 height 11
click at [130, 332] on link "15" at bounding box center [125, 337] width 11 height 12
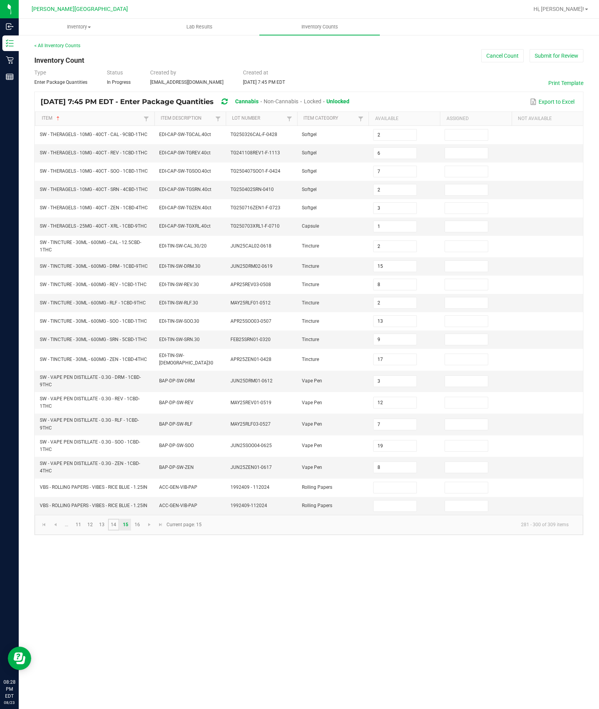
click at [119, 531] on link "14" at bounding box center [113, 525] width 11 height 12
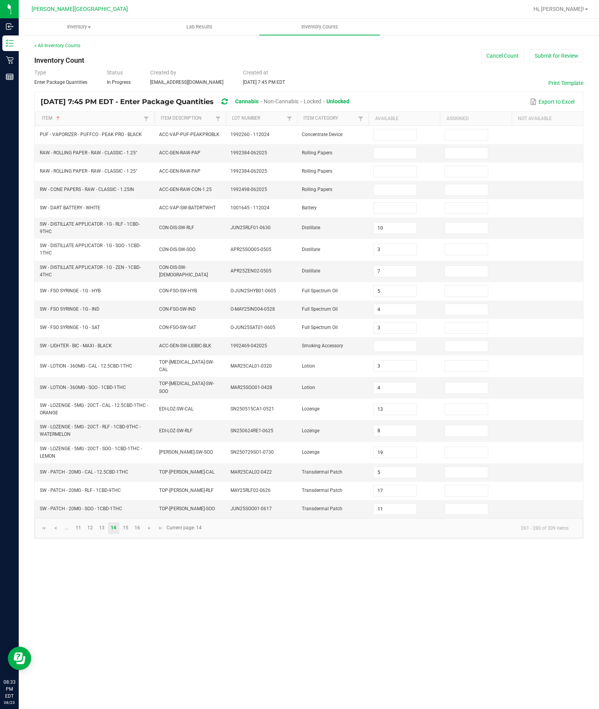
click at [550, 49] on button "Submit for Review" at bounding box center [556, 55] width 54 height 13
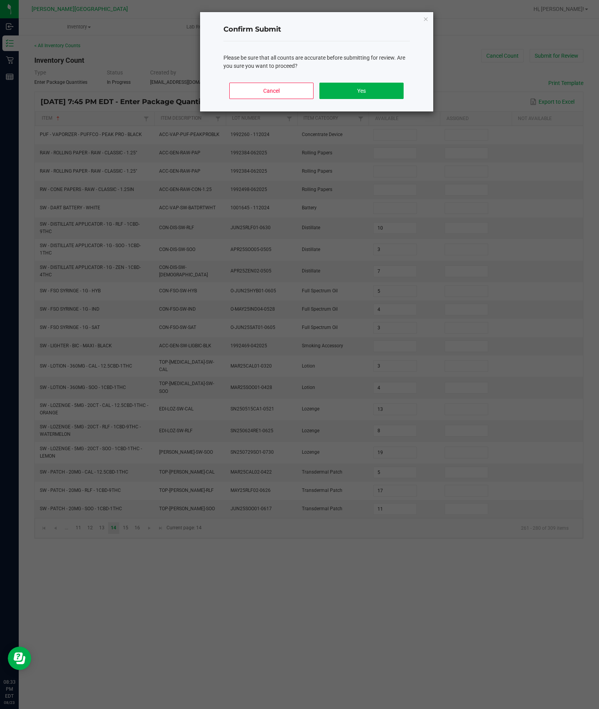
click at [380, 95] on button "Yes" at bounding box center [361, 91] width 84 height 16
